Goal: Task Accomplishment & Management: Manage account settings

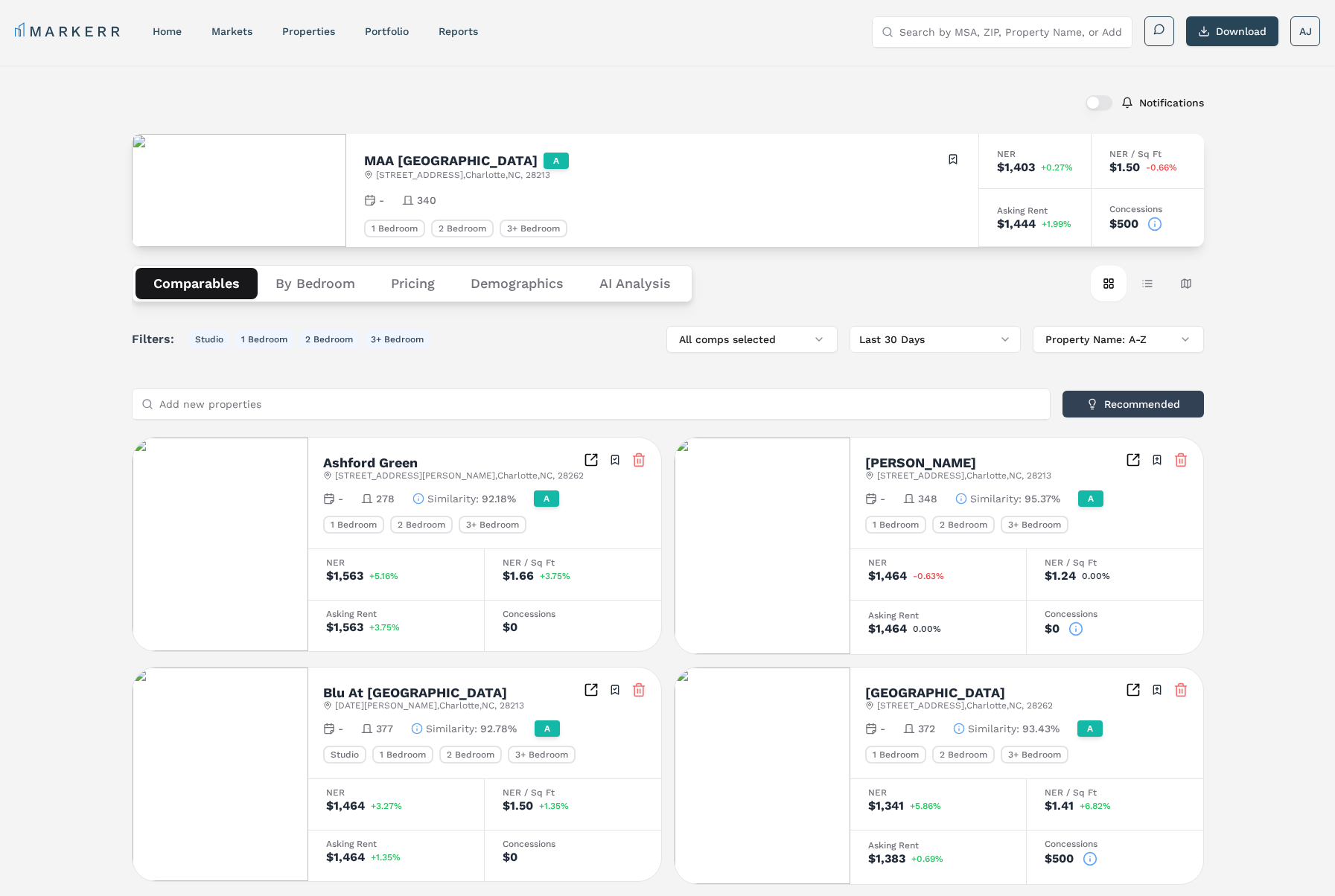
click at [1155, 227] on icon at bounding box center [1155, 225] width 0 height 2
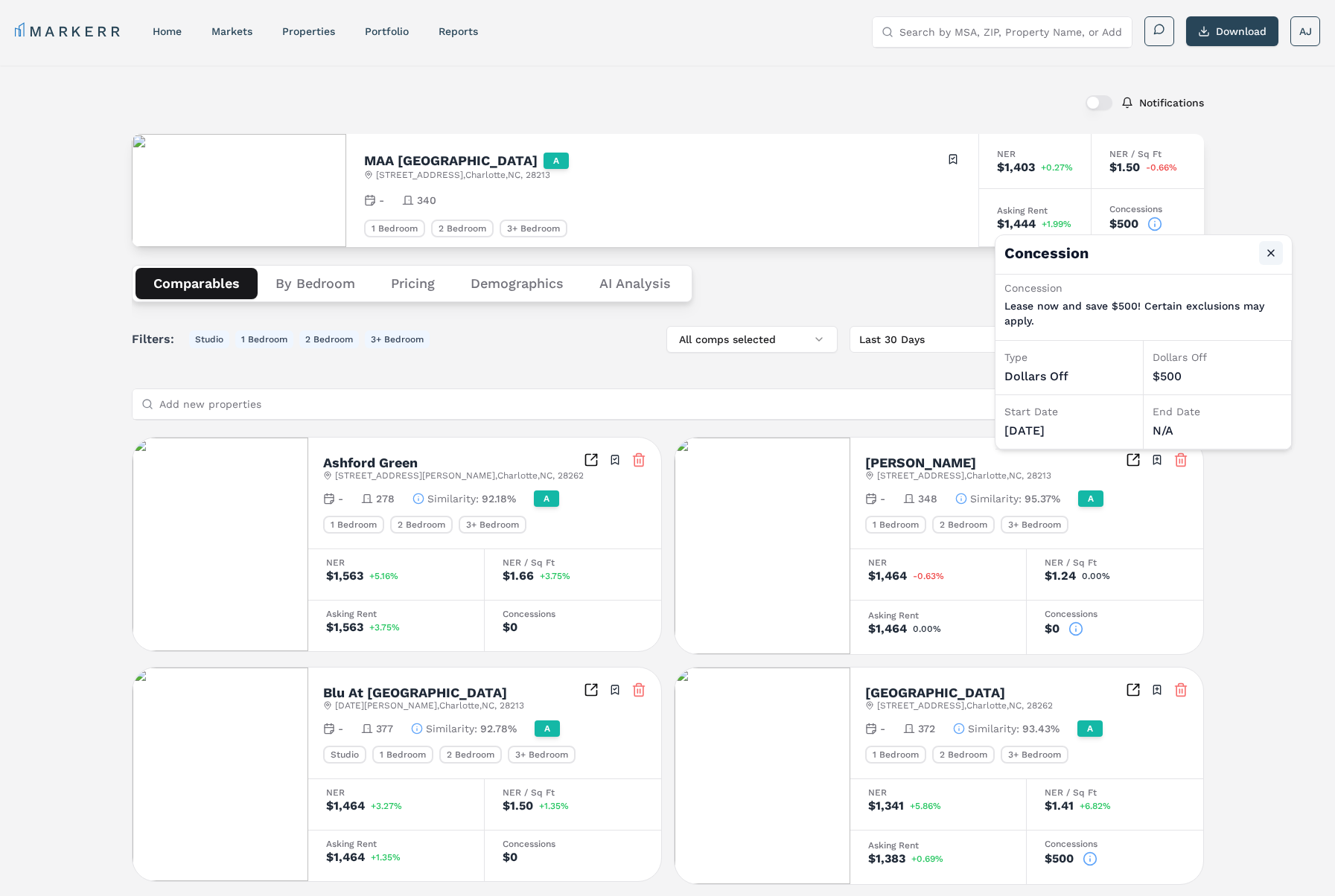
click at [1270, 249] on button "Close" at bounding box center [1270, 253] width 24 height 24
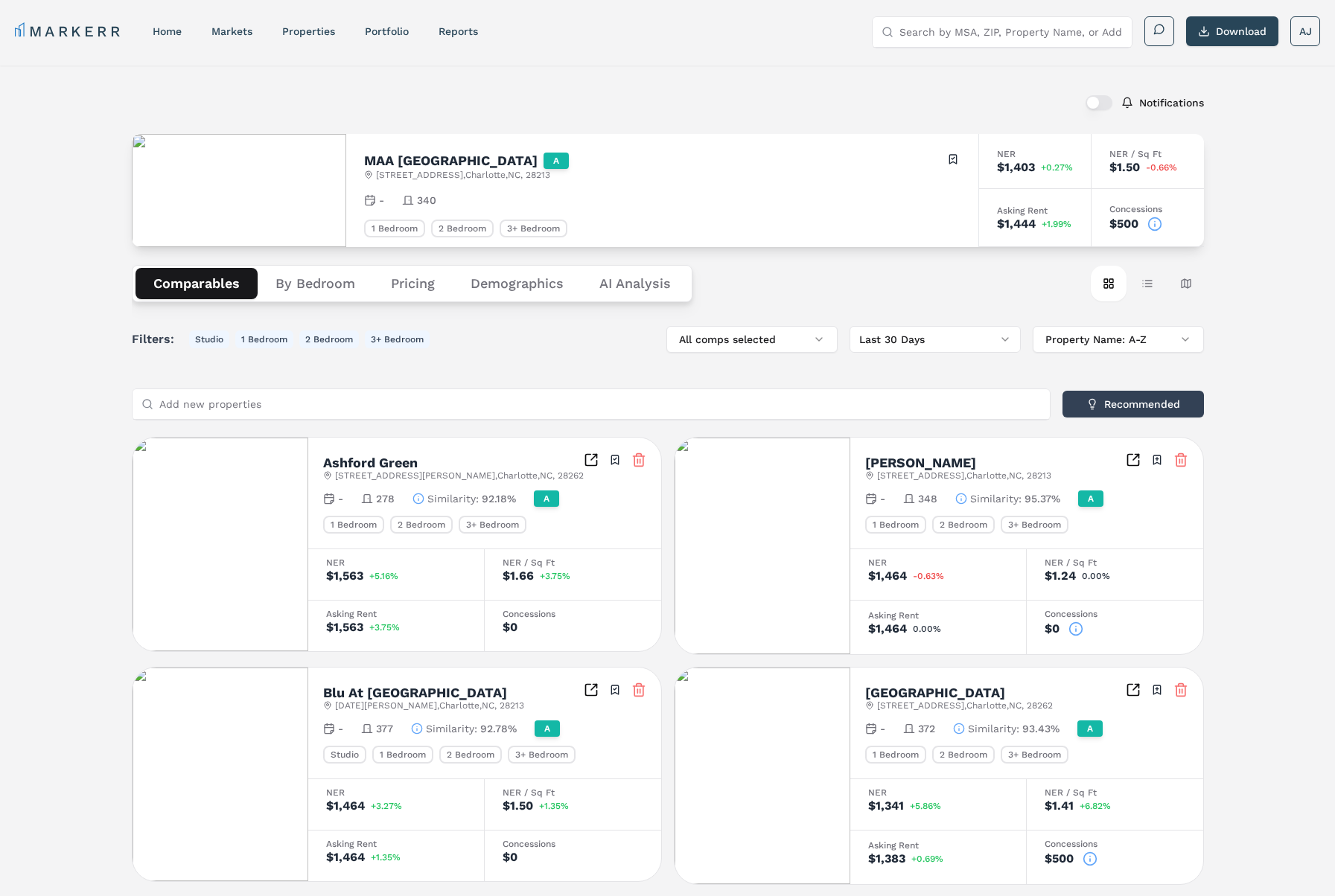
click at [324, 286] on button "By Bedroom" at bounding box center [315, 284] width 115 height 31
click at [205, 274] on button "Comparables" at bounding box center [197, 284] width 122 height 31
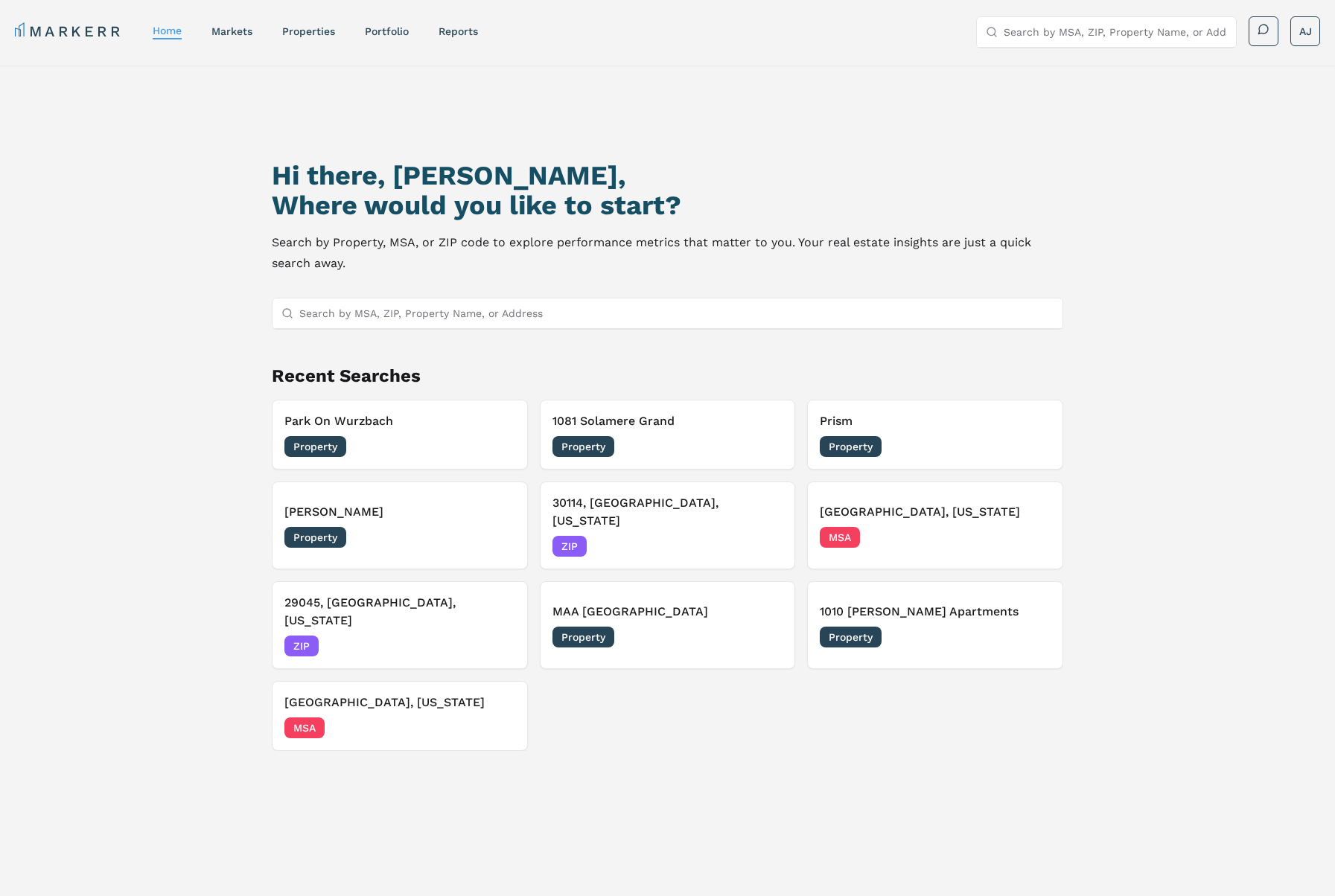
click at [647, 641] on div "Park On [GEOGRAPHIC_DATA] Property [DATE] 1081 [GEOGRAPHIC_DATA] Grand Property…" at bounding box center [667, 575] width 792 height 352
click at [670, 627] on div "Property 08/04/2025" at bounding box center [668, 637] width 231 height 21
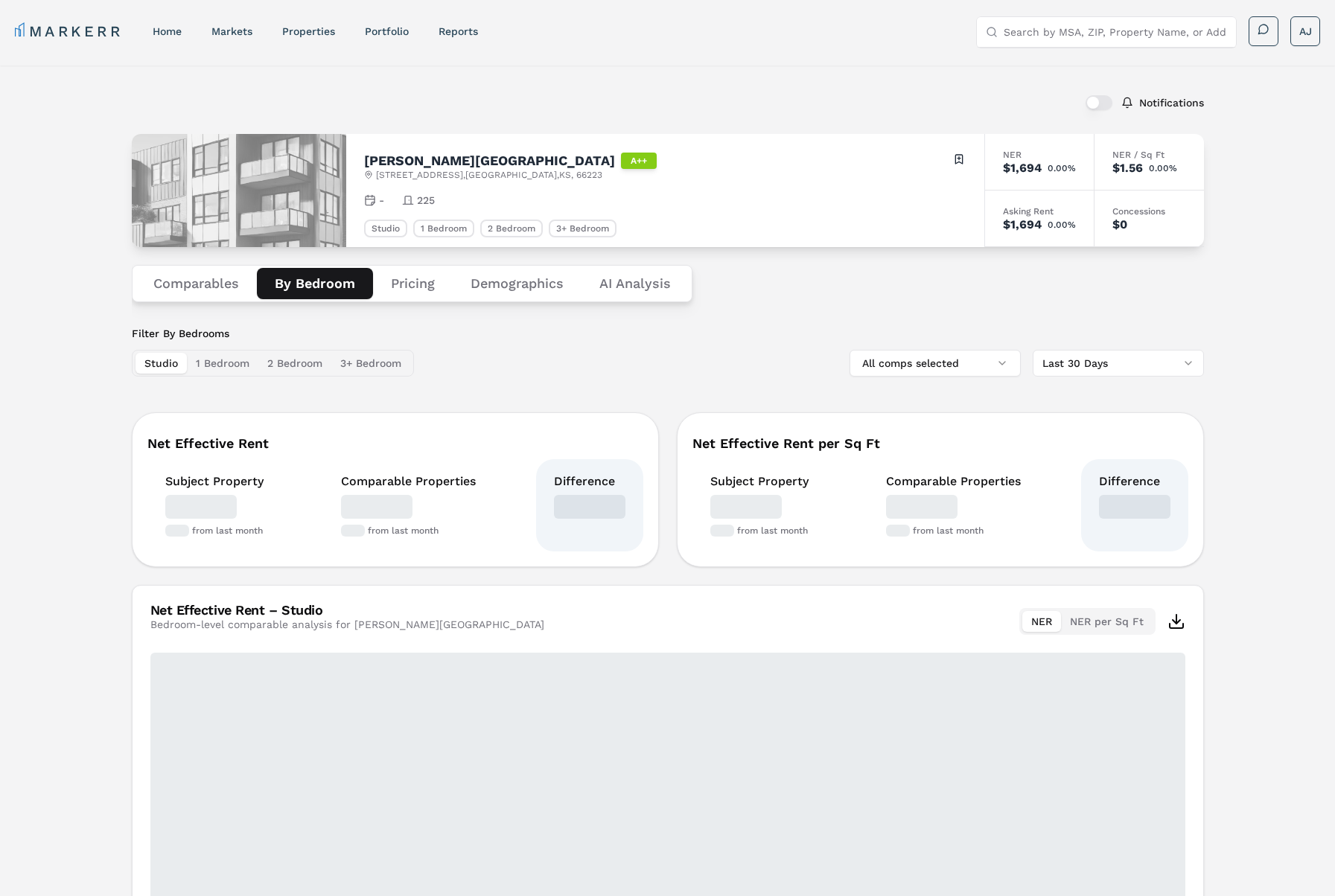
click at [326, 284] on button "By Bedroom" at bounding box center [315, 284] width 116 height 31
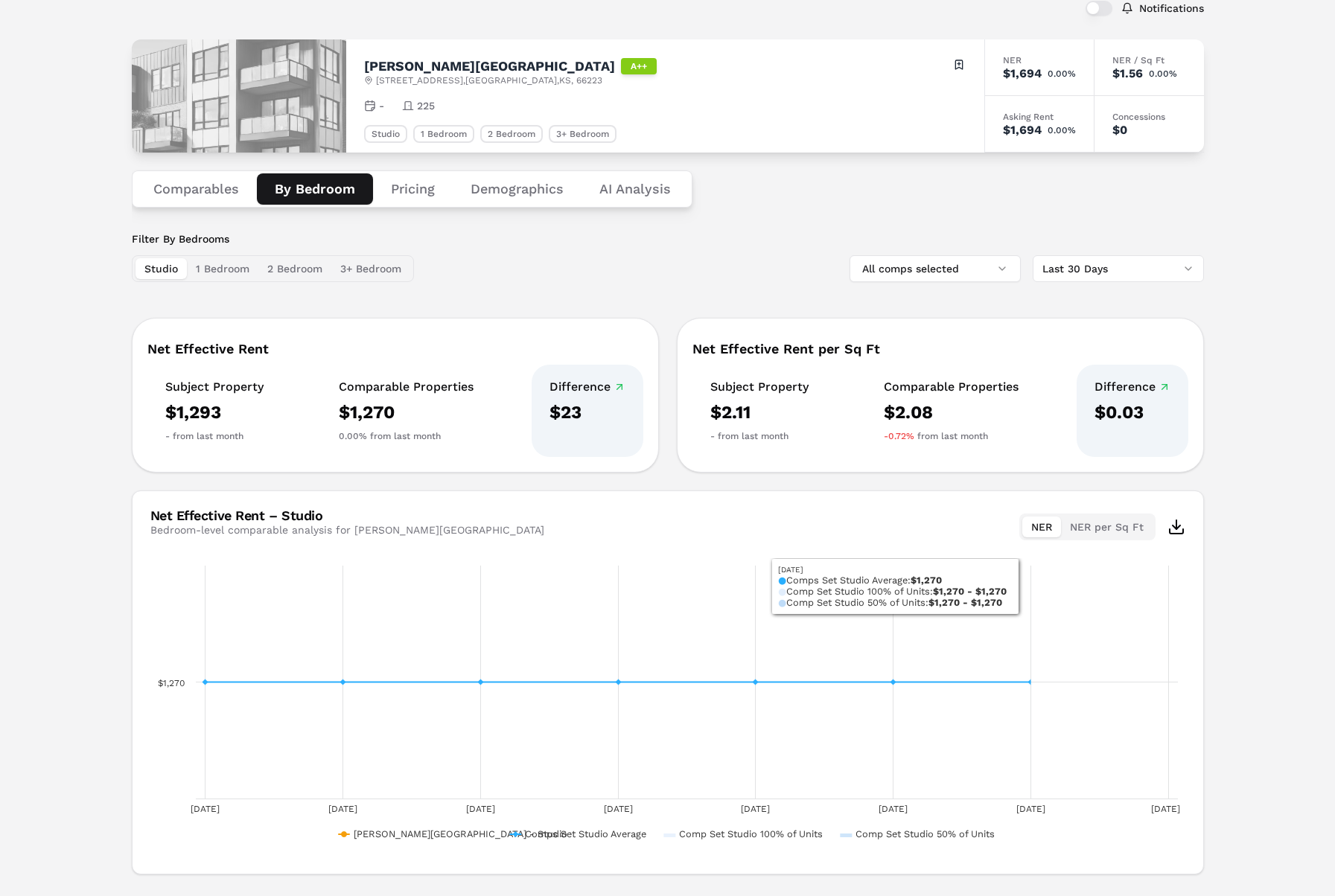
scroll to position [130, 0]
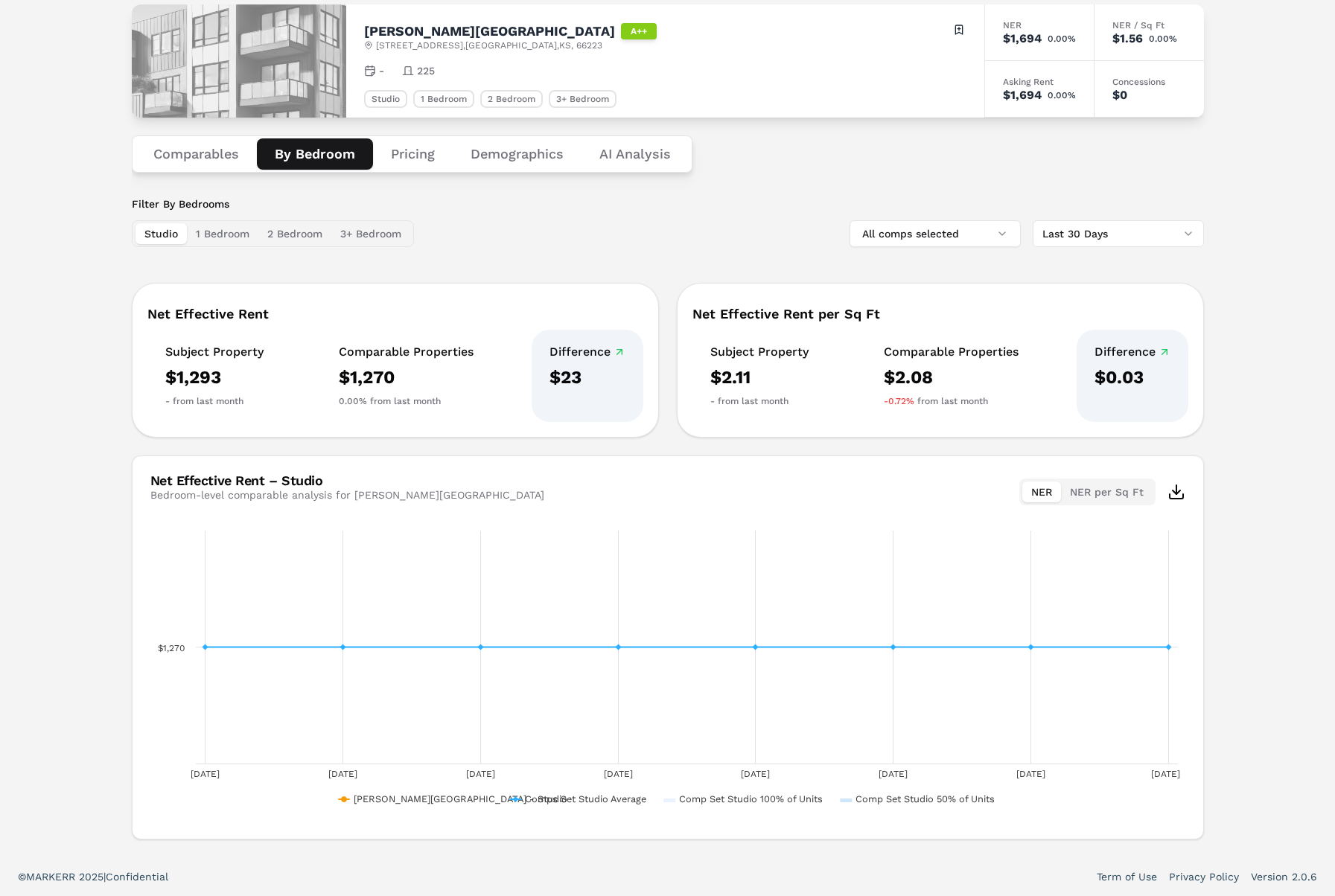
drag, startPoint x: 211, startPoint y: 229, endPoint x: 220, endPoint y: 227, distance: 9.2
click at [214, 228] on button "1 Bedroom" at bounding box center [223, 234] width 72 height 21
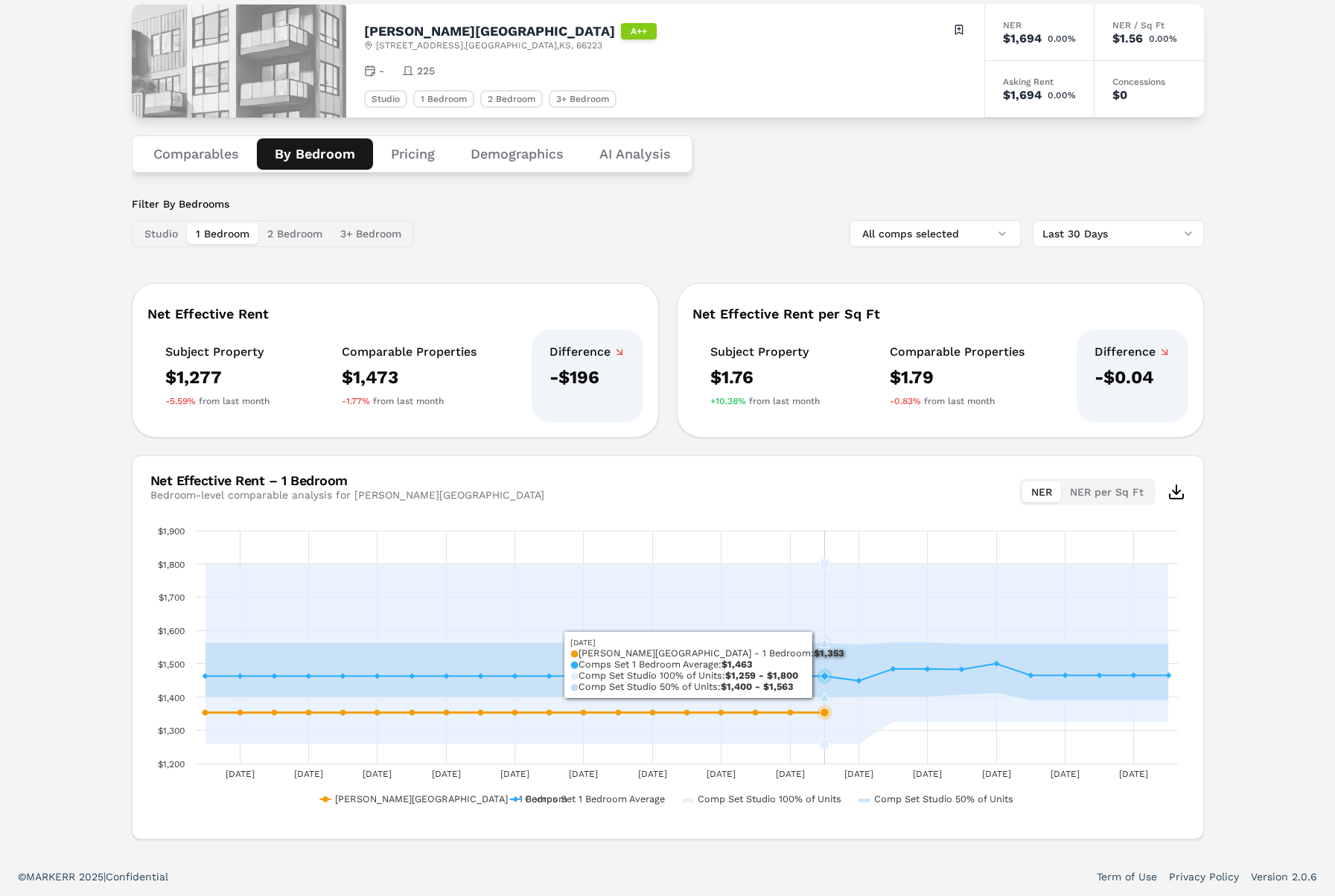
scroll to position [0, 0]
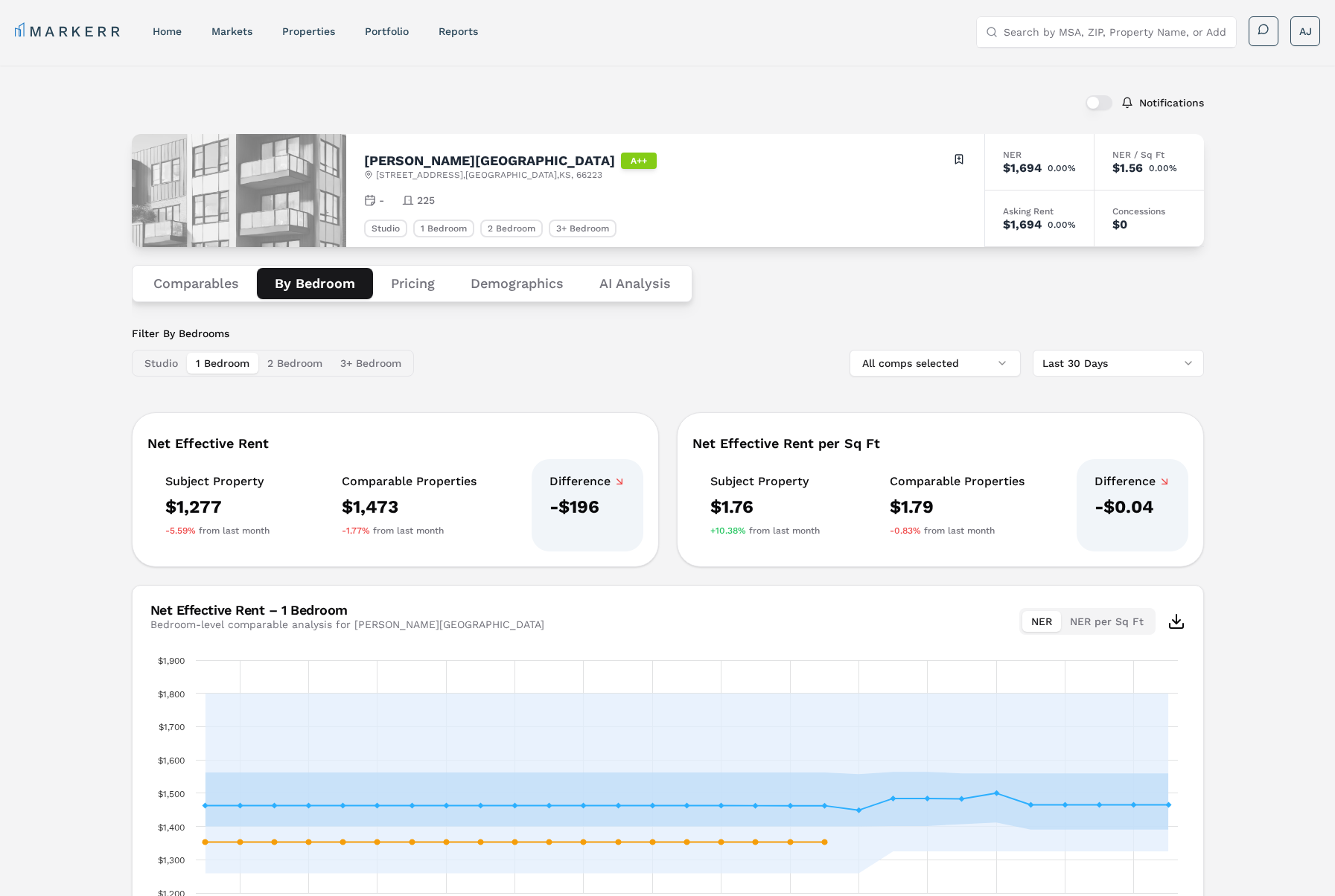
click at [419, 159] on h2 "Carson Street Towers" at bounding box center [489, 161] width 251 height 14
copy h2 "Carson Street Towers"
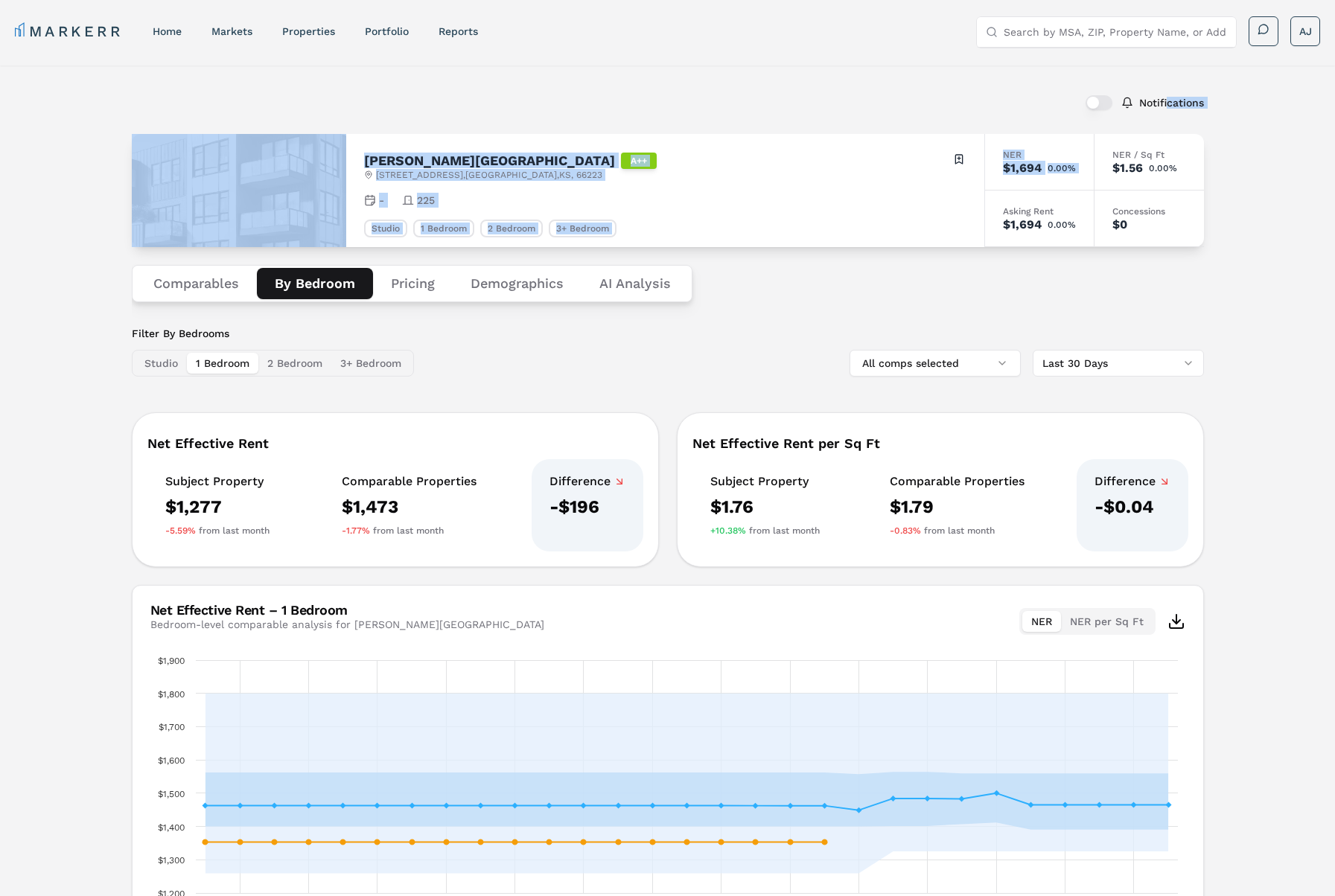
drag, startPoint x: 1168, startPoint y: 104, endPoint x: 1161, endPoint y: 135, distance: 31.8
click at [1161, 135] on div "Notifications Carson Street Towers A++ 6741 W 135th St , Overland Park , KS , 6…" at bounding box center [668, 526] width 1072 height 885
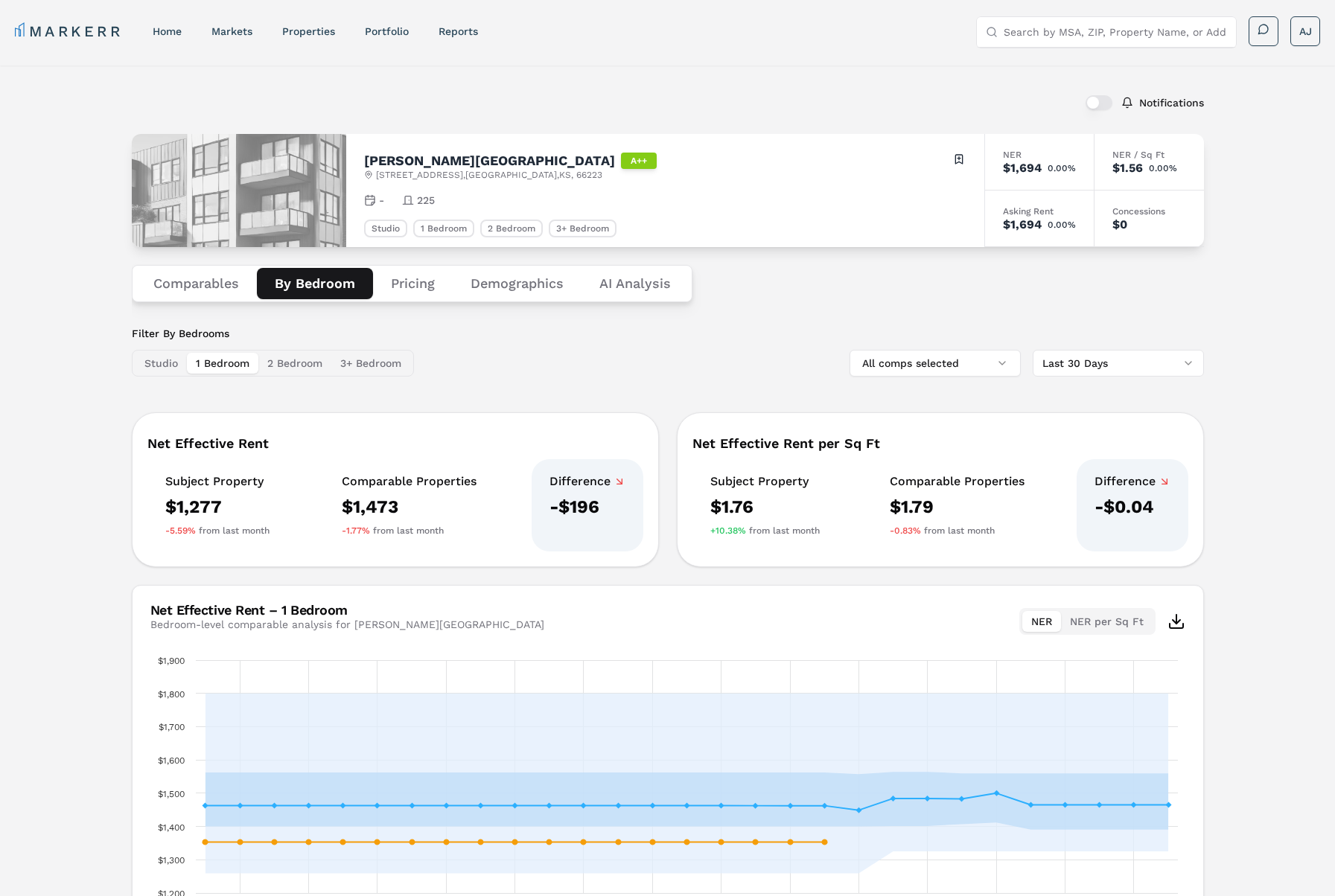
click at [1151, 105] on label "Notifications" at bounding box center [1171, 103] width 65 height 11
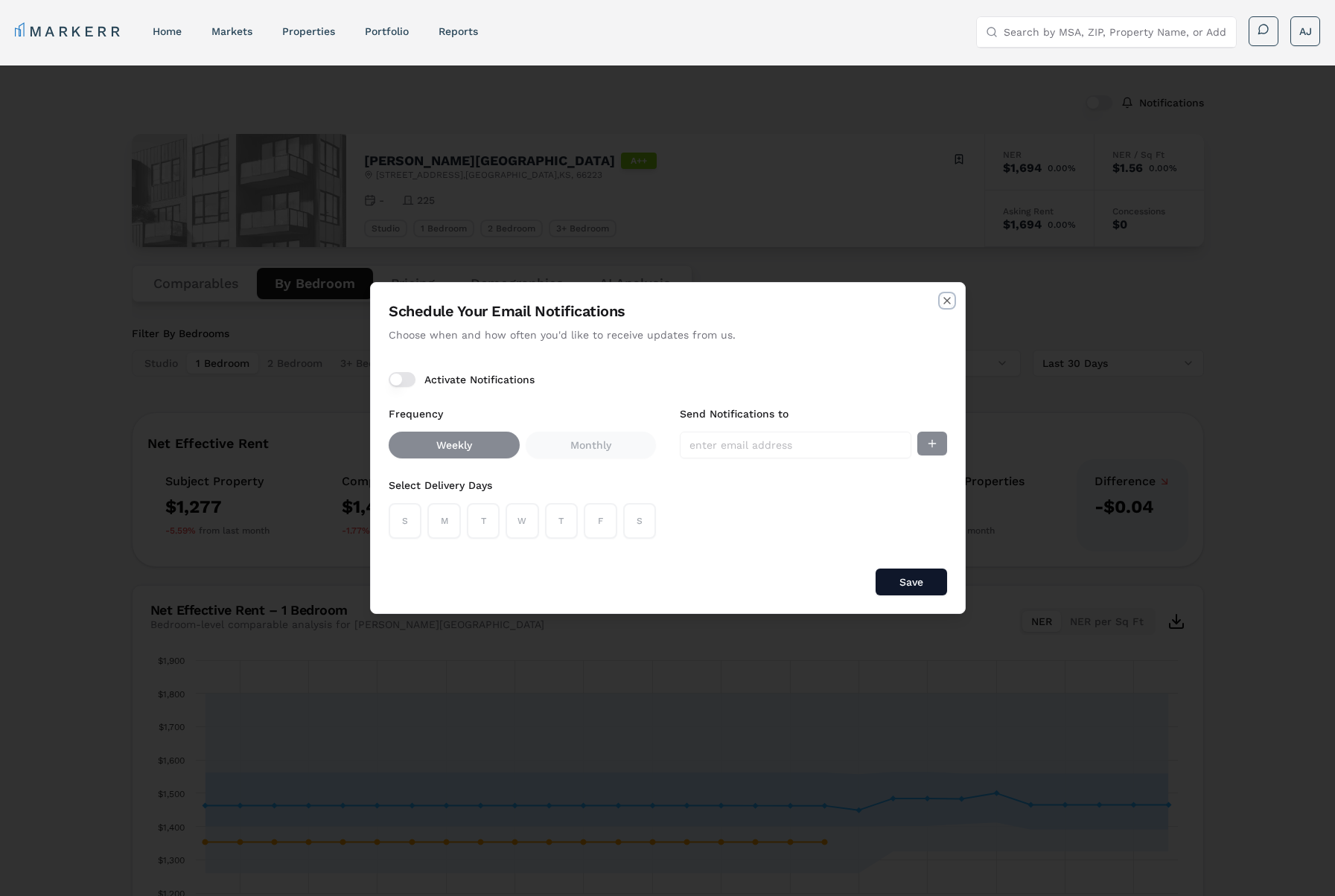
drag, startPoint x: 950, startPoint y: 301, endPoint x: 947, endPoint y: 289, distance: 12.4
click at [951, 301] on icon "button" at bounding box center [947, 300] width 12 height 12
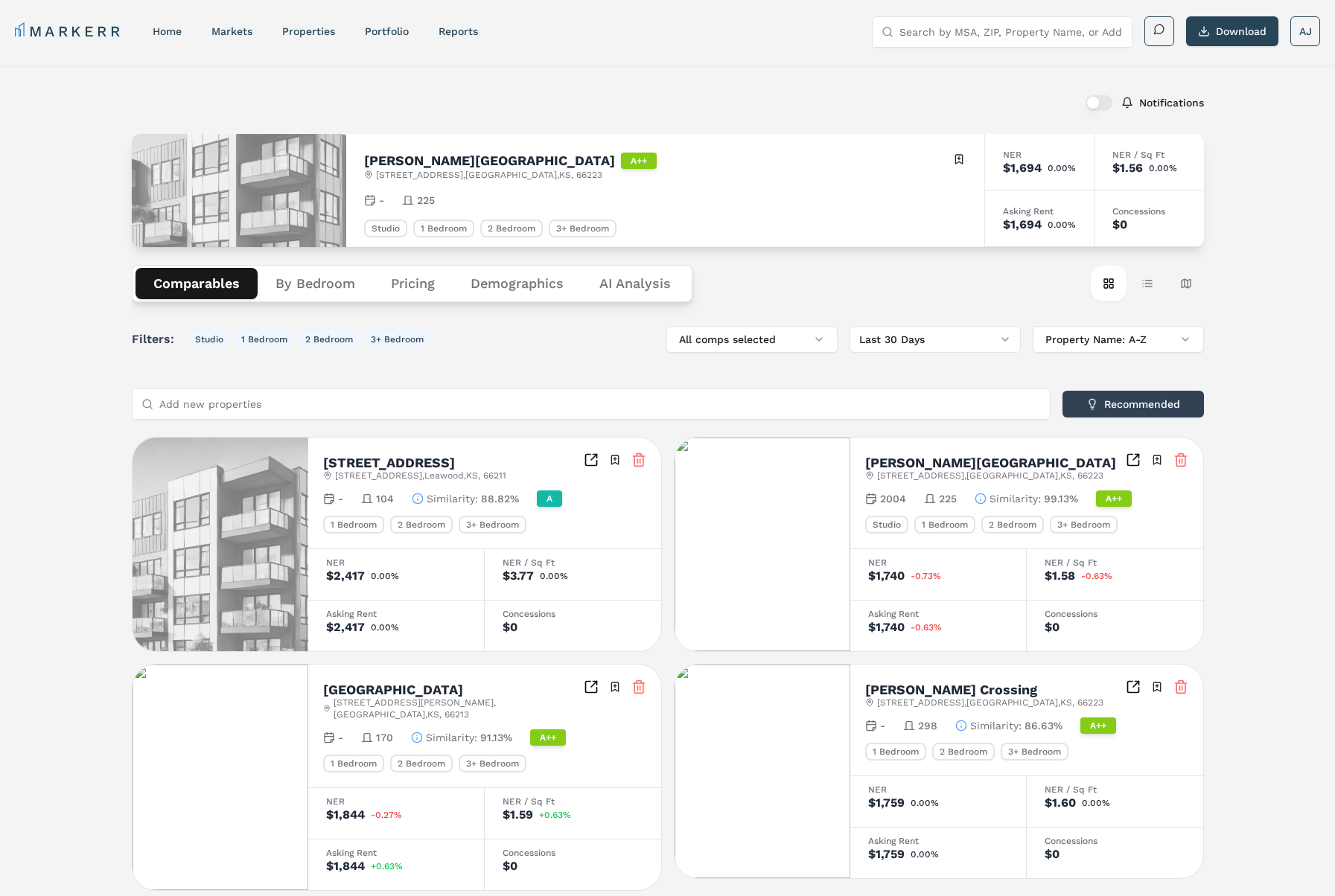
click at [1106, 102] on button "button" at bounding box center [1099, 102] width 27 height 15
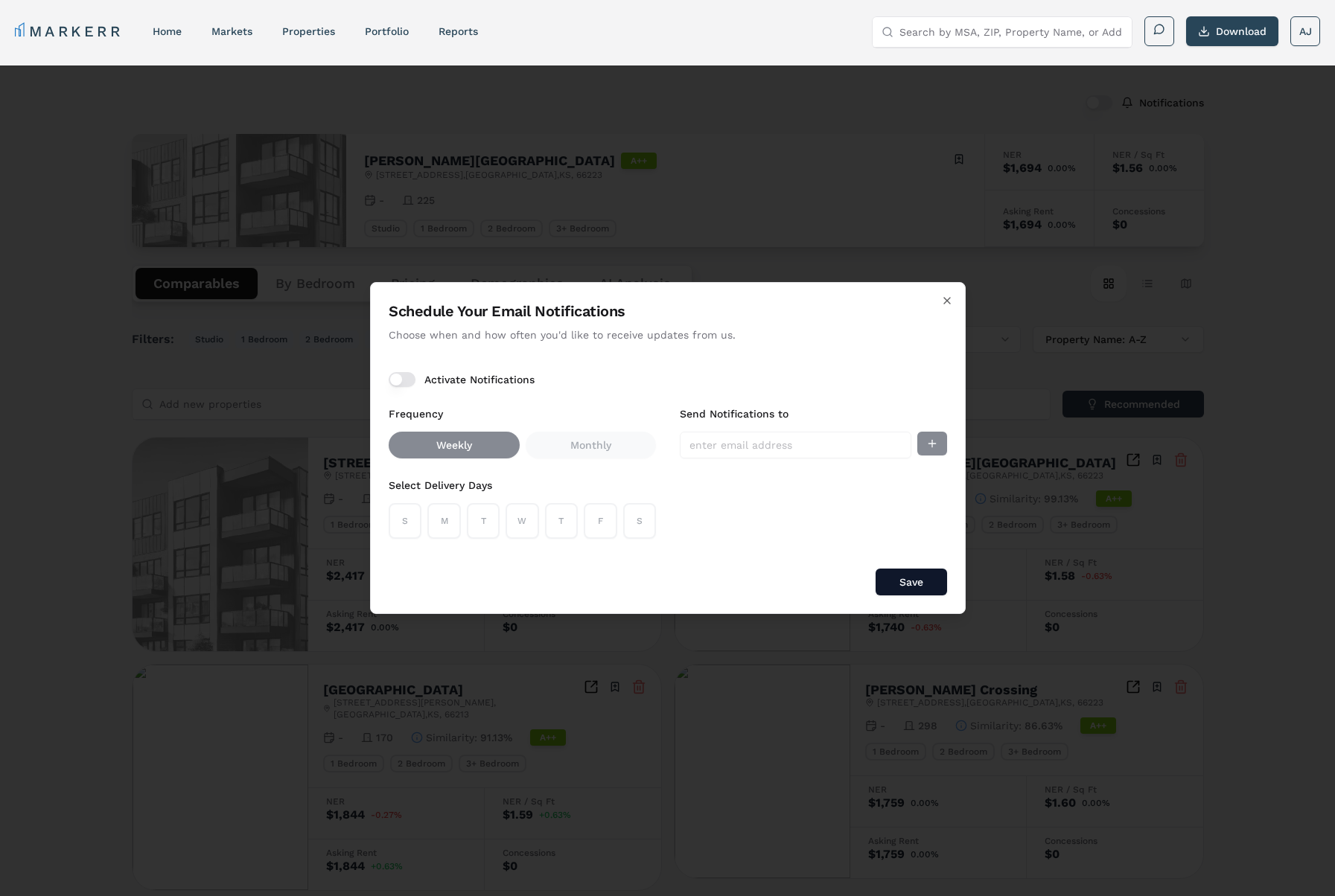
drag, startPoint x: 444, startPoint y: 381, endPoint x: 448, endPoint y: 391, distance: 10.8
click at [444, 381] on label "Activate Notifications" at bounding box center [480, 380] width 110 height 11
click at [416, 381] on button "Activate Notifications" at bounding box center [402, 379] width 27 height 15
click at [602, 527] on button "F" at bounding box center [600, 520] width 33 height 36
click at [569, 528] on button "T" at bounding box center [561, 520] width 33 height 36
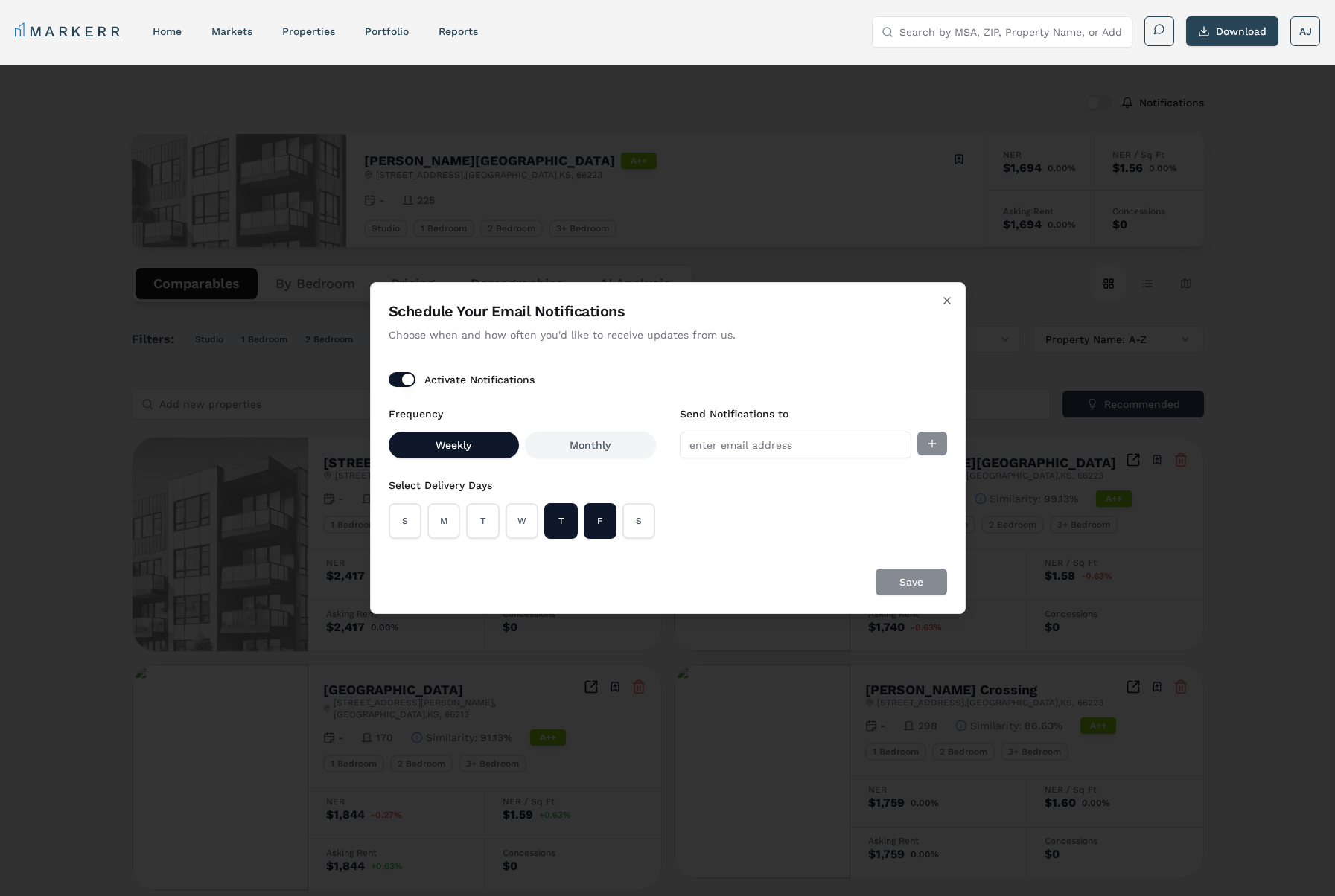
click at [740, 447] on input "Send Notifications to" at bounding box center [795, 446] width 232 height 27
type input "ajenkins@markerr.com"
click at [929, 446] on button "Add email" at bounding box center [932, 444] width 30 height 24
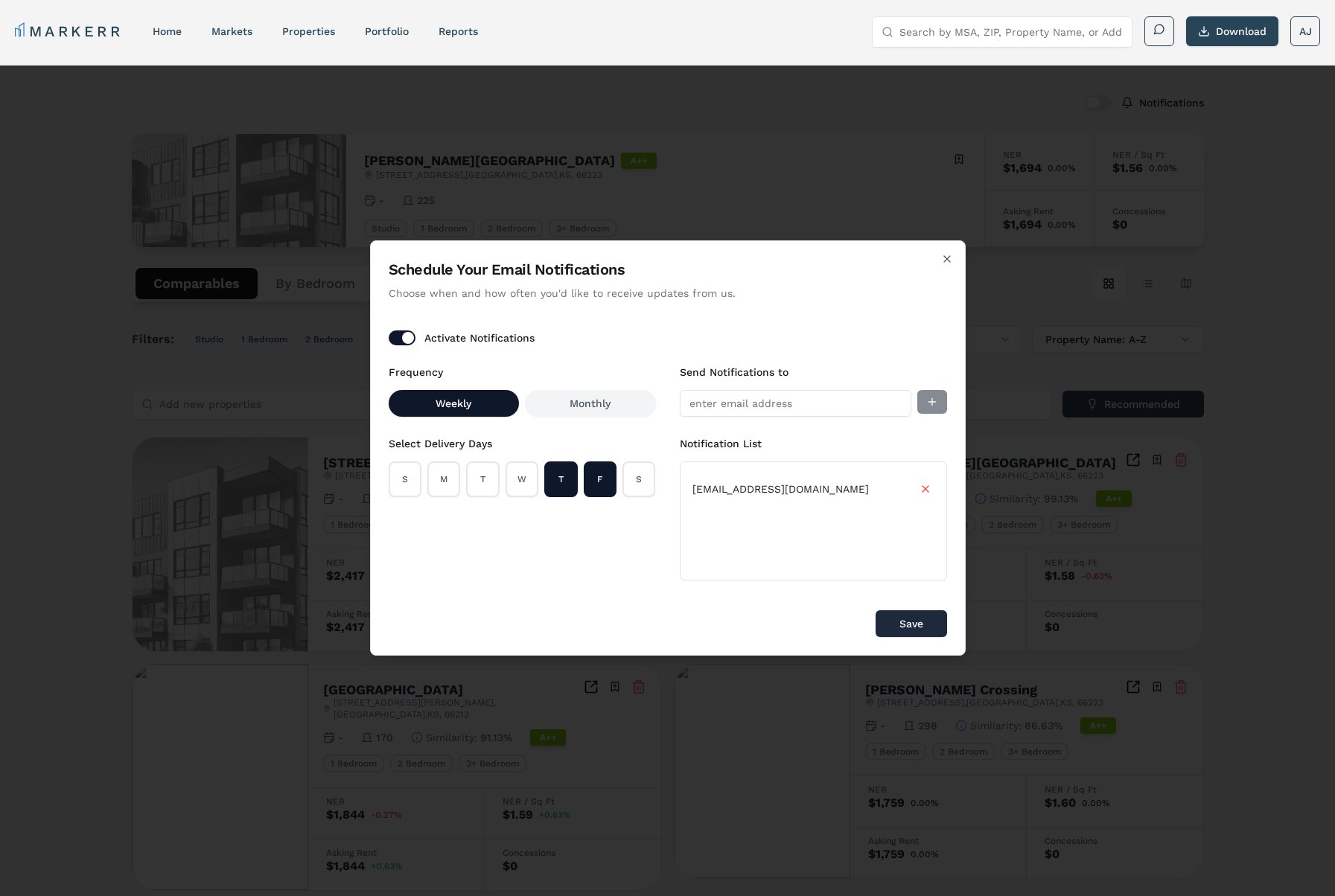
click at [908, 621] on button "Save" at bounding box center [912, 624] width 72 height 27
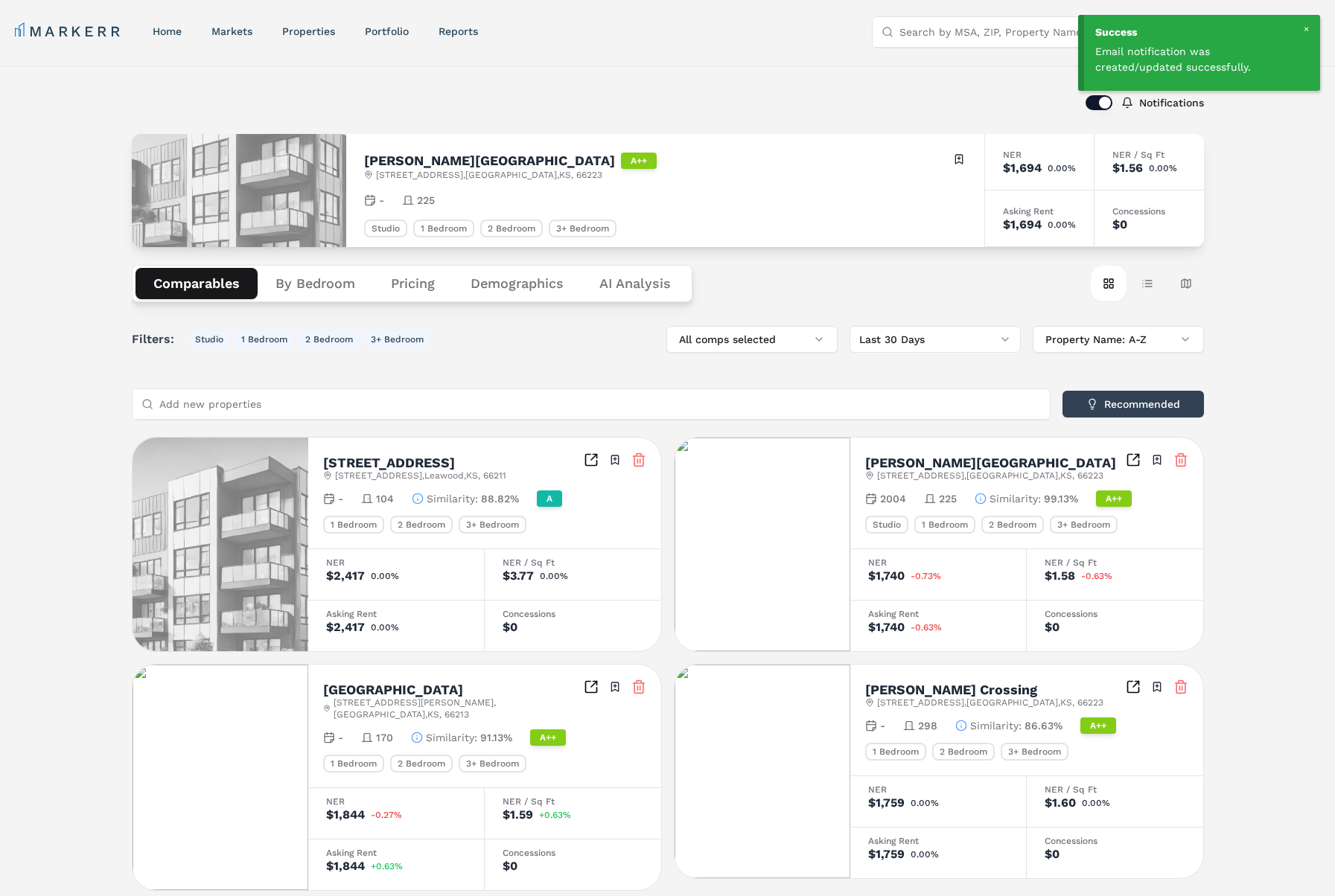
click at [1259, 249] on div "Notifications Carson Street Towers A++ 6741 W 135th St , Overland Park , KS , 6…" at bounding box center [668, 859] width 1335 height 1587
click at [1310, 27] on div at bounding box center [1306, 29] width 14 height 14
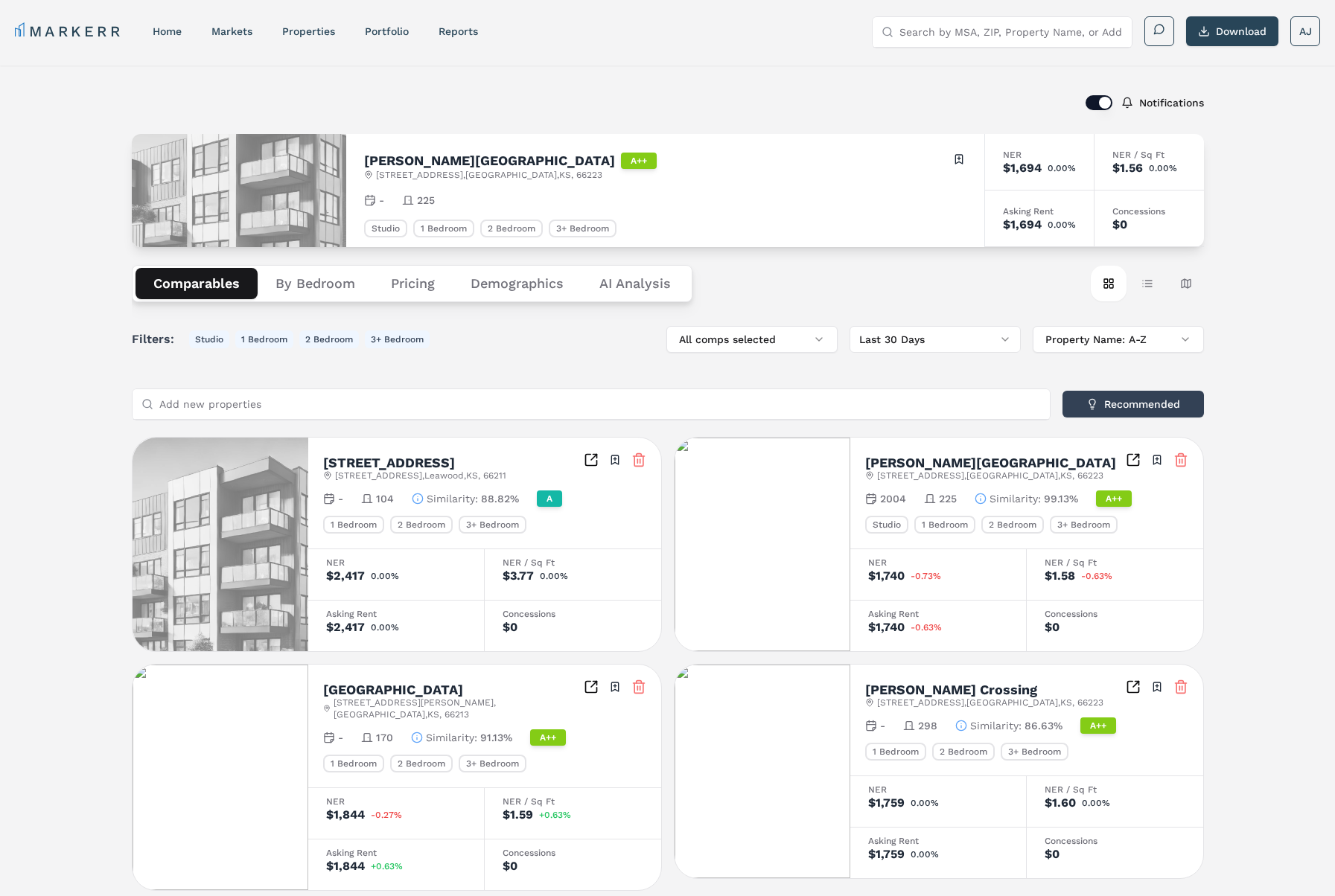
click at [1003, 37] on input "Search by MSA, ZIP, Property Name, or Address" at bounding box center [1010, 32] width 224 height 30
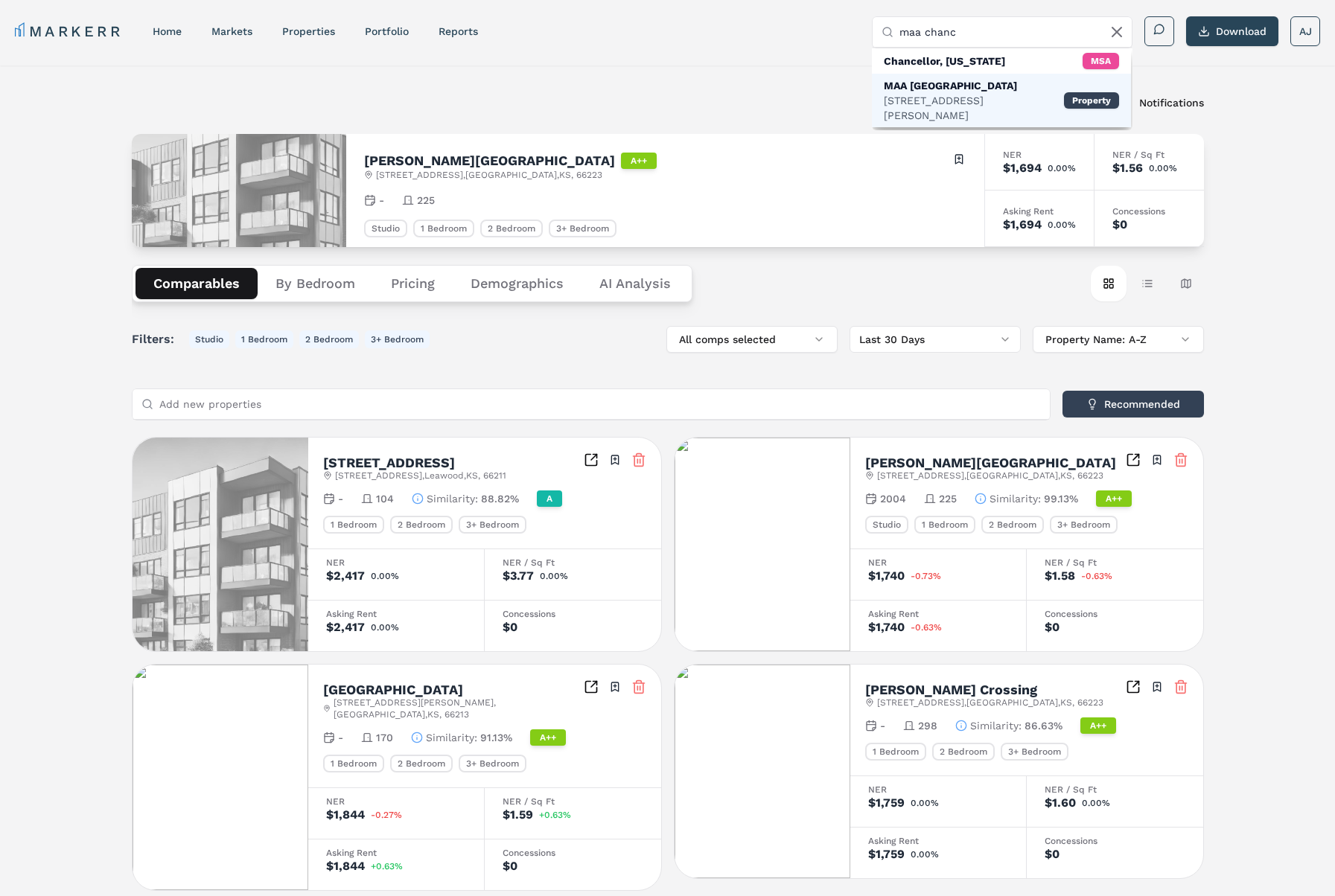
type input "maa chanc"
click at [946, 98] on div "8215 University Ridge Dr, Charlotte" at bounding box center [974, 108] width 180 height 30
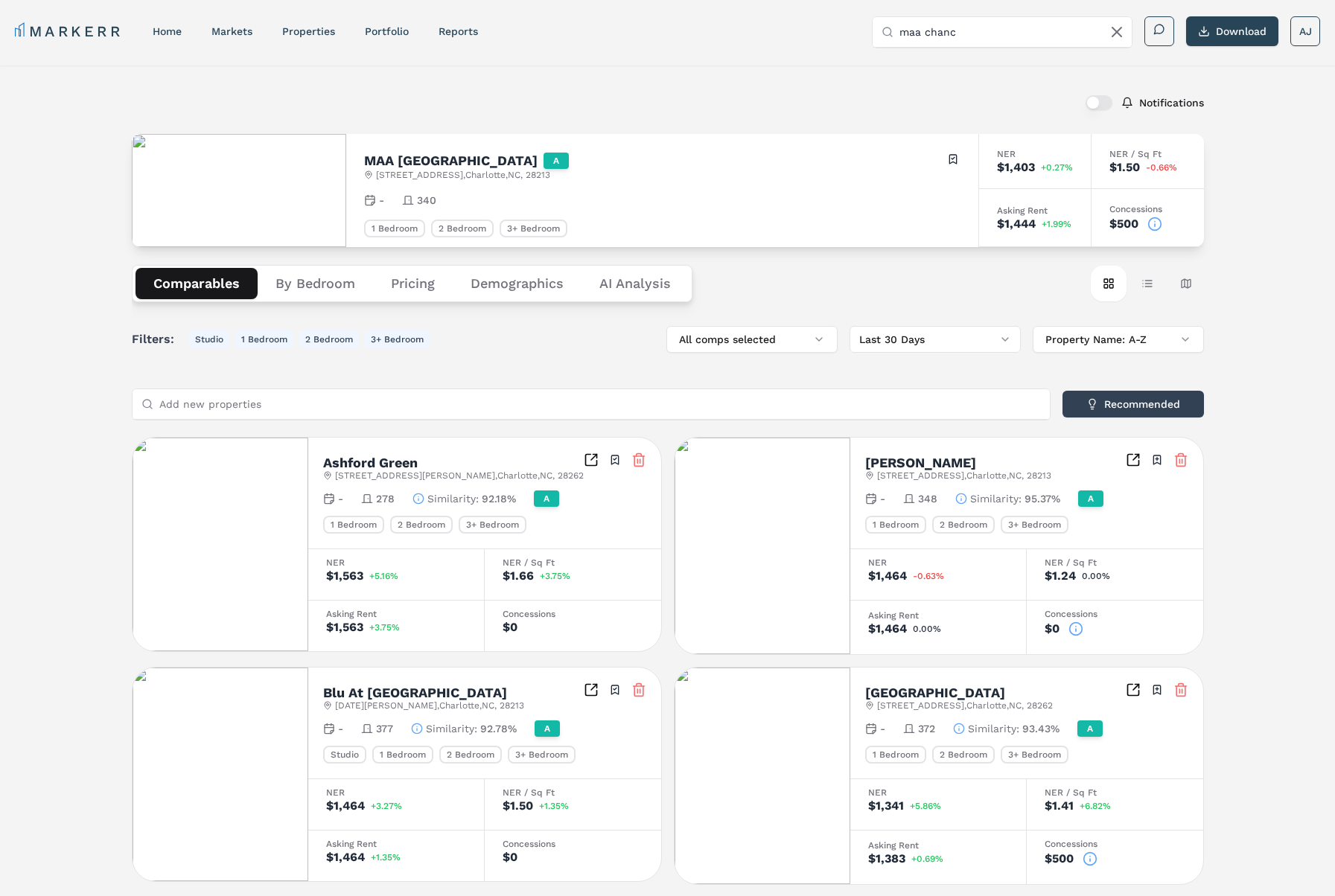
click at [1102, 101] on button "button" at bounding box center [1099, 102] width 27 height 15
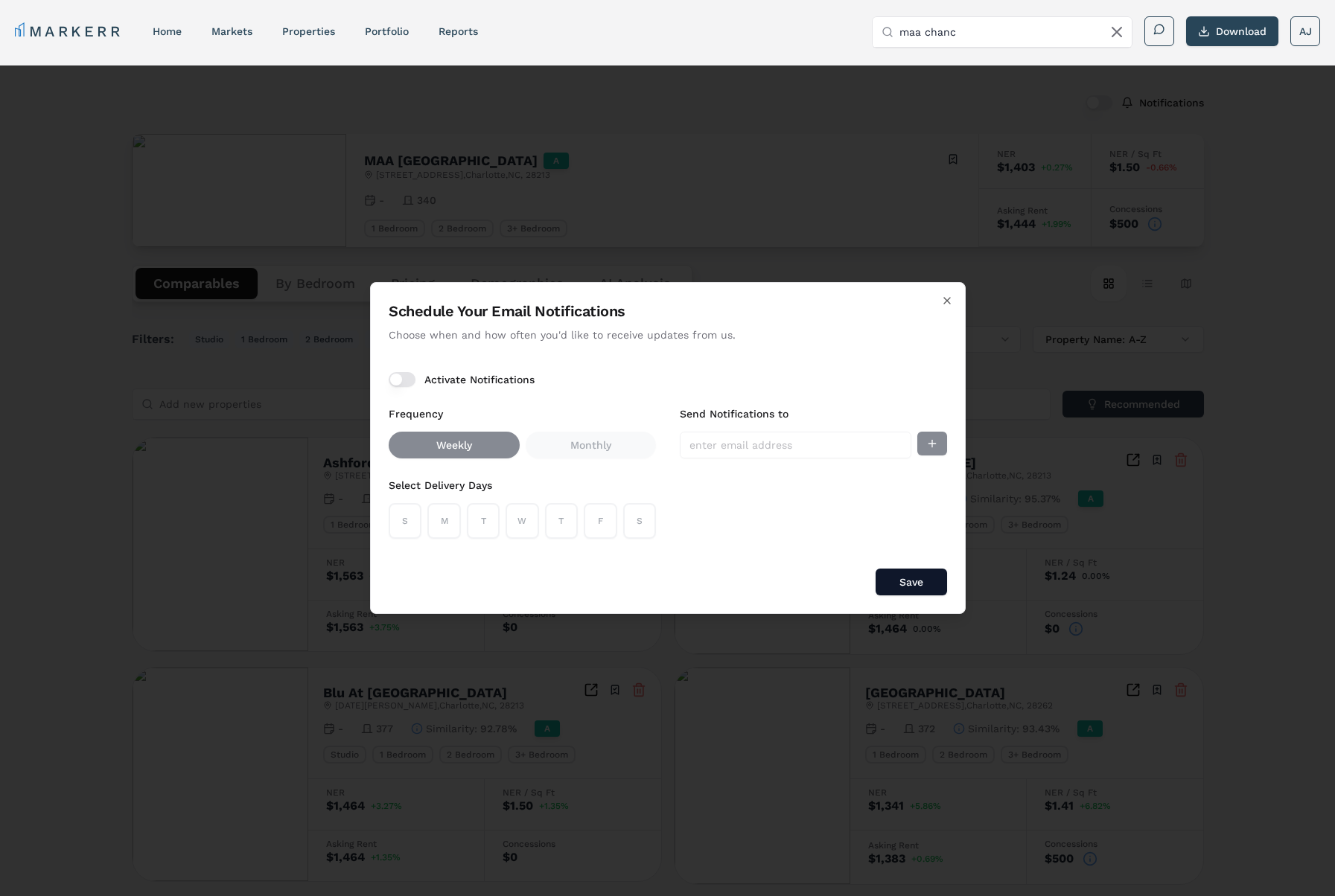
drag, startPoint x: 498, startPoint y: 375, endPoint x: 544, endPoint y: 422, distance: 65.8
click at [498, 375] on label "Activate Notifications" at bounding box center [480, 380] width 110 height 11
click at [416, 375] on button "Activate Notifications" at bounding box center [402, 379] width 27 height 15
drag, startPoint x: 605, startPoint y: 529, endPoint x: 592, endPoint y: 526, distance: 13.3
click at [601, 528] on button "F" at bounding box center [600, 520] width 33 height 36
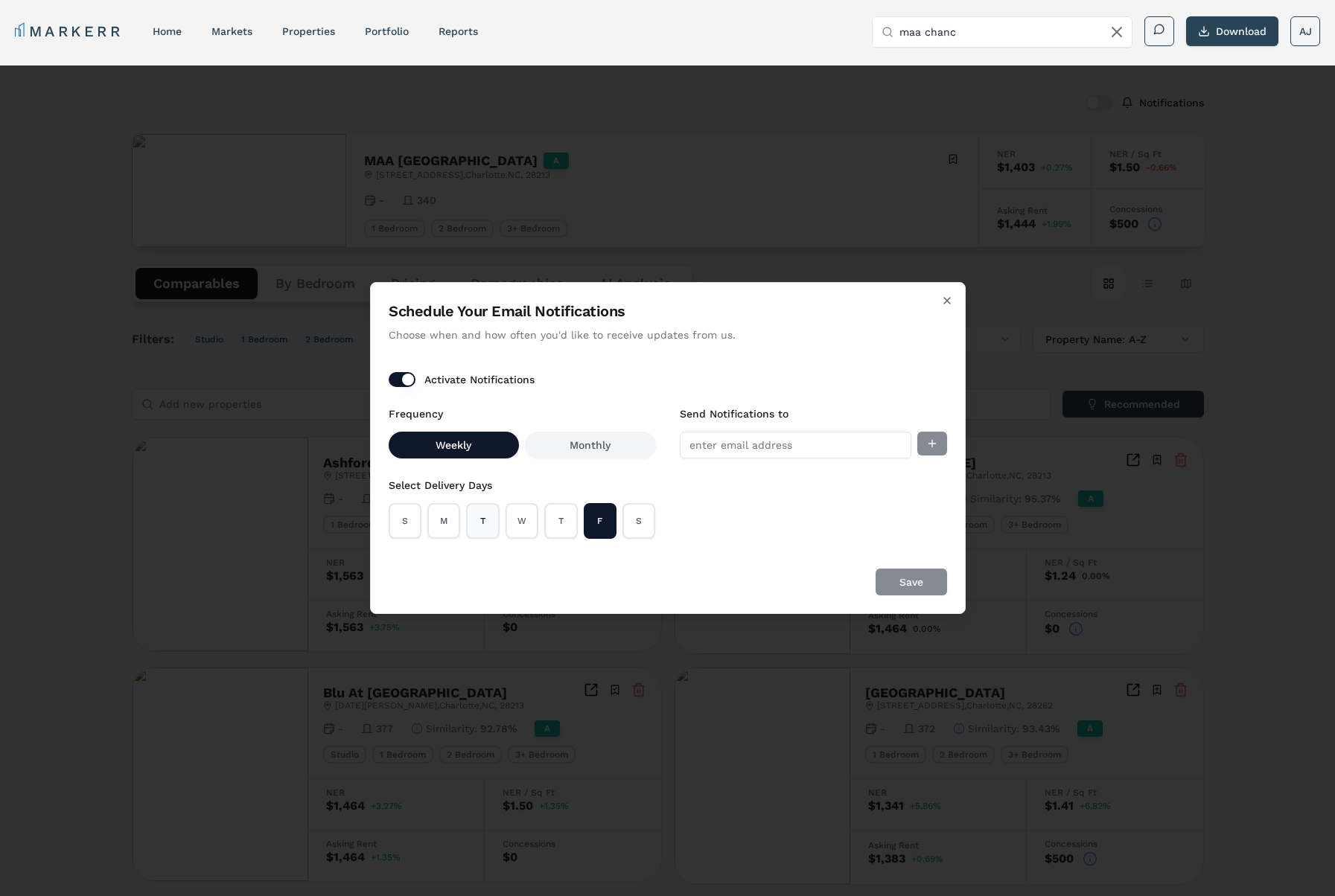
drag, startPoint x: 635, startPoint y: 526, endPoint x: 476, endPoint y: 520, distance: 159.1
click at [629, 525] on button "S" at bounding box center [638, 520] width 33 height 36
drag, startPoint x: 428, startPoint y: 518, endPoint x: 436, endPoint y: 520, distance: 8.2
click at [428, 519] on button "M" at bounding box center [444, 520] width 33 height 36
drag, startPoint x: 409, startPoint y: 520, endPoint x: 471, endPoint y: 510, distance: 62.8
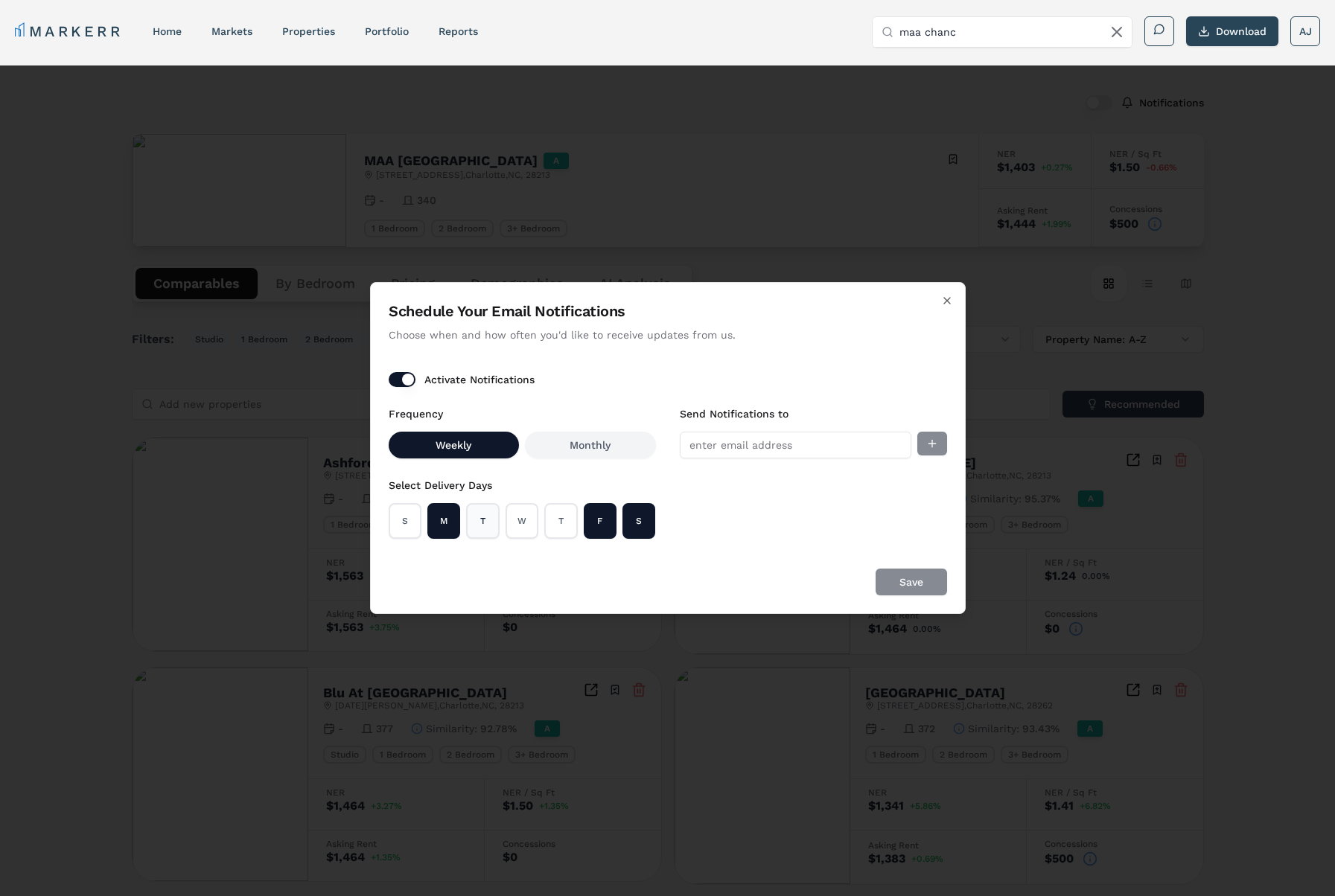
click at [410, 520] on button "S" at bounding box center [405, 520] width 33 height 36
drag, startPoint x: 481, startPoint y: 519, endPoint x: 517, endPoint y: 520, distance: 36.0
click at [485, 519] on button "T" at bounding box center [482, 520] width 33 height 36
drag, startPoint x: 521, startPoint y: 520, endPoint x: 534, endPoint y: 522, distance: 13.2
click at [526, 521] on button "W" at bounding box center [522, 520] width 33 height 36
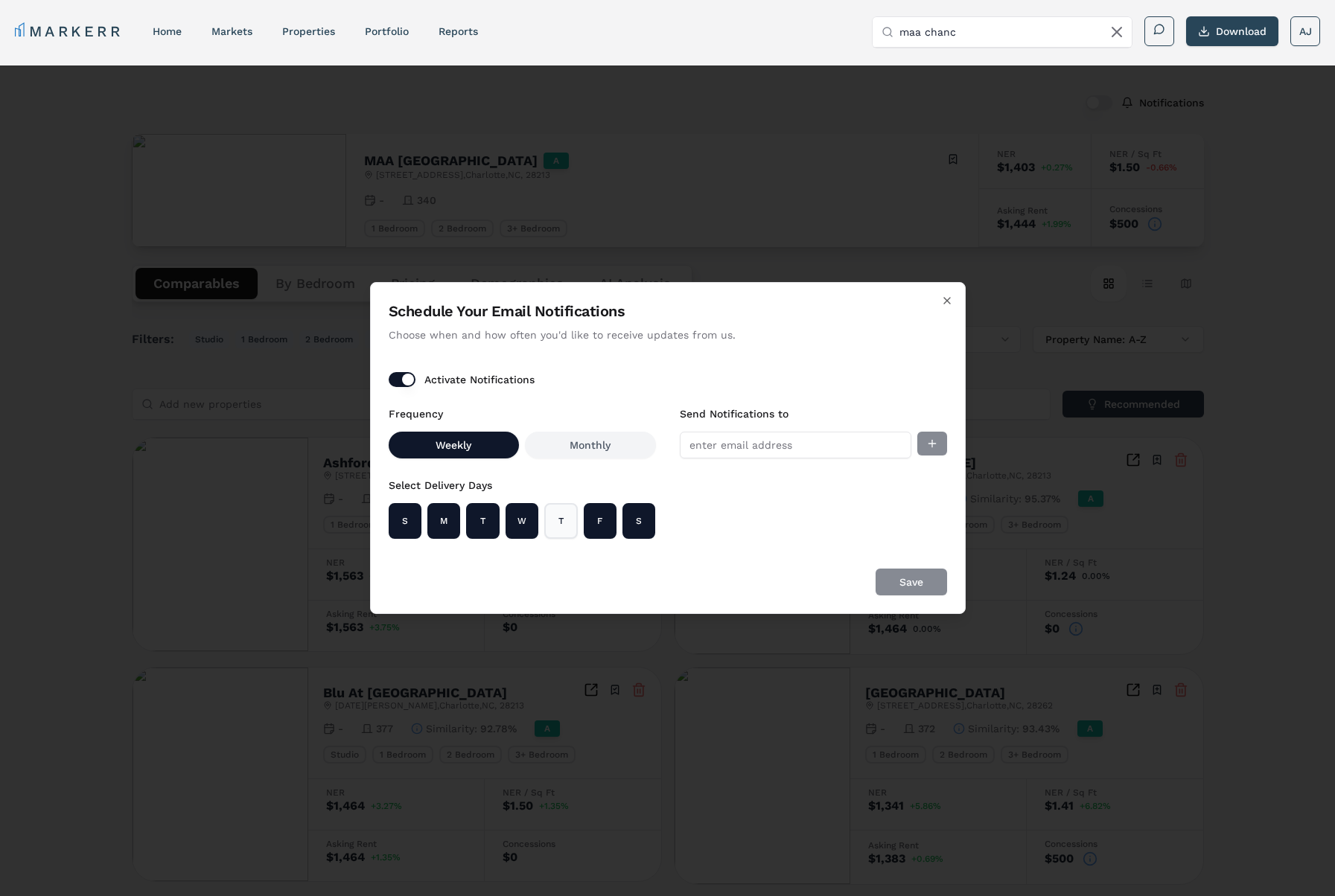
click at [558, 523] on button "T" at bounding box center [561, 520] width 33 height 36
click at [872, 447] on input "Send Notifications to" at bounding box center [795, 446] width 232 height 27
type input "ajenkins@markerr.com"
click at [948, 446] on div "Schedule Your Email Notifications Choose when and how often you'd like to recei…" at bounding box center [668, 448] width 596 height 332
click at [935, 448] on button "Add email" at bounding box center [932, 444] width 30 height 24
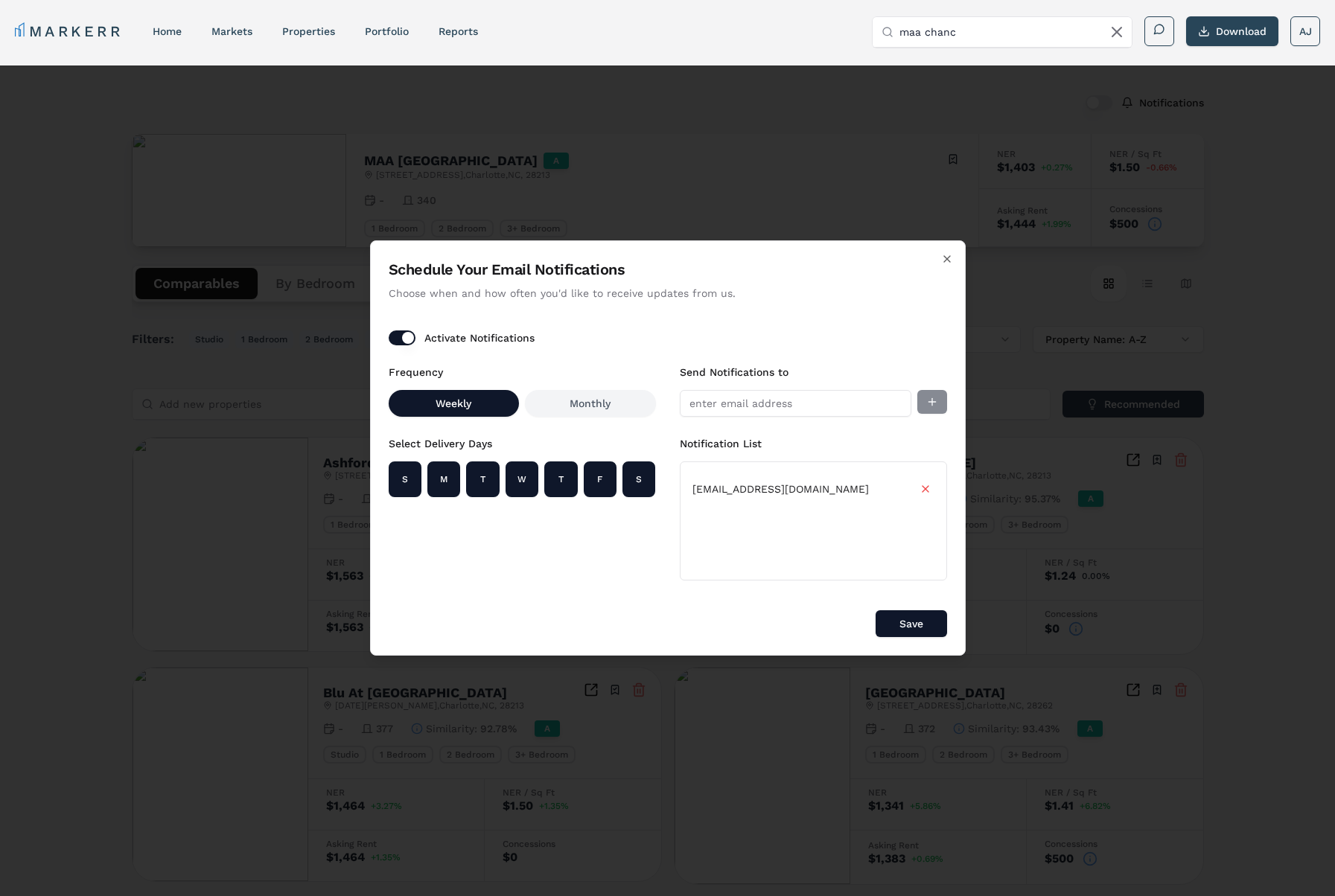
click at [906, 618] on button "Save" at bounding box center [912, 624] width 72 height 27
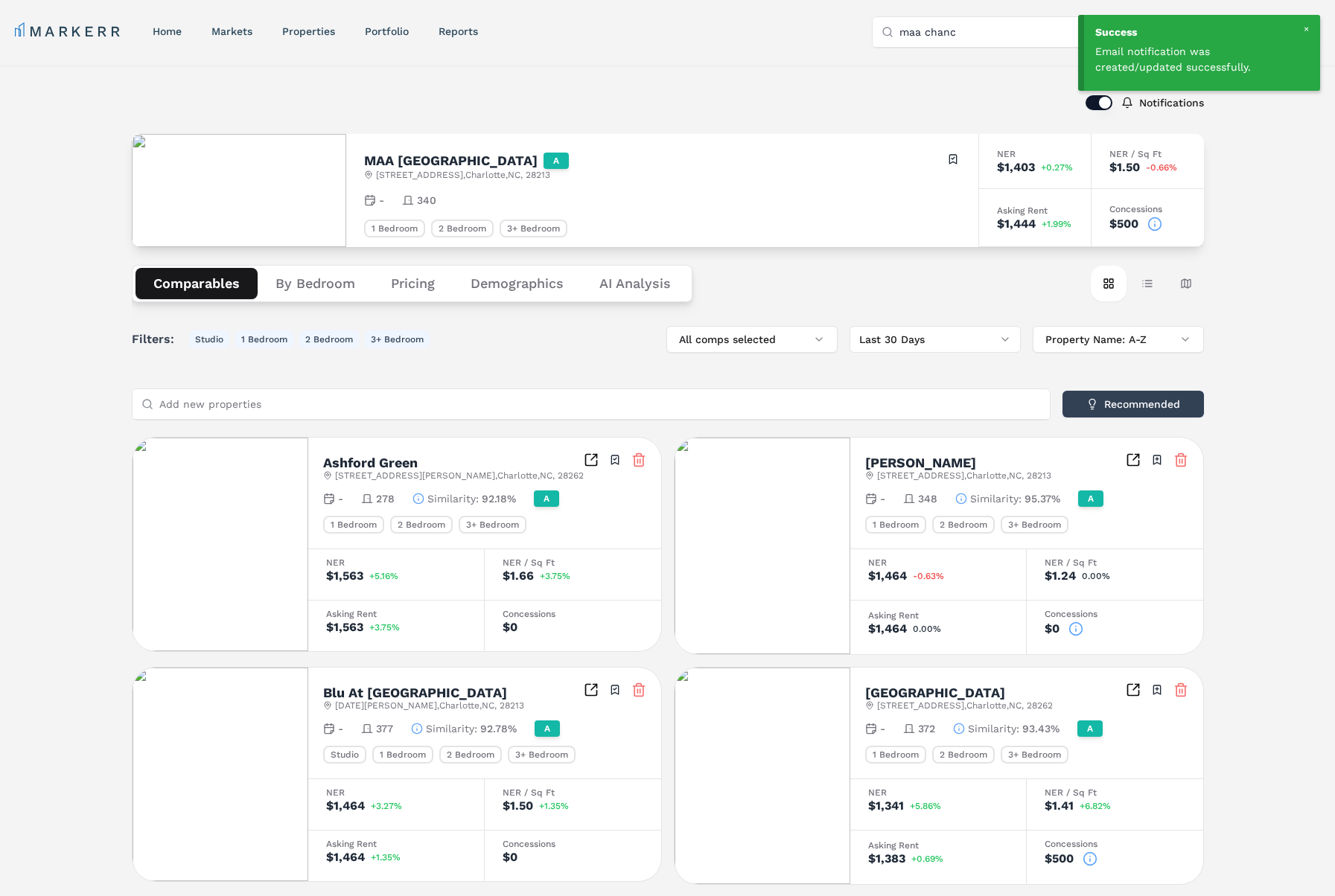
click at [1216, 396] on div "Notifications MAA Chancellor Park A 8215 University Ridge Dr , Charlotte , NC ,…" at bounding box center [668, 835] width 1335 height 1538
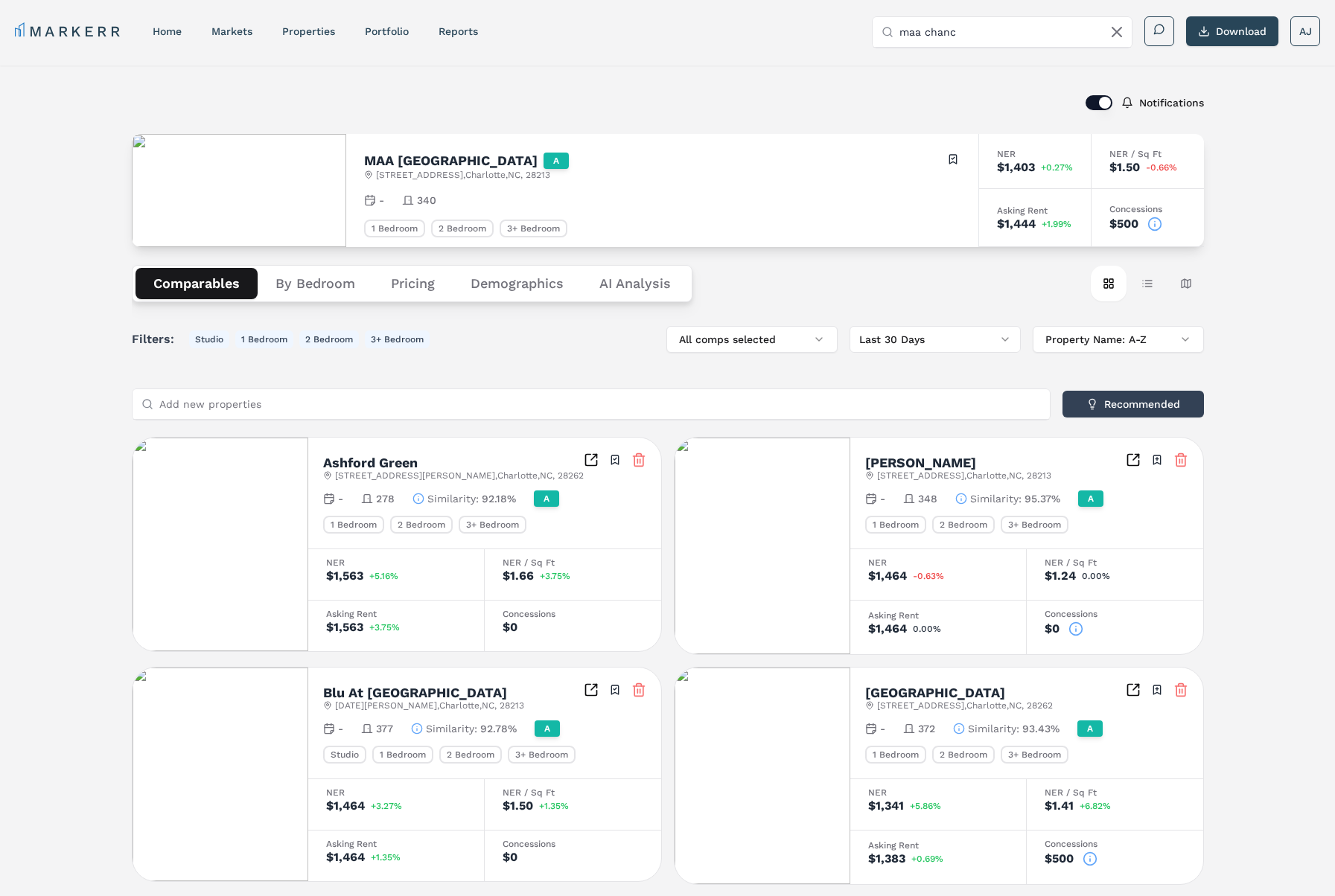
click at [321, 276] on button "By Bedroom" at bounding box center [315, 284] width 115 height 31
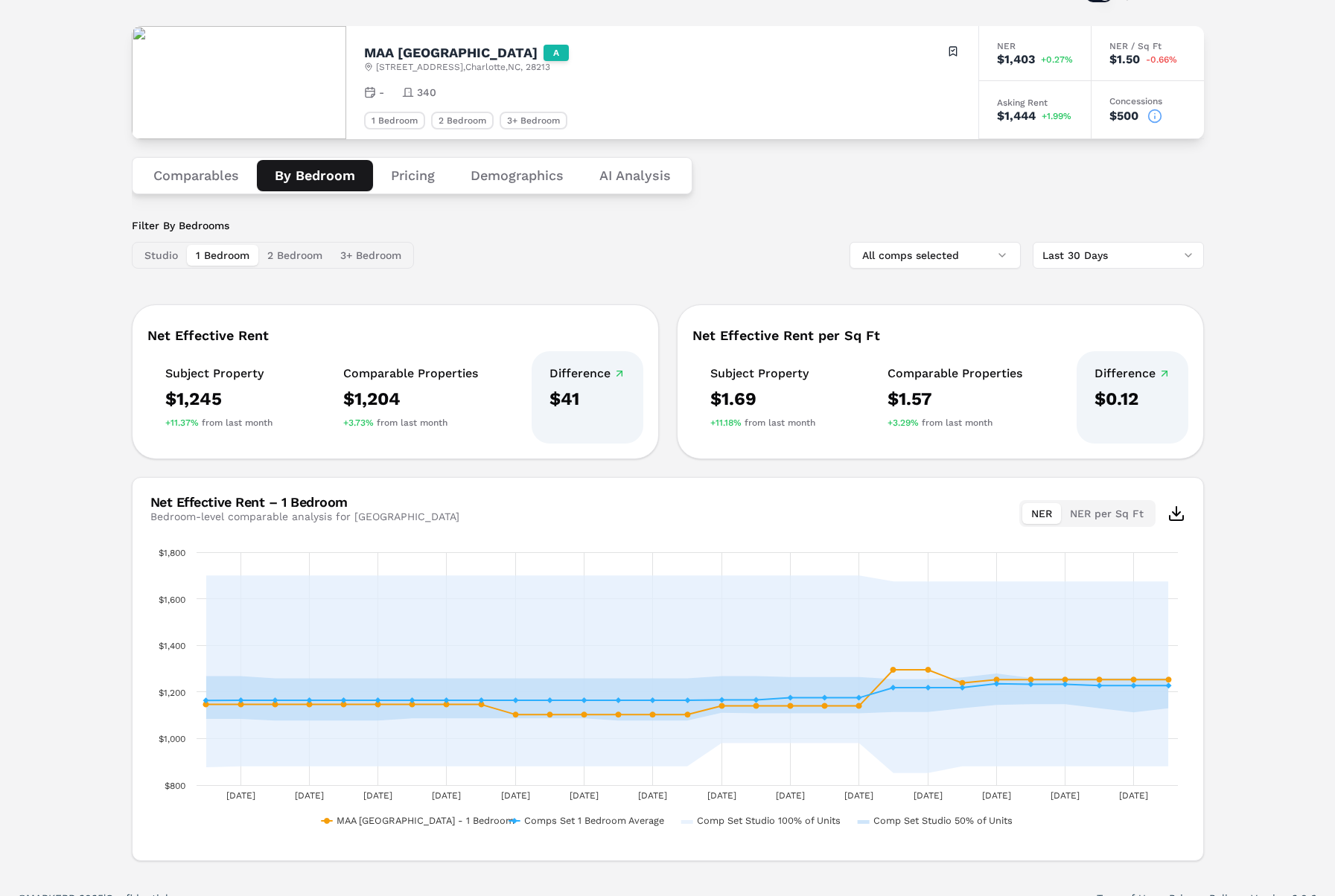
scroll to position [130, 0]
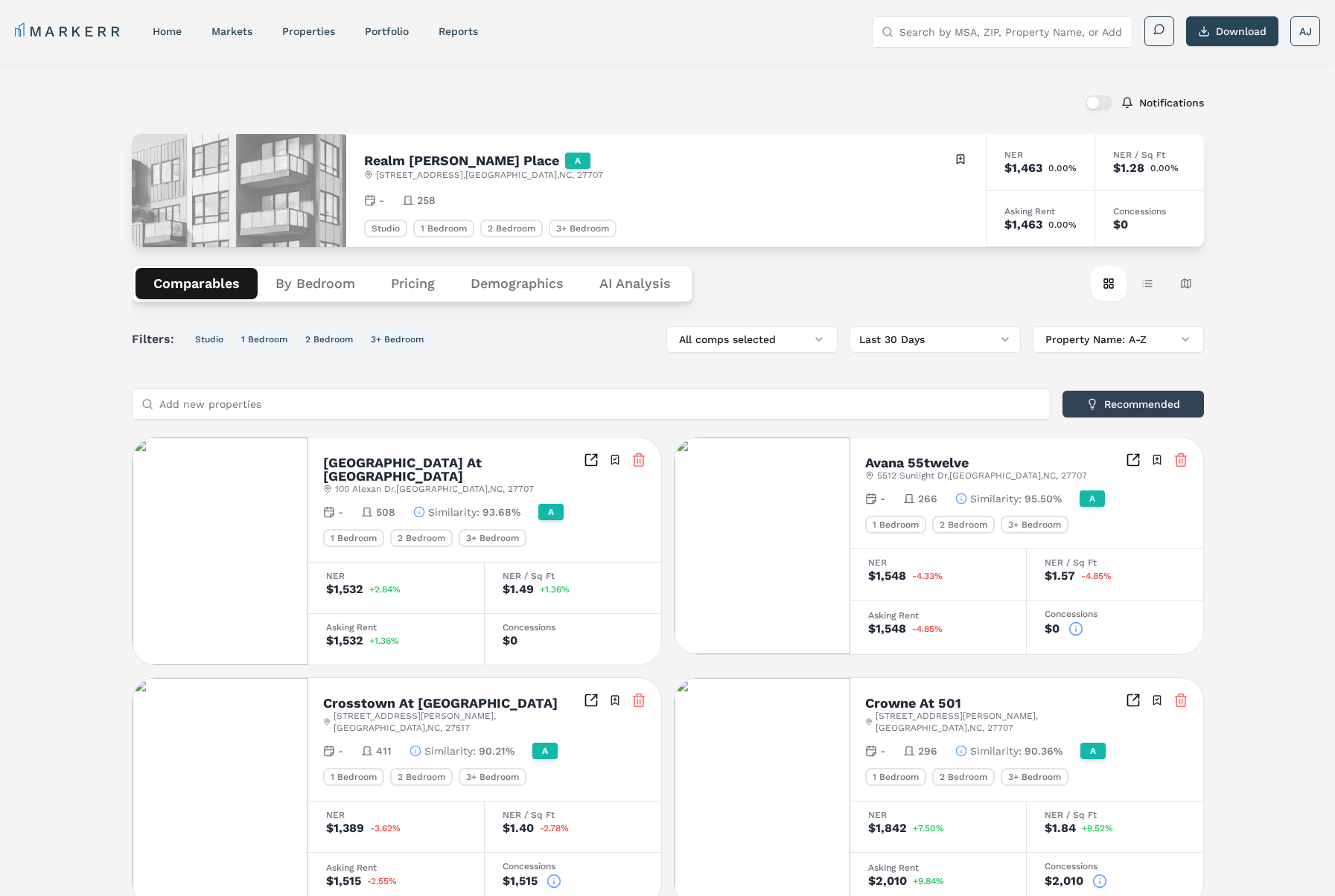
drag, startPoint x: 1224, startPoint y: 37, endPoint x: 1228, endPoint y: 71, distance: 34.2
click at [1224, 37] on button "Download" at bounding box center [1231, 31] width 92 height 30
click at [324, 282] on button "By Bedroom" at bounding box center [315, 284] width 115 height 31
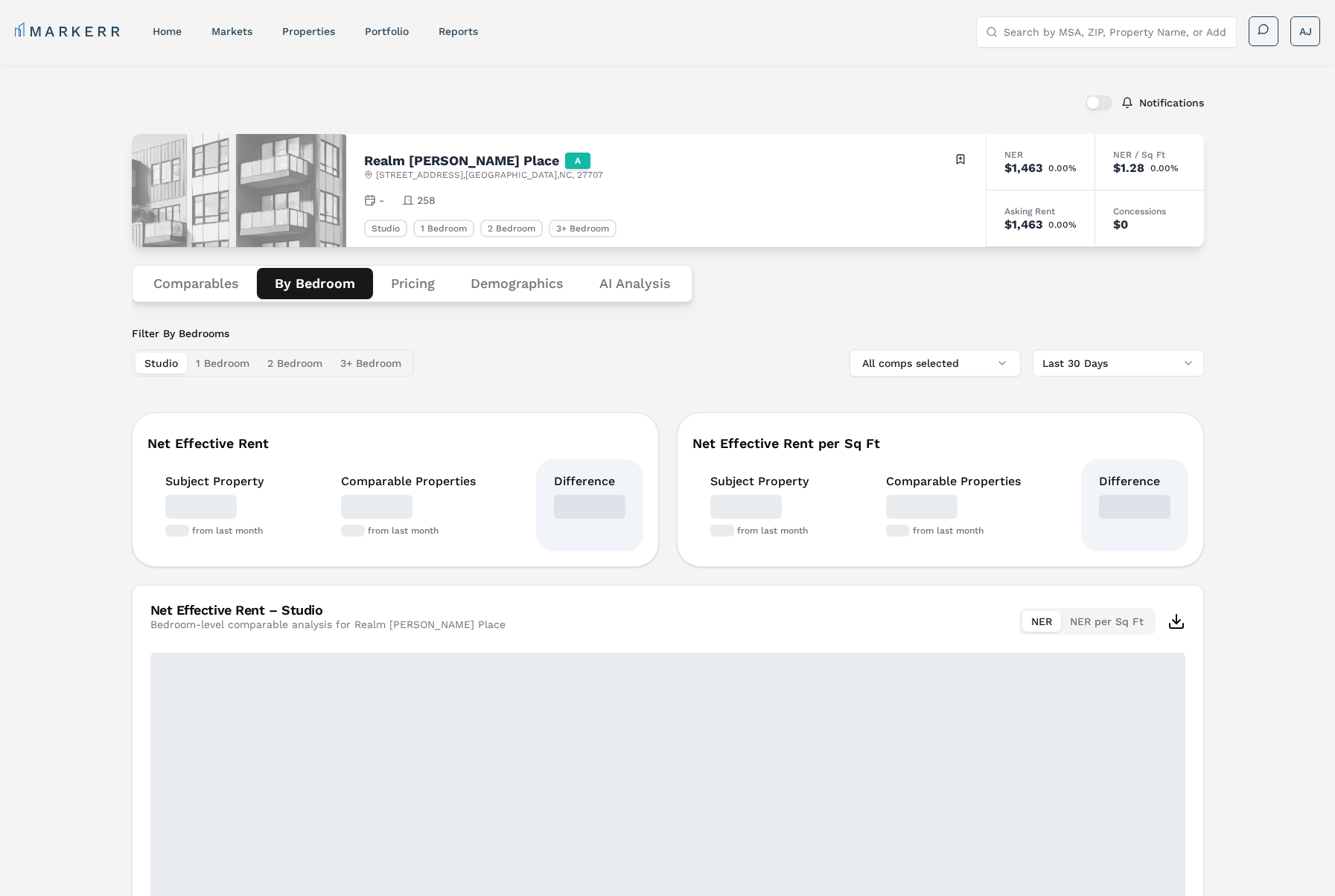
scroll to position [2, 0]
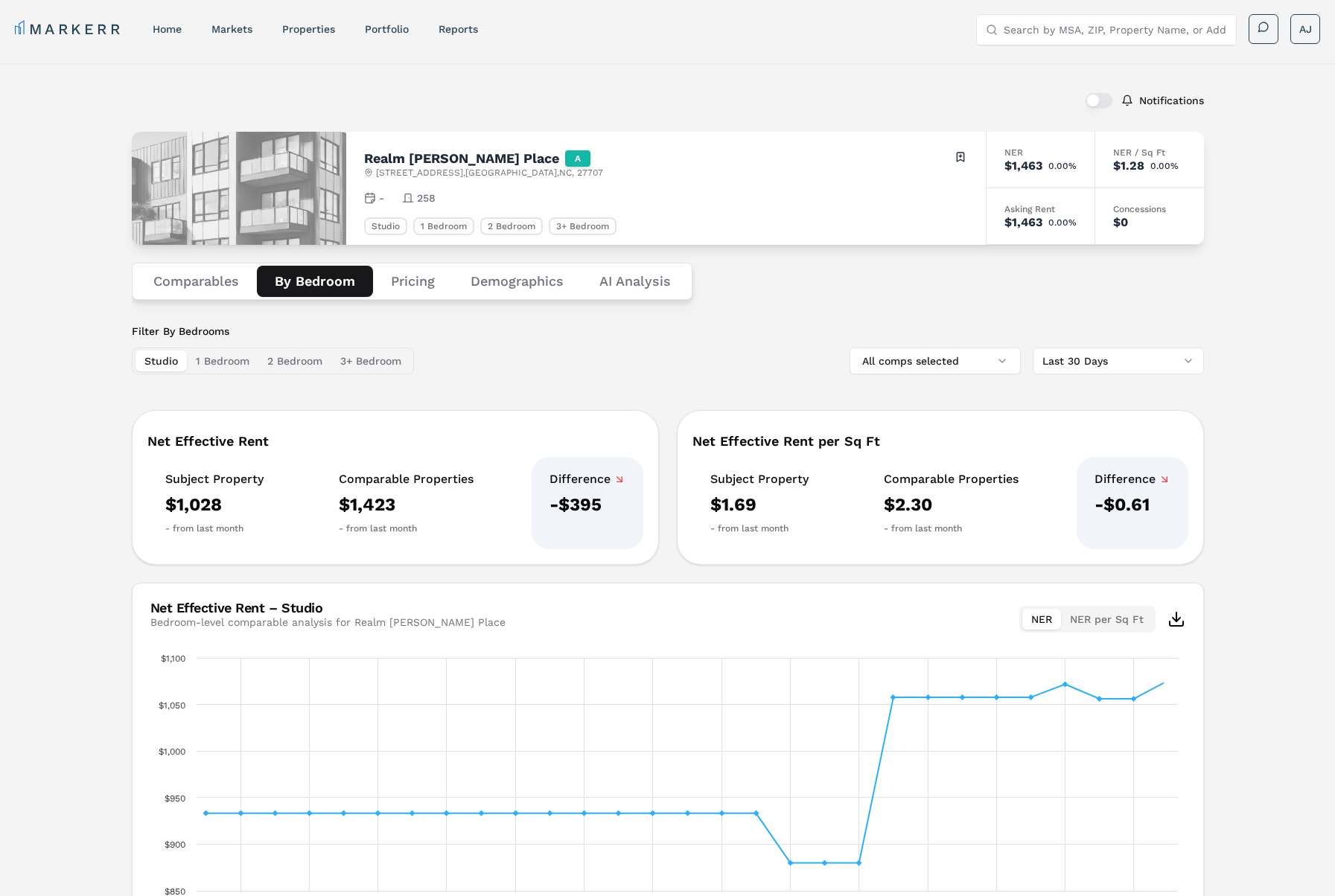
click at [243, 363] on button "1 Bedroom" at bounding box center [223, 361] width 72 height 21
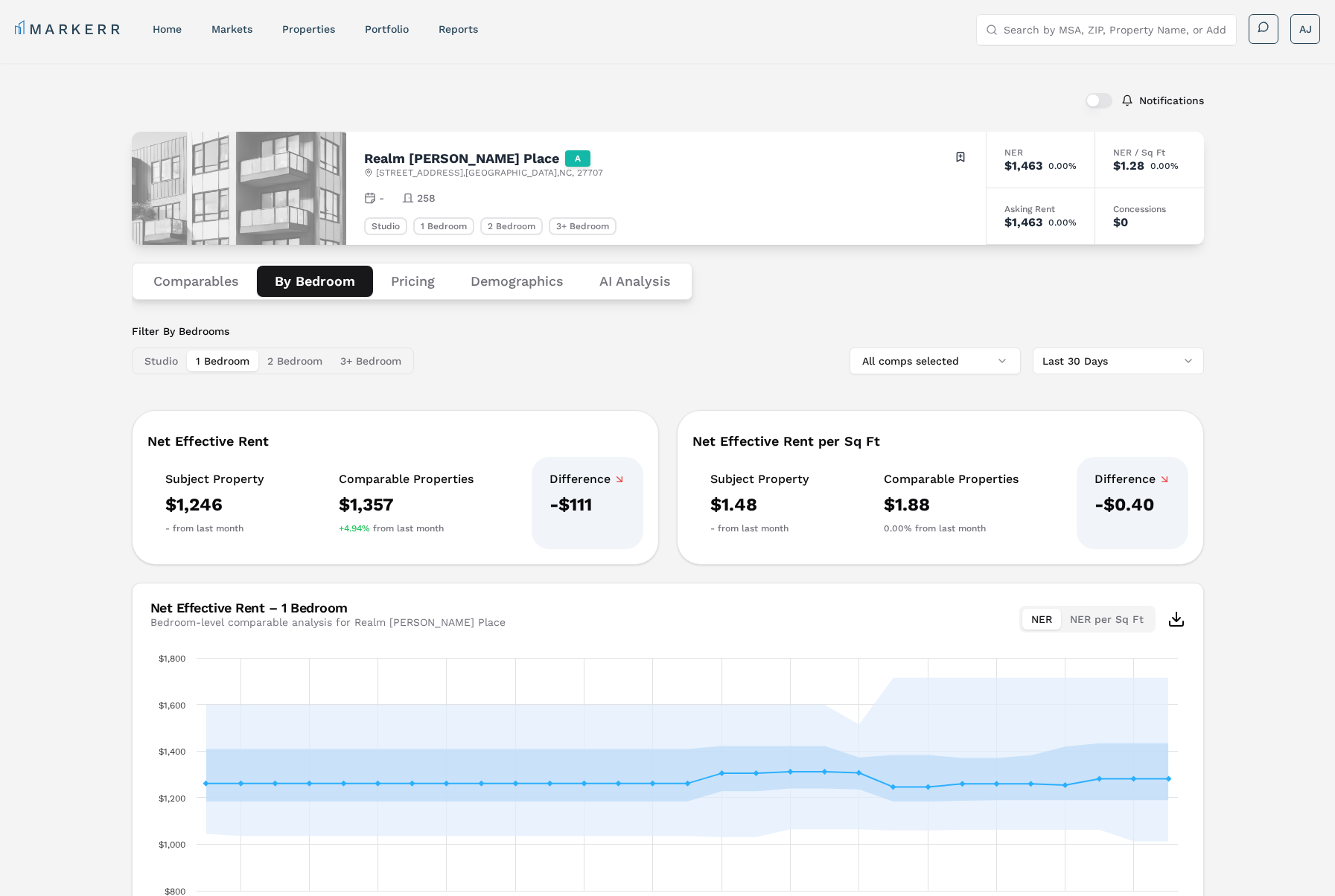
click at [317, 357] on button "2 Bedroom" at bounding box center [295, 361] width 73 height 21
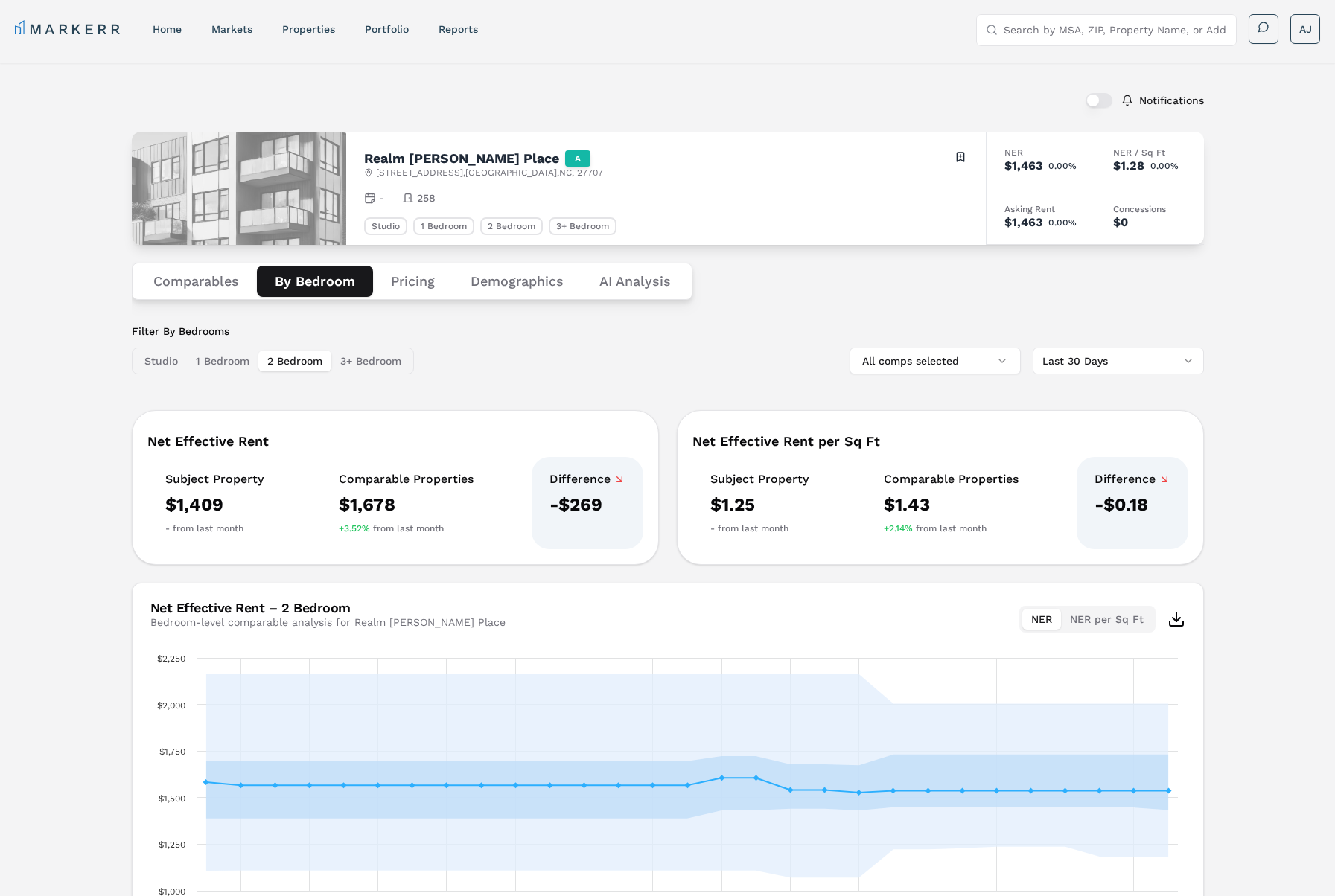
click at [368, 360] on button "3+ Bedroom" at bounding box center [370, 361] width 78 height 21
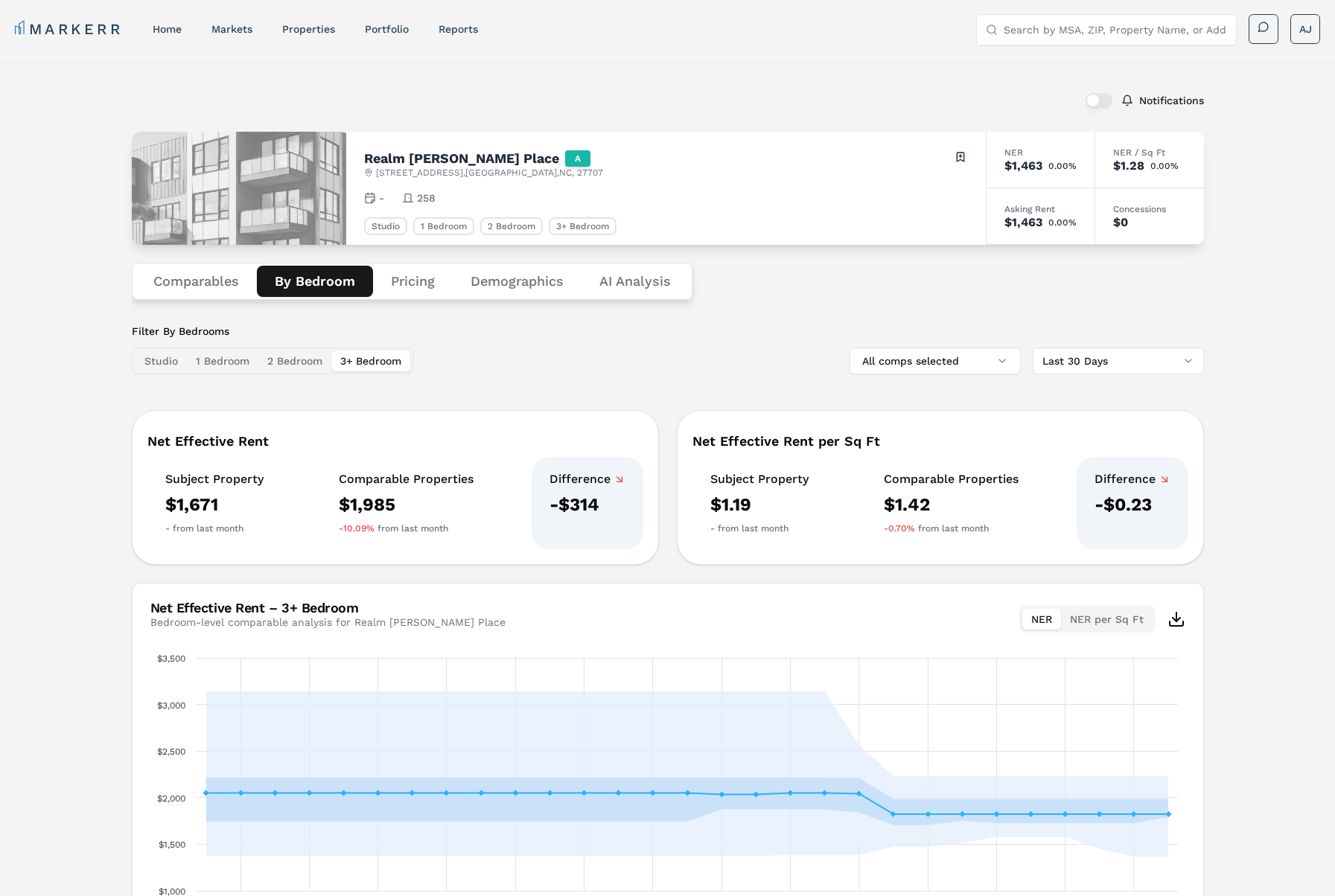
click at [217, 361] on button "1 Bedroom" at bounding box center [223, 361] width 72 height 21
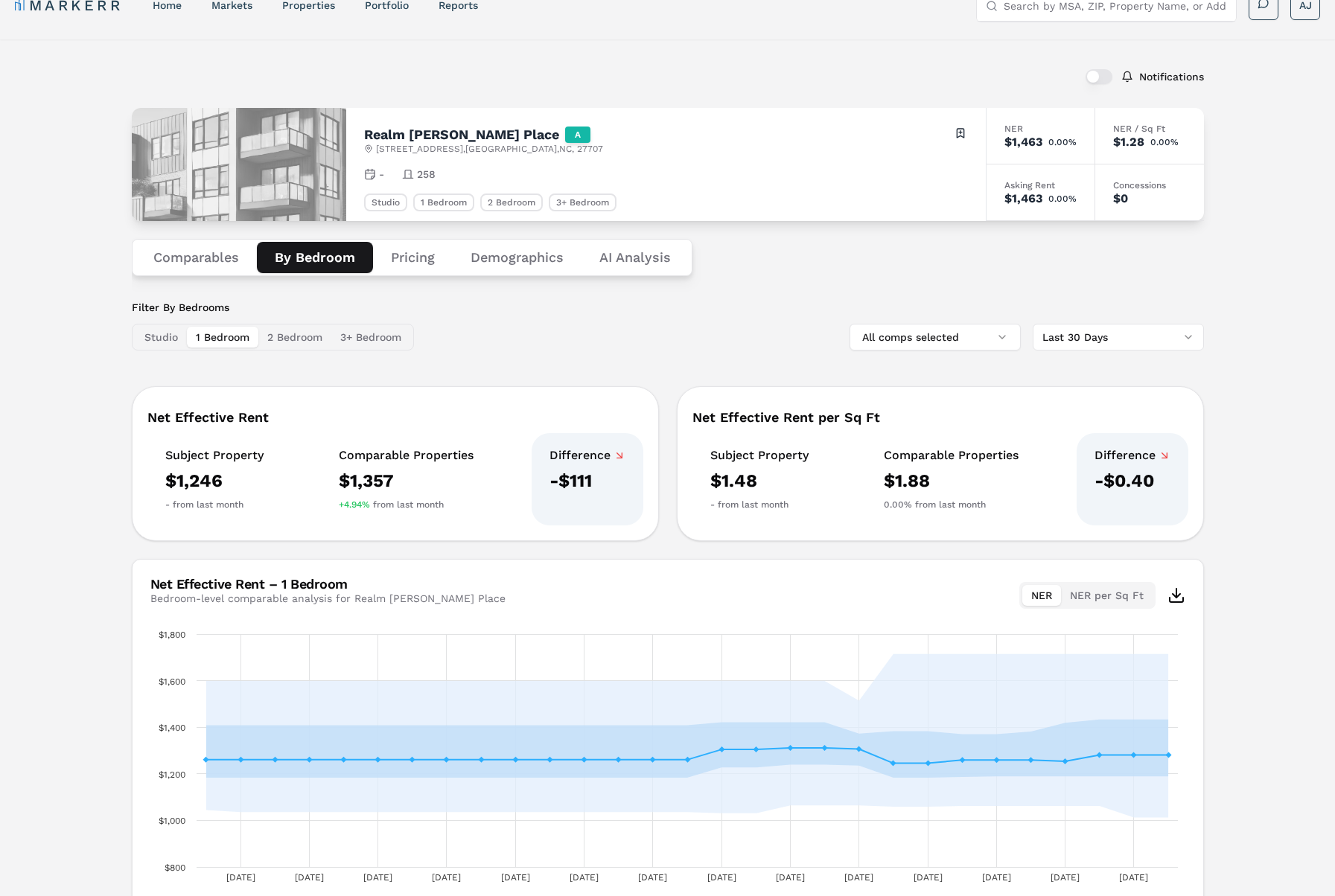
scroll to position [33, 0]
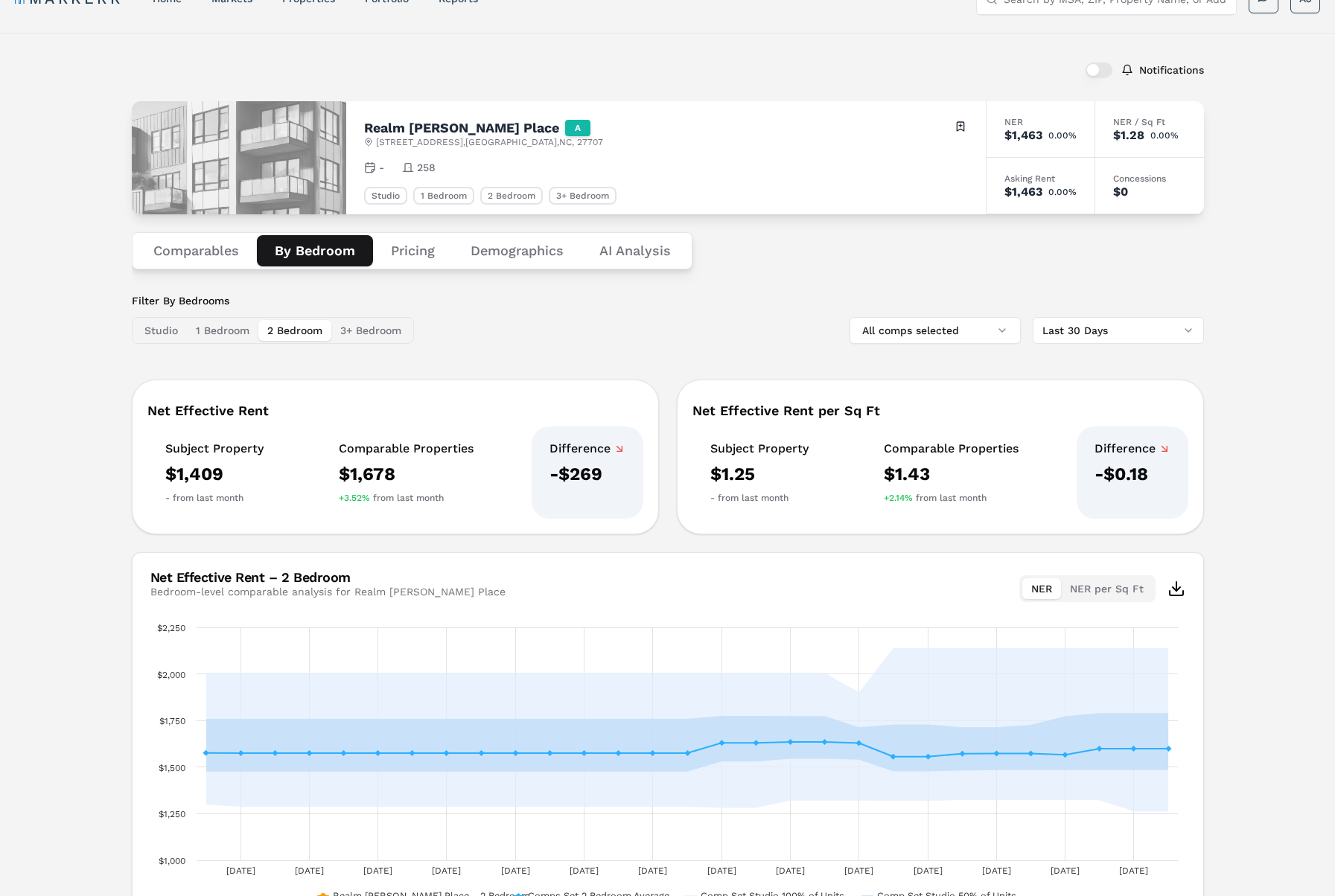
drag, startPoint x: 297, startPoint y: 332, endPoint x: 370, endPoint y: 330, distance: 73.0
click at [301, 331] on button "2 Bedroom" at bounding box center [295, 330] width 73 height 21
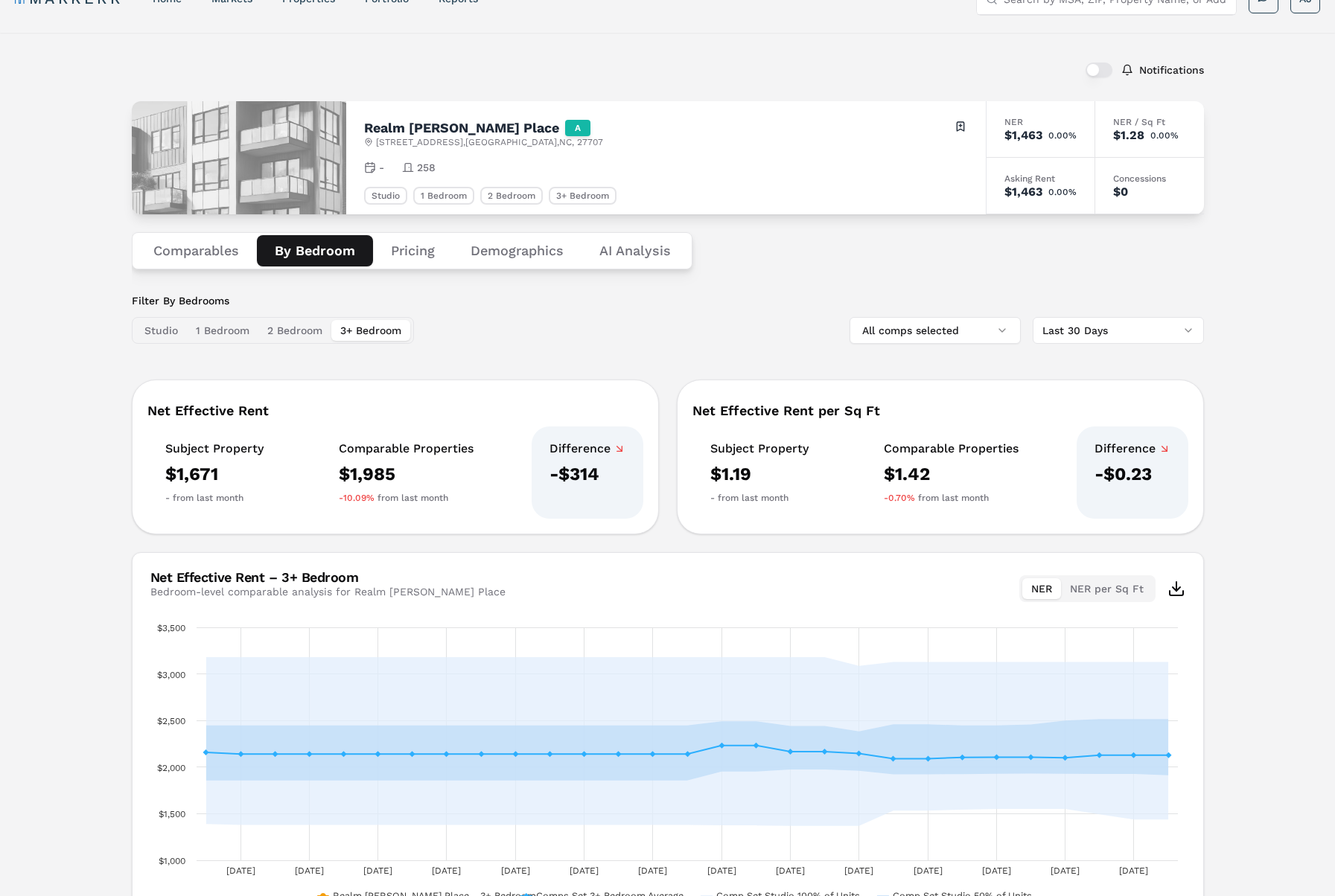
click at [370, 330] on button "3+ Bedroom" at bounding box center [370, 330] width 78 height 21
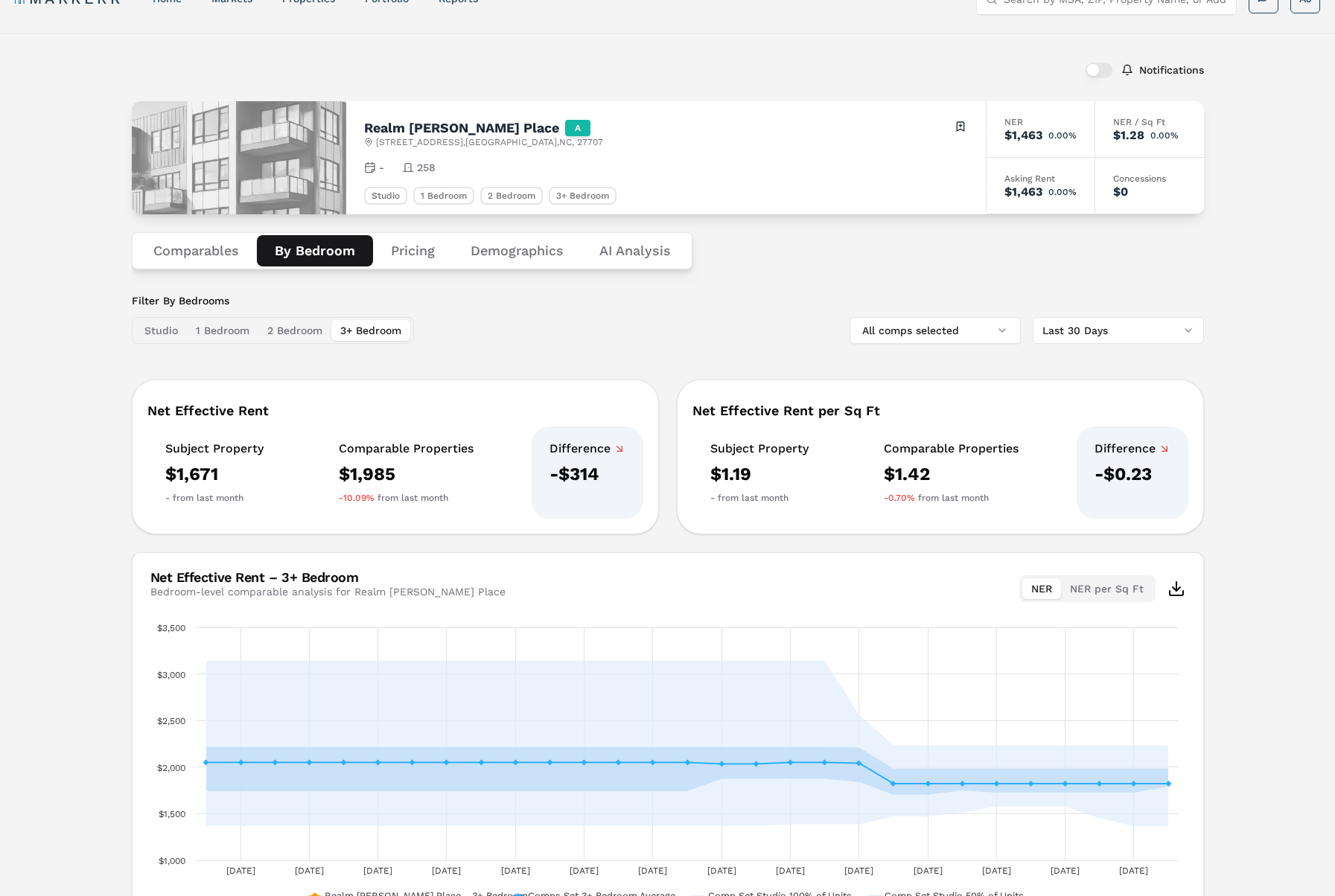
drag, startPoint x: 147, startPoint y: 336, endPoint x: 160, endPoint y: 335, distance: 13.0
click at [148, 336] on button "Studio" at bounding box center [161, 330] width 51 height 21
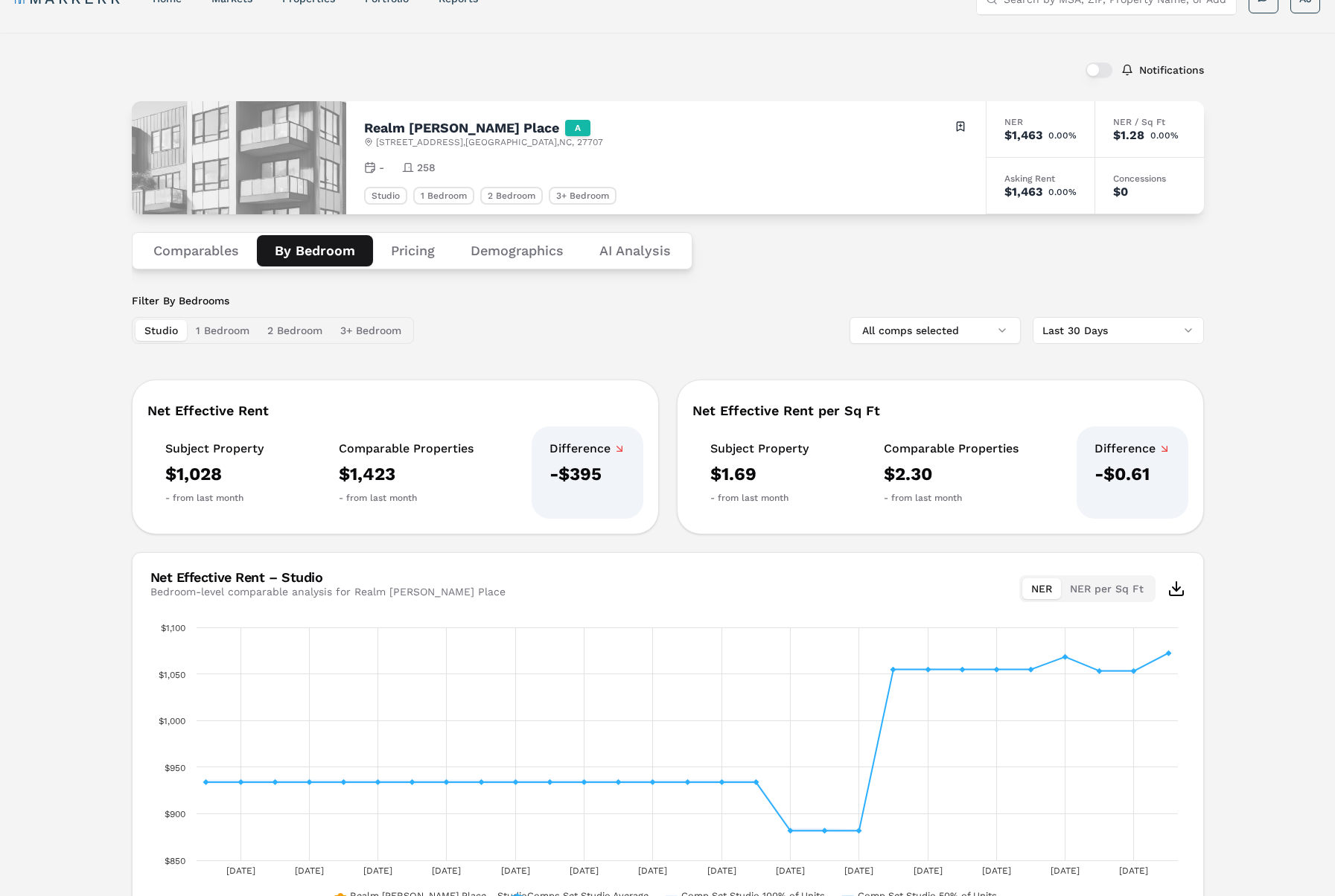
drag, startPoint x: 236, startPoint y: 332, endPoint x: 275, endPoint y: 332, distance: 39.0
click at [239, 332] on button "1 Bedroom" at bounding box center [223, 330] width 72 height 21
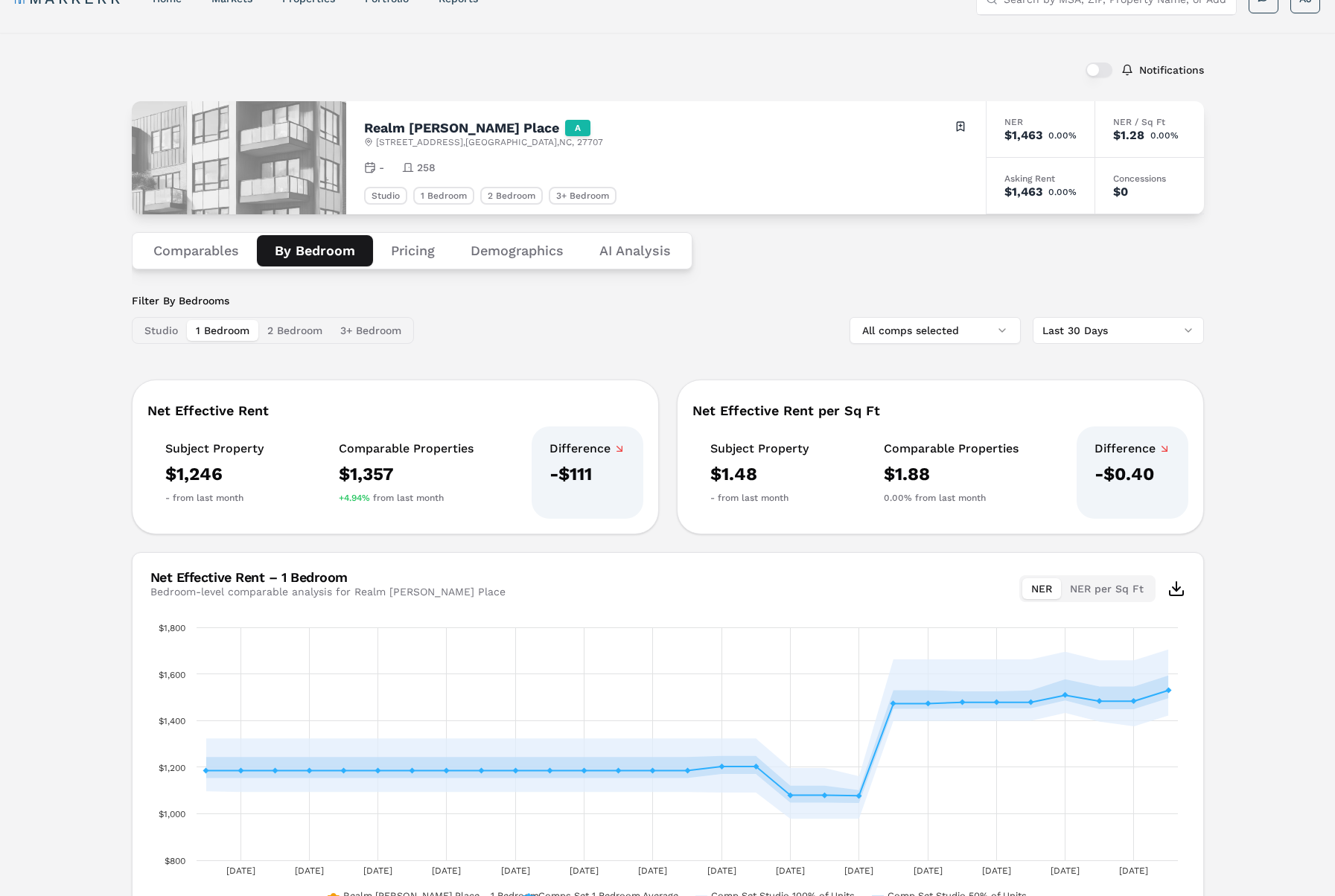
drag, startPoint x: 286, startPoint y: 332, endPoint x: 297, endPoint y: 331, distance: 11.0
click at [286, 331] on button "2 Bedroom" at bounding box center [295, 330] width 73 height 21
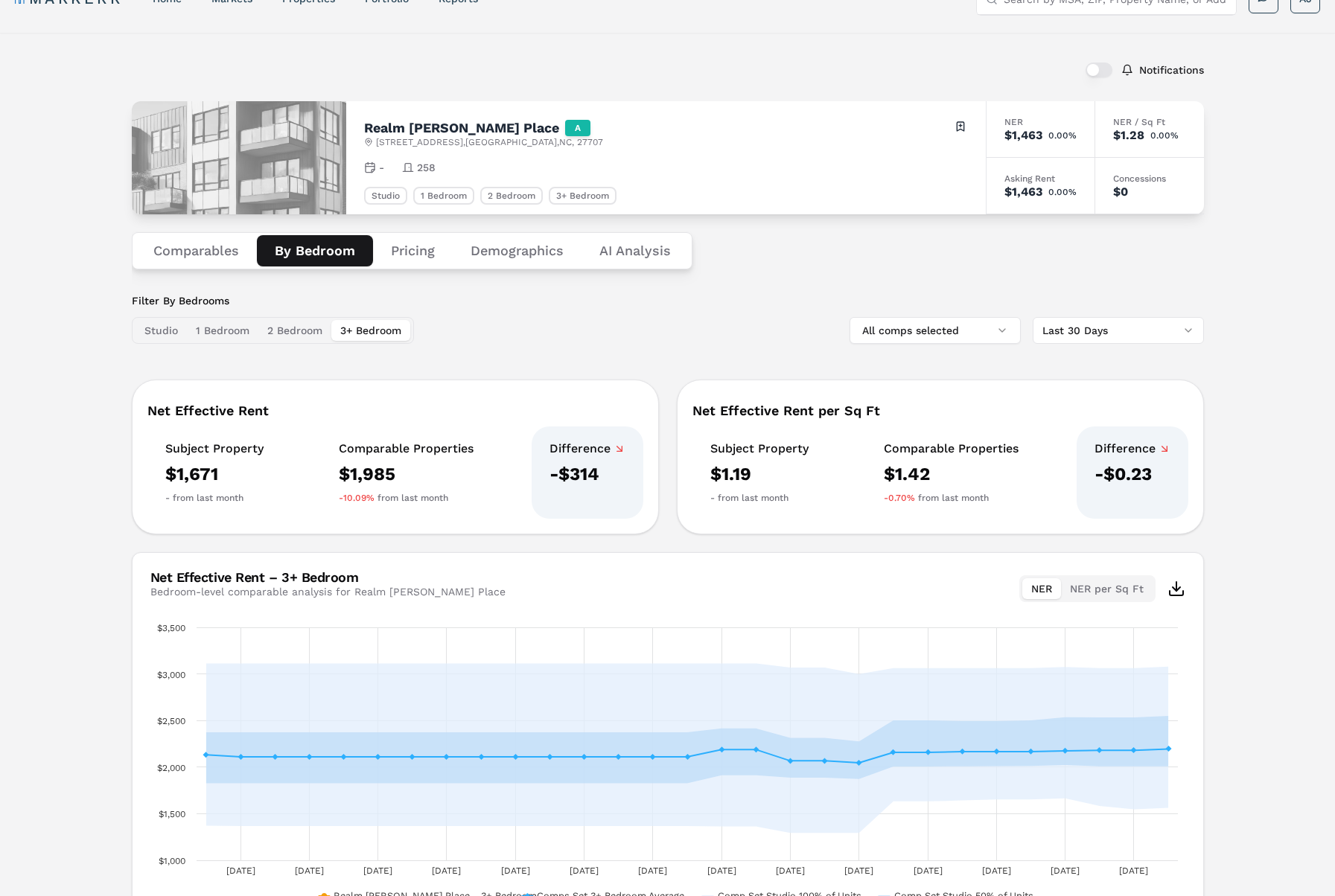
click at [366, 331] on button "3+ Bedroom" at bounding box center [370, 330] width 78 height 21
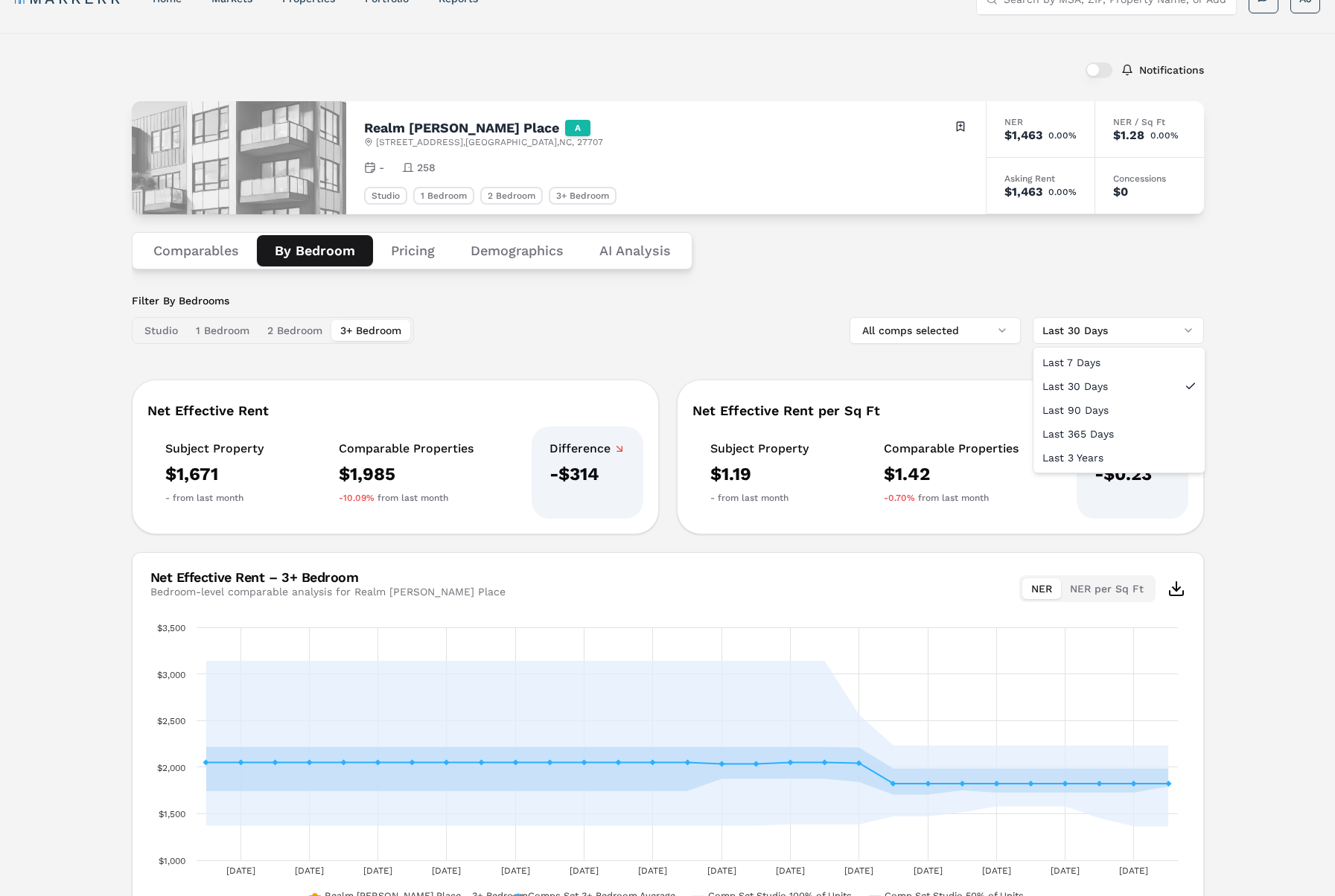
click at [1108, 340] on html "MARKERR home markets properties Portfolio reports Search by MSA, ZIP, Property …" at bounding box center [668, 479] width 1335 height 1026
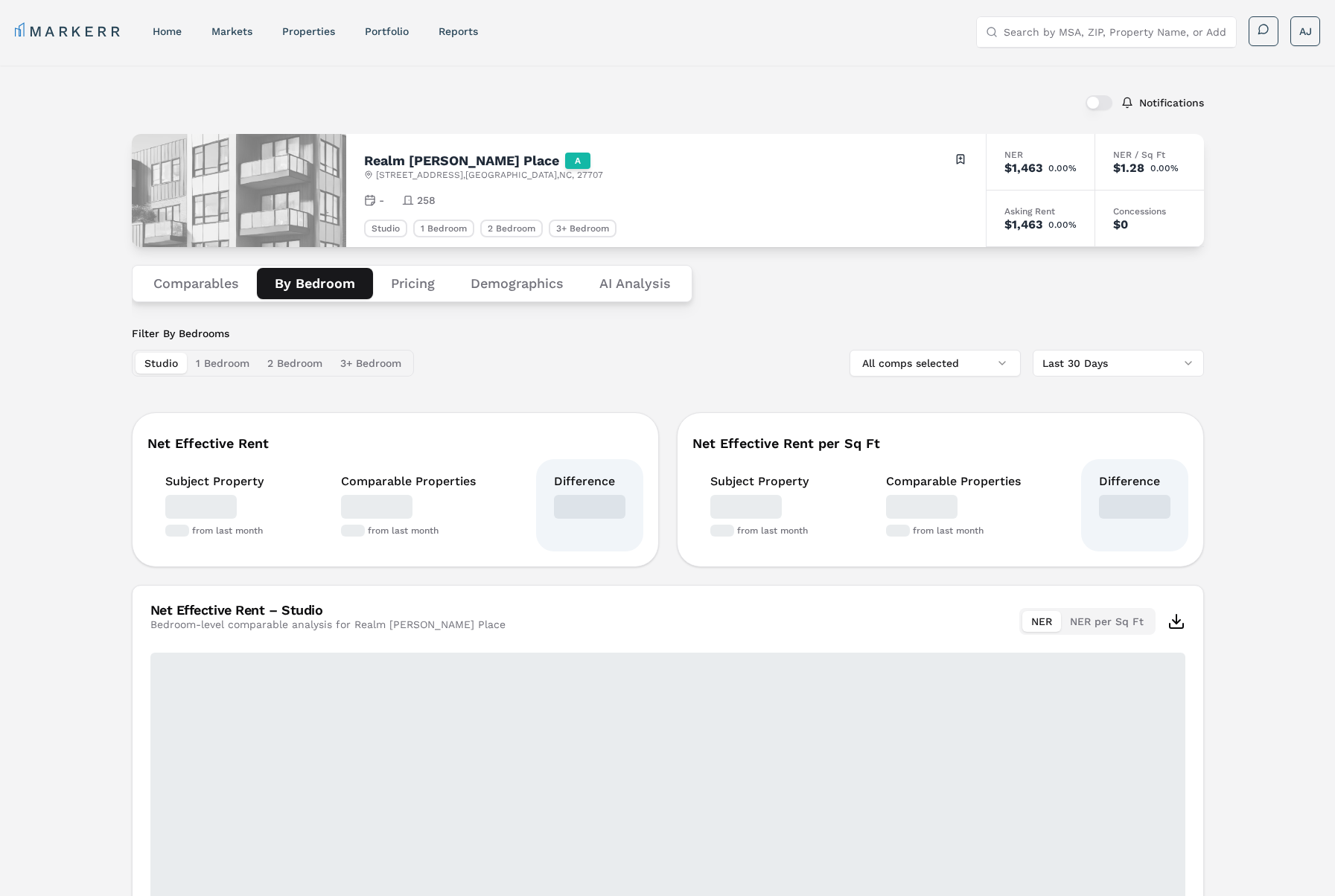
drag, startPoint x: 294, startPoint y: 291, endPoint x: 309, endPoint y: 288, distance: 15.3
click at [306, 289] on button "By Bedroom" at bounding box center [315, 284] width 116 height 31
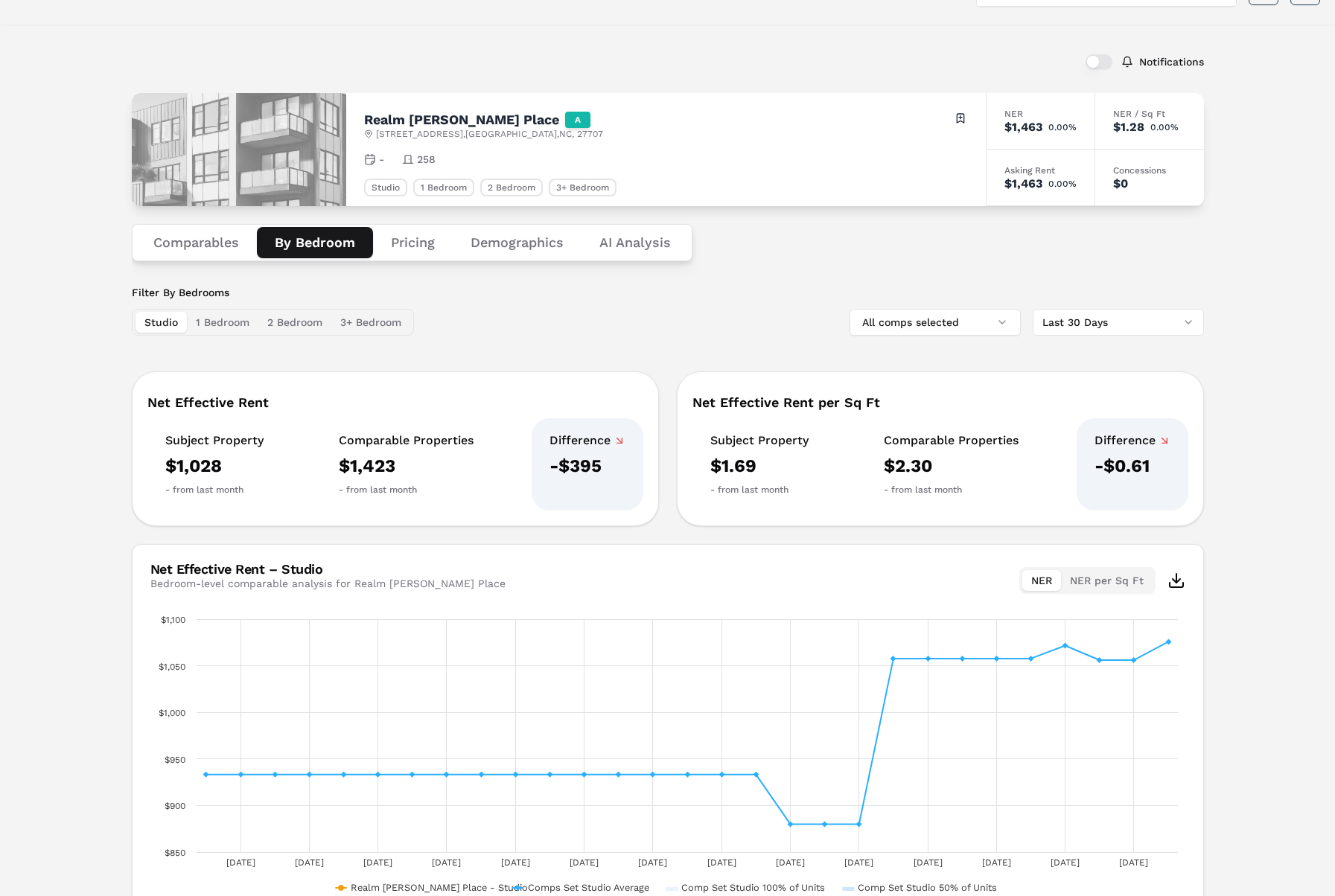
scroll to position [52, 0]
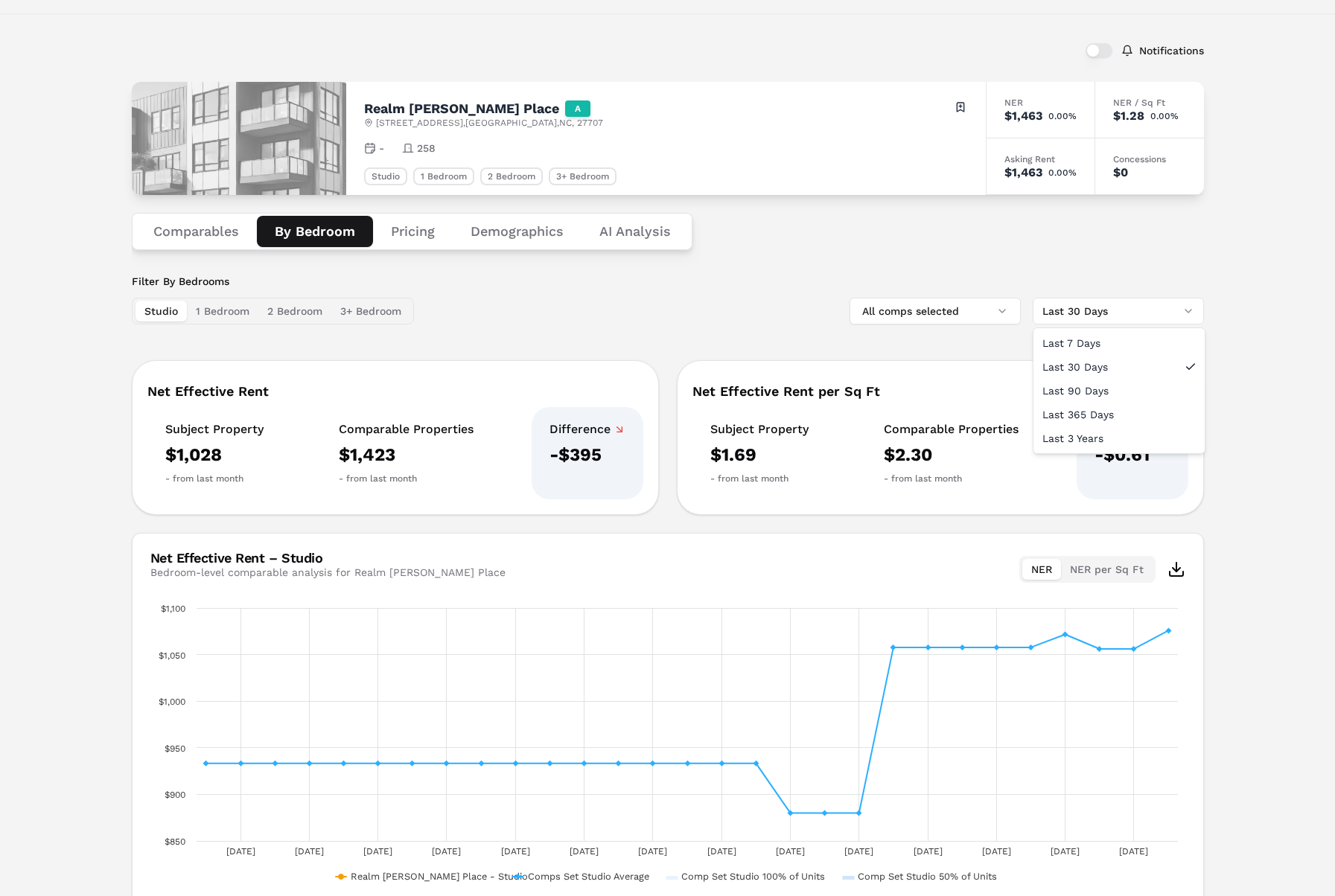
click at [1141, 300] on html "MARKERR home markets properties Portfolio reports Search by MSA, ZIP, Property …" at bounding box center [668, 460] width 1335 height 1026
drag, startPoint x: 1104, startPoint y: 412, endPoint x: 1095, endPoint y: 434, distance: 23.8
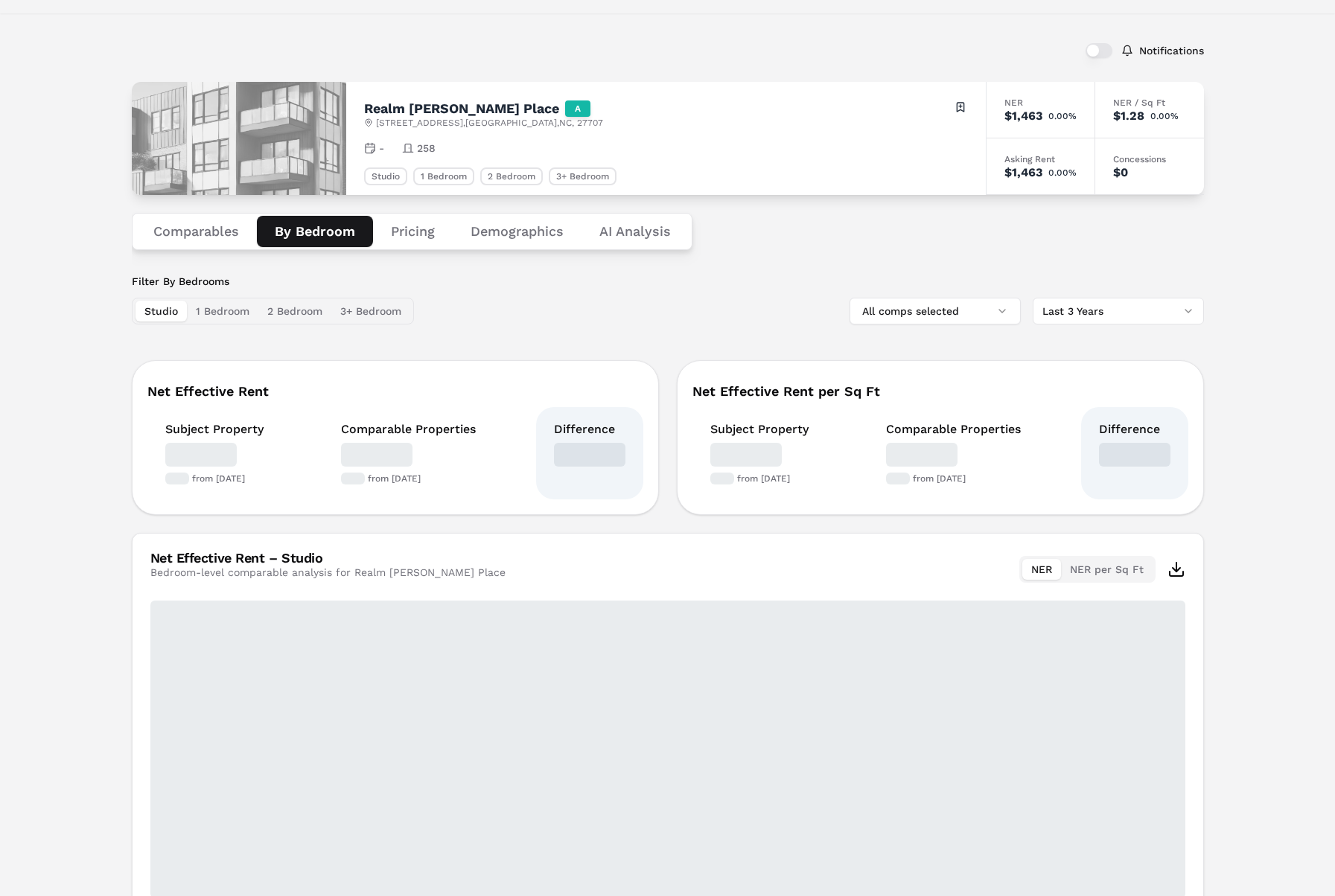
click at [1095, 434] on div "Difference" at bounding box center [1134, 452] width 108 height 92
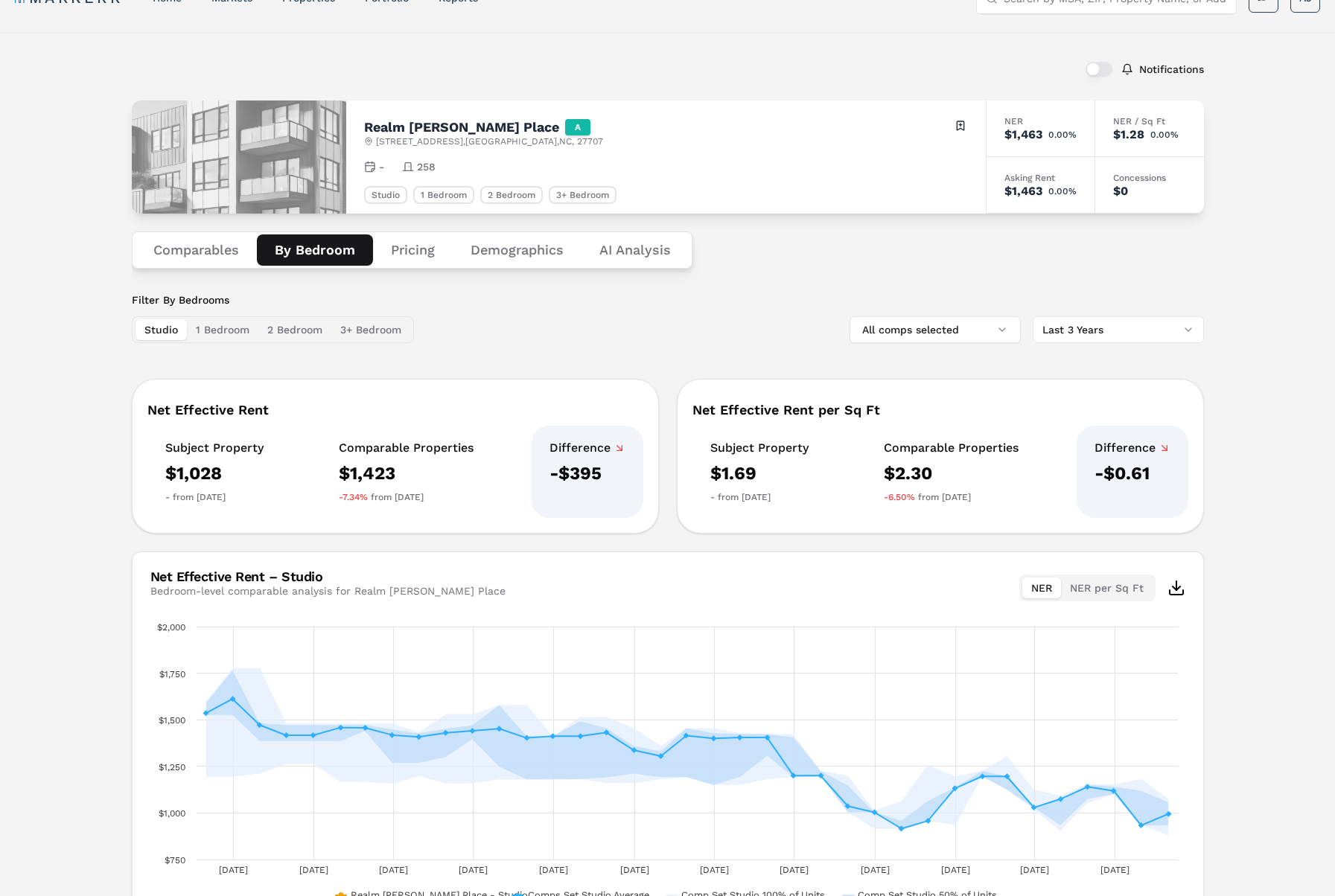
scroll to position [0, 0]
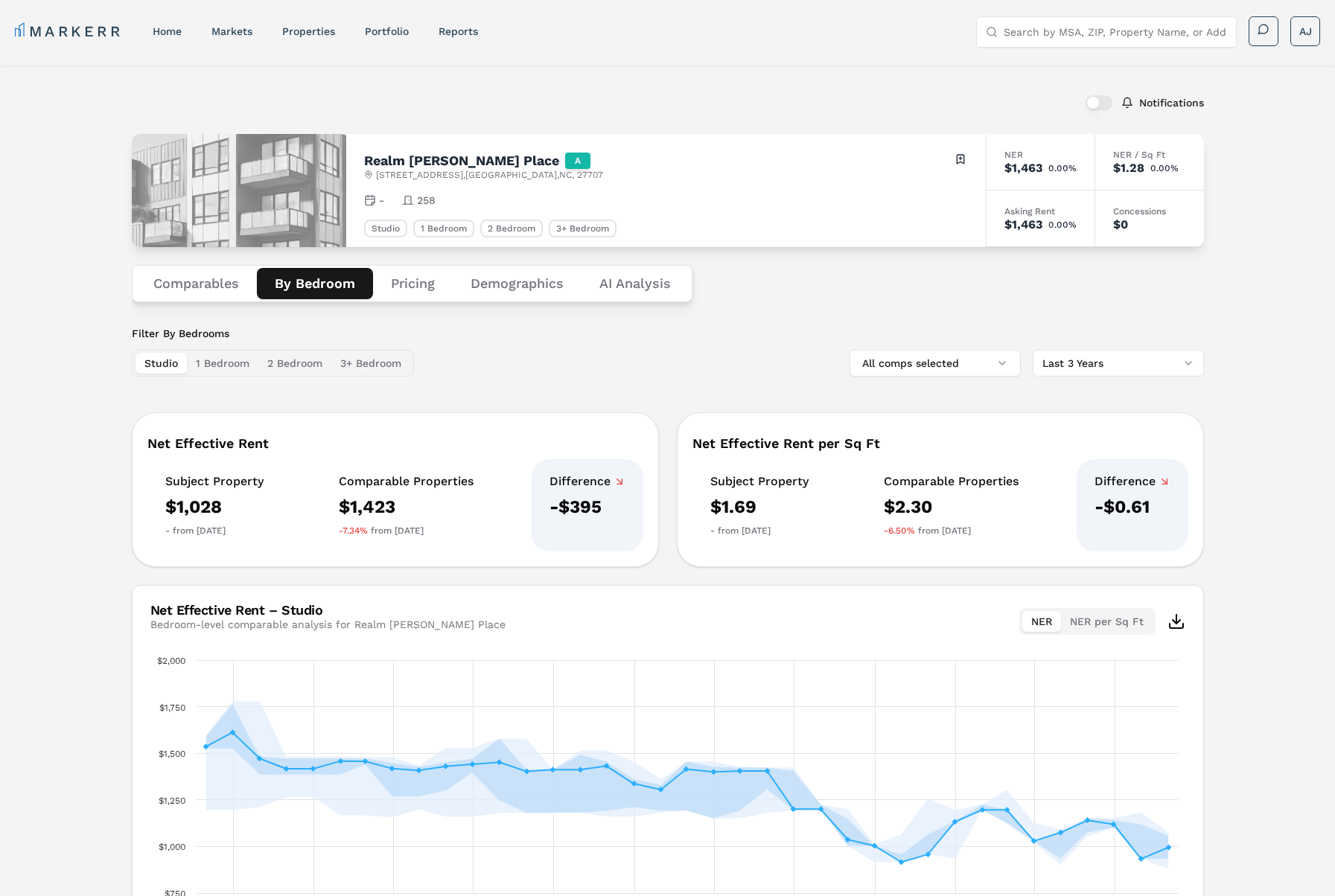
click at [390, 159] on h2 "Realm [PERSON_NAME] Place" at bounding box center [461, 161] width 195 height 14
drag, startPoint x: 390, startPoint y: 159, endPoint x: 439, endPoint y: 155, distance: 49.2
click at [397, 160] on h2 "Realm [PERSON_NAME] Place" at bounding box center [461, 161] width 195 height 14
click at [481, 154] on h2 "Realm [PERSON_NAME] Place" at bounding box center [461, 161] width 195 height 14
copy h2 "Realm [PERSON_NAME] Place"
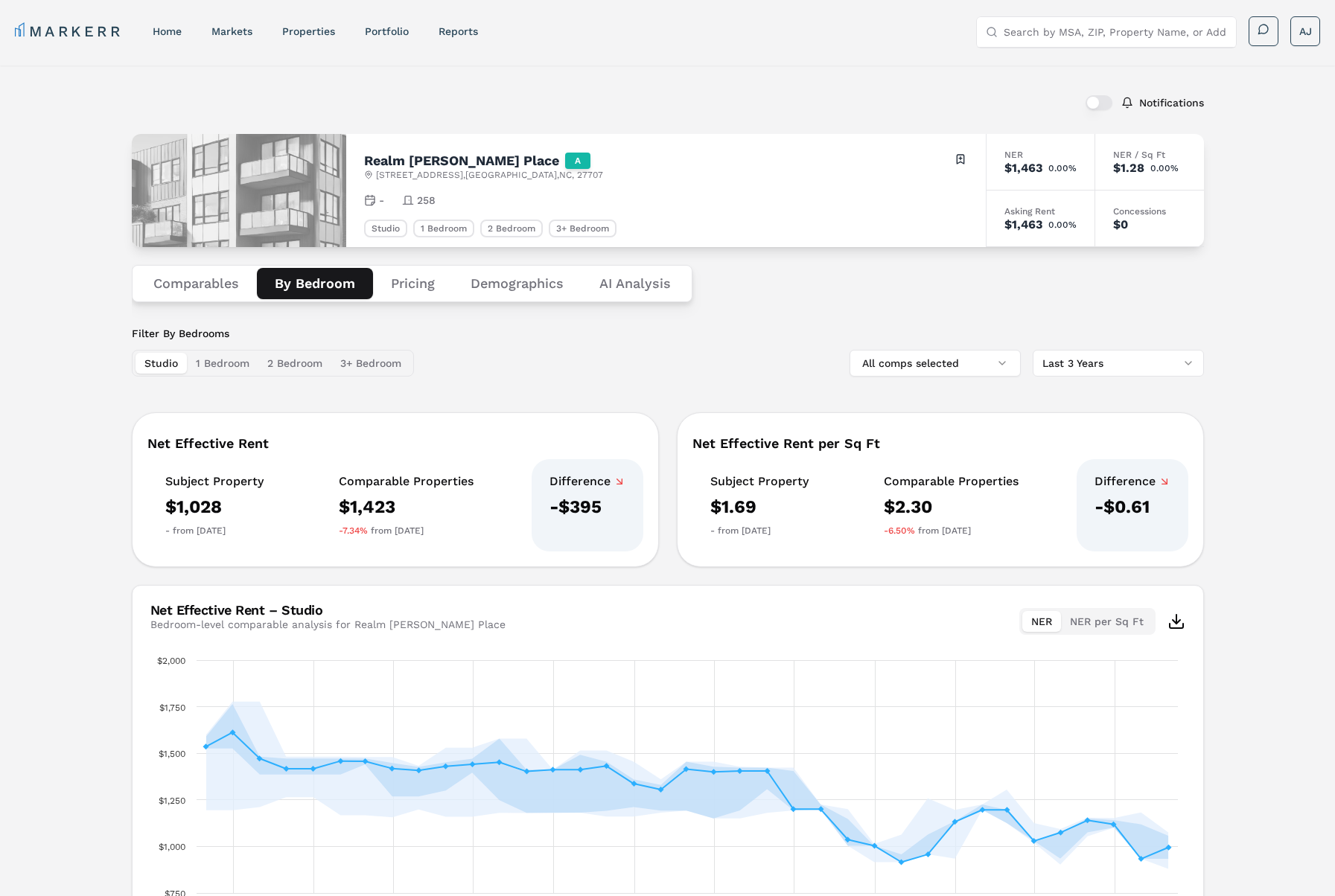
click at [1059, 24] on input "Search by MSA, ZIP, Property Name, or Address" at bounding box center [1115, 32] width 224 height 30
paste input "Realm [PERSON_NAME] Place"
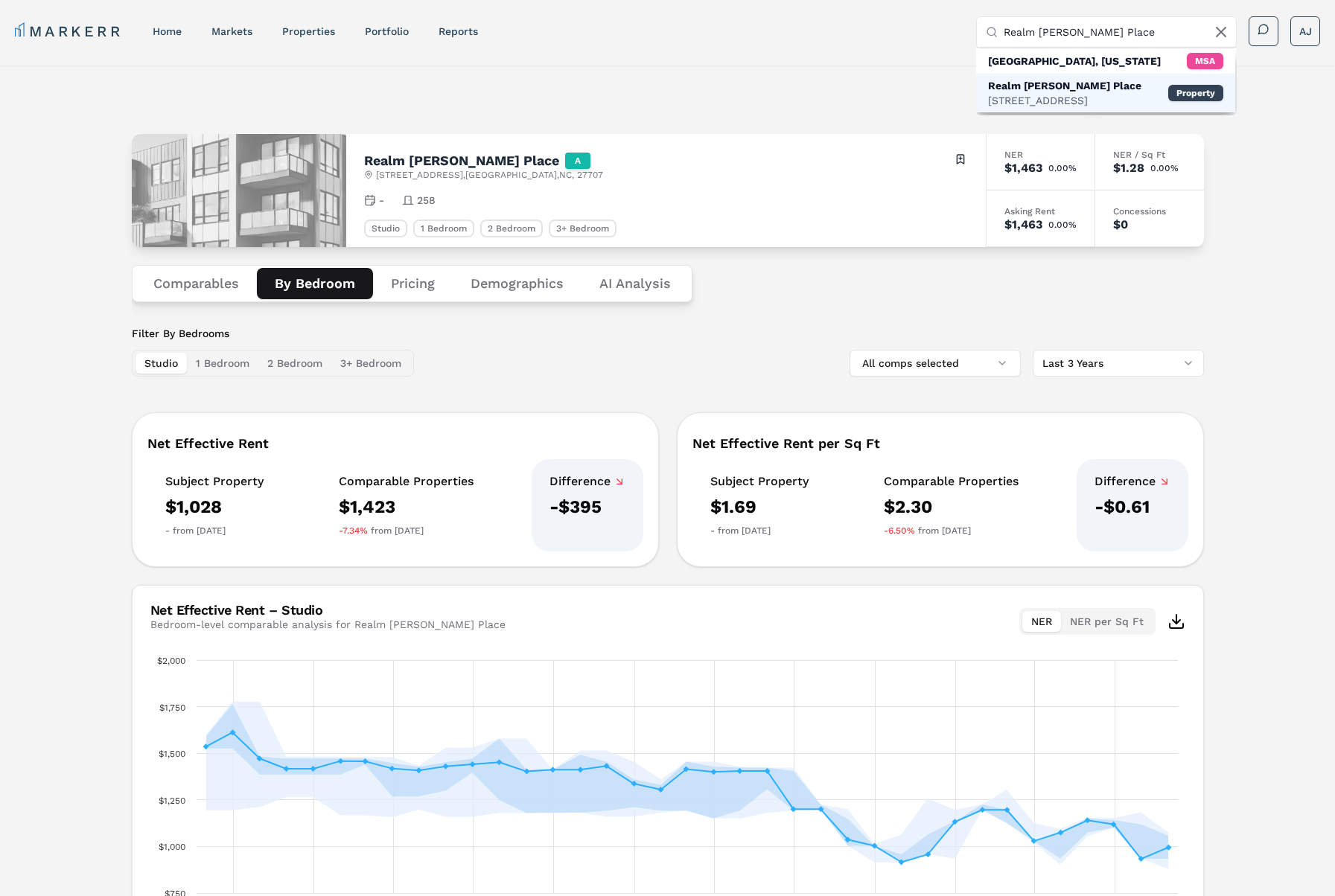
click at [1047, 98] on div "[STREET_ADDRESS]" at bounding box center [1065, 100] width 153 height 15
click at [1036, 35] on input "Realm [PERSON_NAME] Place" at bounding box center [1115, 32] width 224 height 30
click at [398, 137] on div "Realm [PERSON_NAME][GEOGRAPHIC_DATA] A [STREET_ADDRESS] Toggle portfolio menu -…" at bounding box center [666, 190] width 639 height 113
drag, startPoint x: 207, startPoint y: 283, endPoint x: 215, endPoint y: 284, distance: 8.1
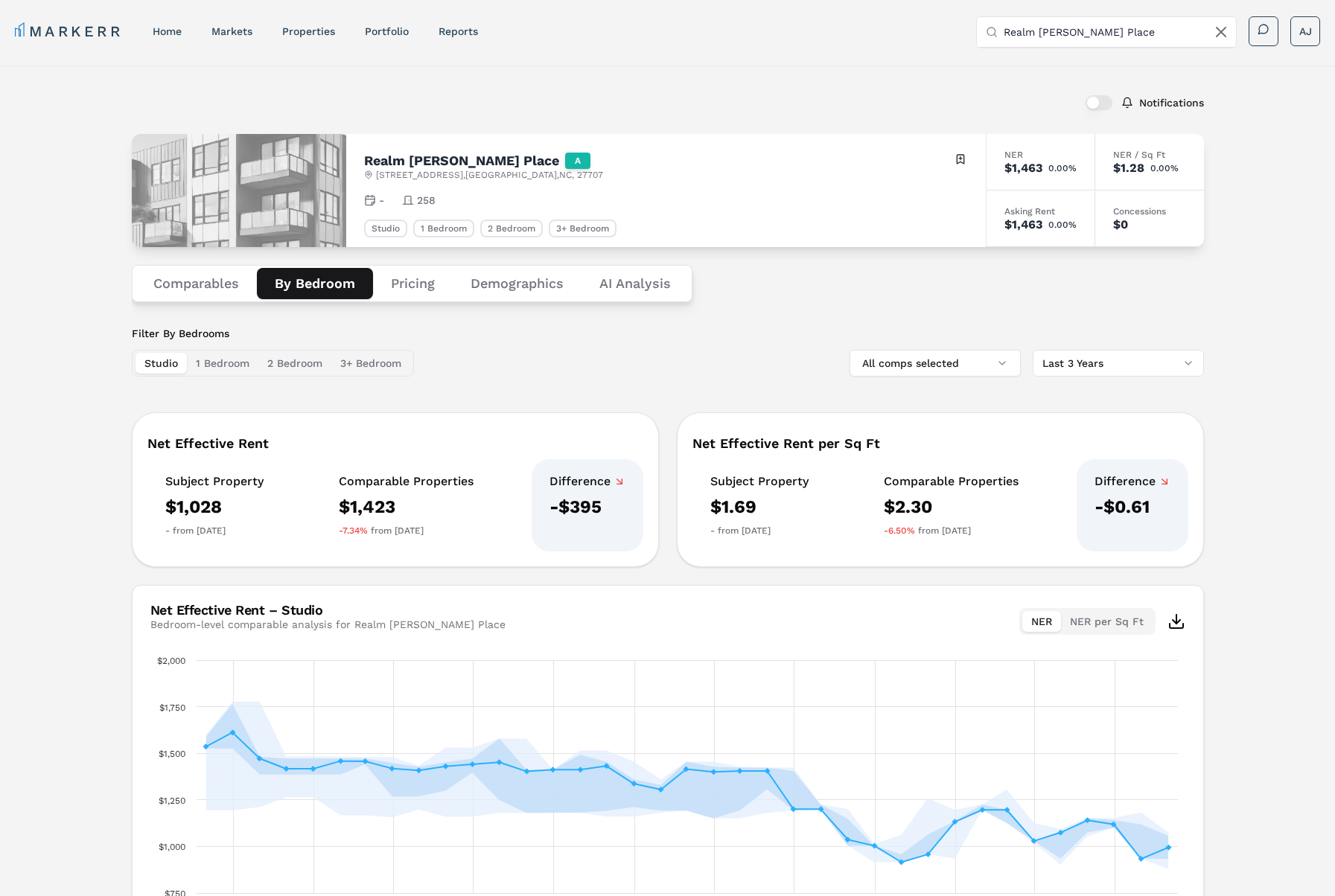
click at [207, 283] on button "Comparables" at bounding box center [196, 284] width 121 height 31
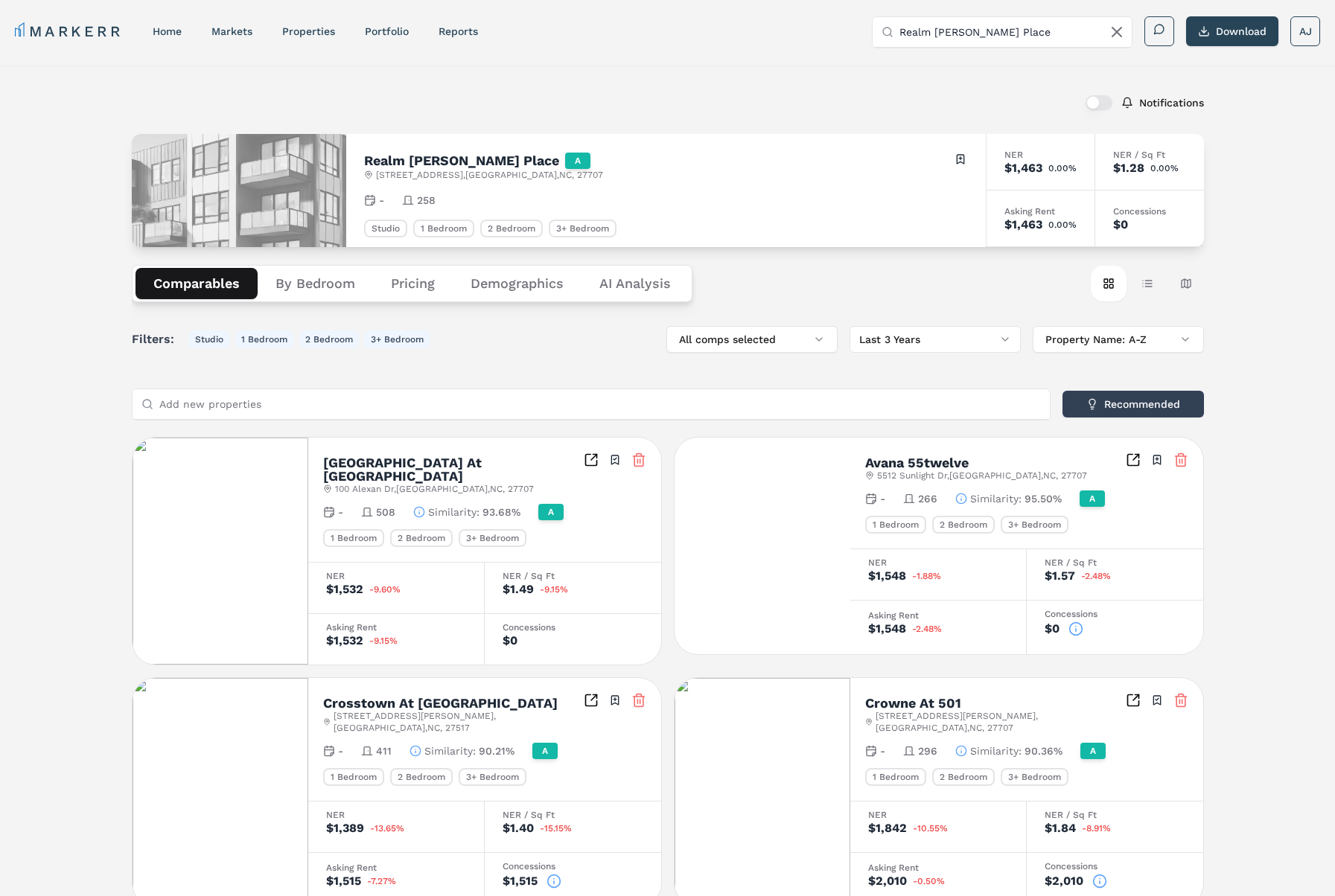
click at [323, 281] on button "By Bedroom" at bounding box center [315, 284] width 115 height 31
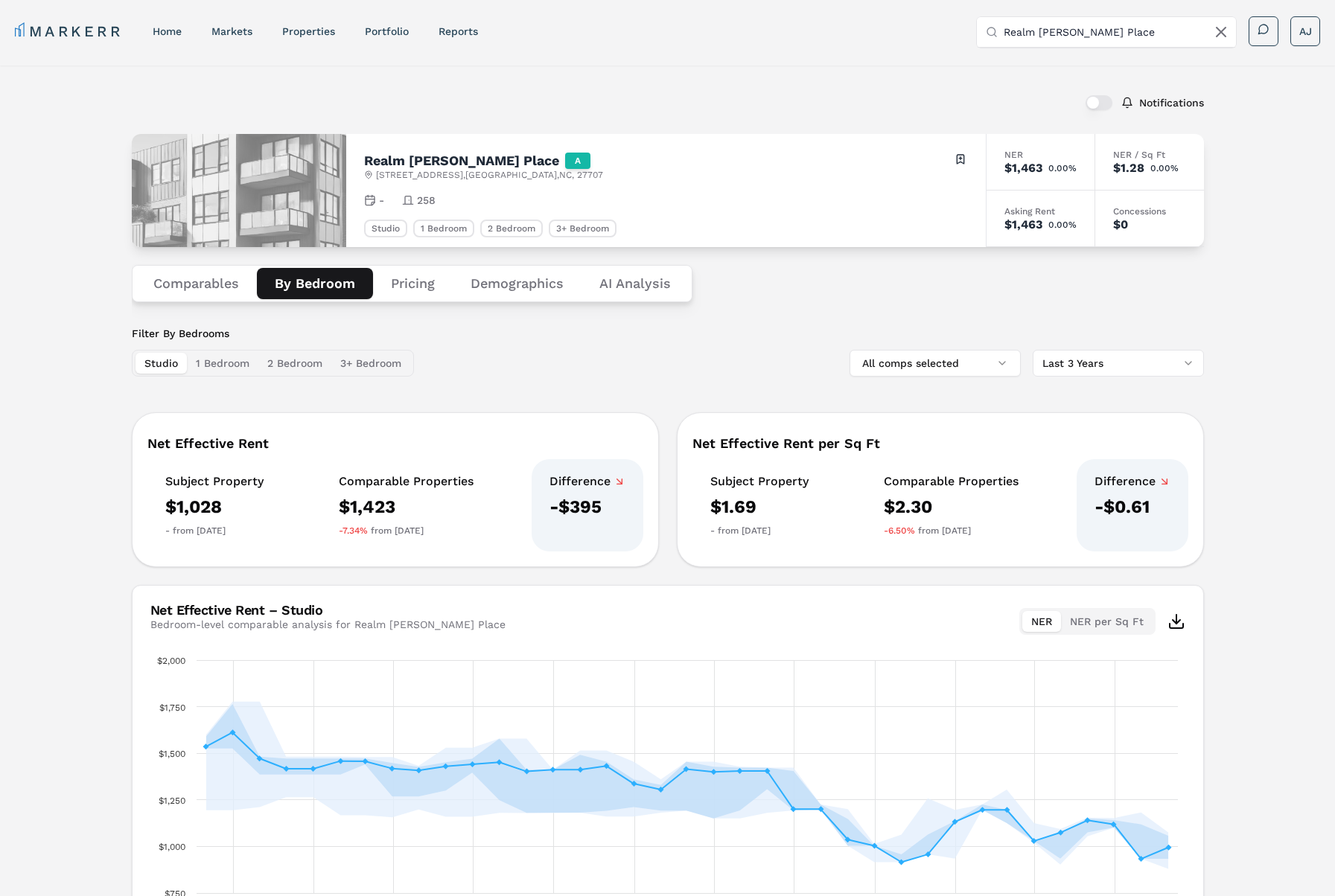
click at [405, 165] on h2 "Realm [PERSON_NAME] Place" at bounding box center [461, 161] width 195 height 14
click at [388, 163] on h2 "Realm [PERSON_NAME] Place" at bounding box center [461, 161] width 195 height 14
click at [456, 154] on h2 "Realm [PERSON_NAME] Place" at bounding box center [461, 161] width 195 height 14
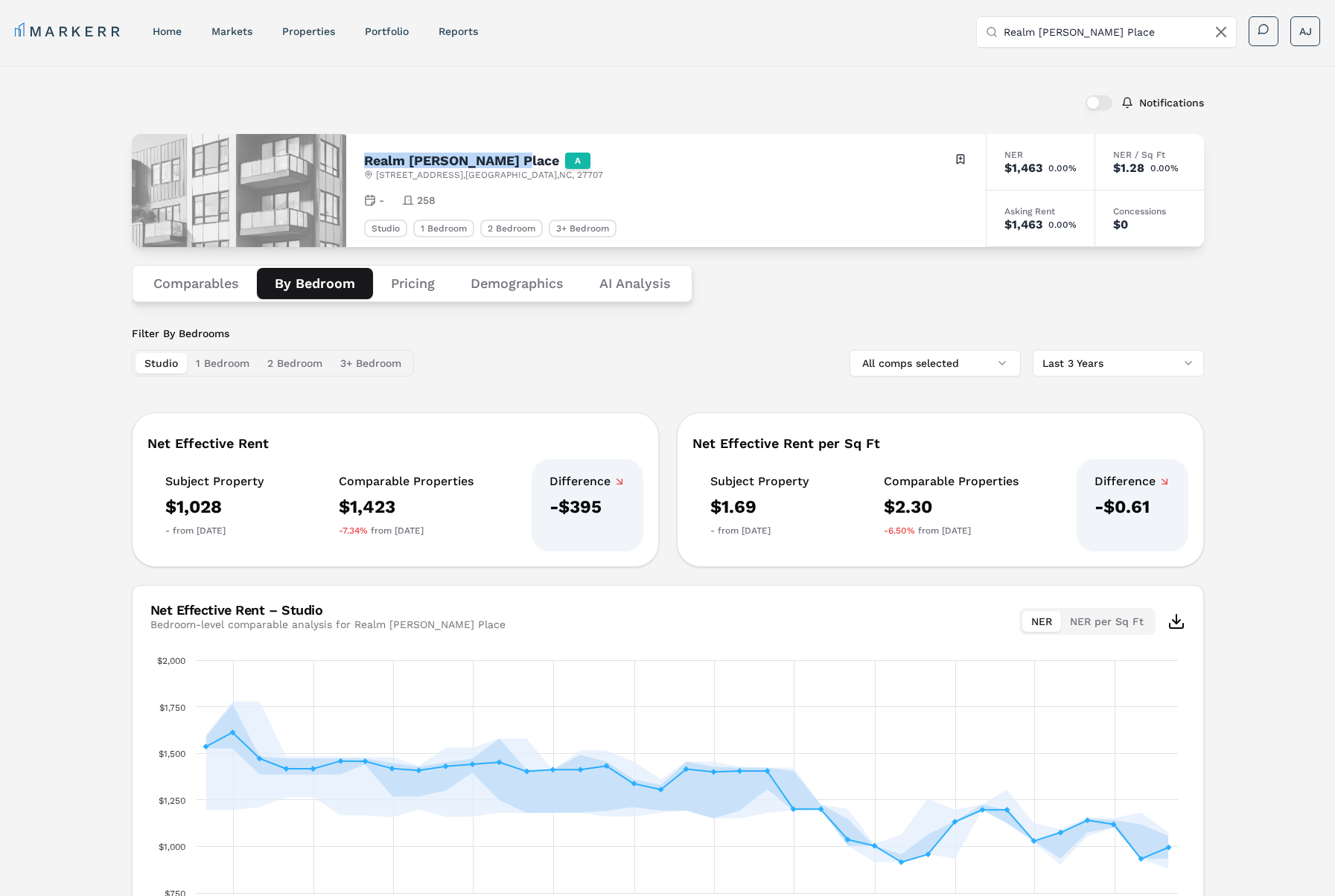
click at [486, 157] on h2 "Realm [PERSON_NAME] Place" at bounding box center [461, 161] width 195 height 14
copy h2 "Realm [PERSON_NAME] Place"
click at [1052, 34] on input "Realm [PERSON_NAME] Place" at bounding box center [1115, 32] width 224 height 30
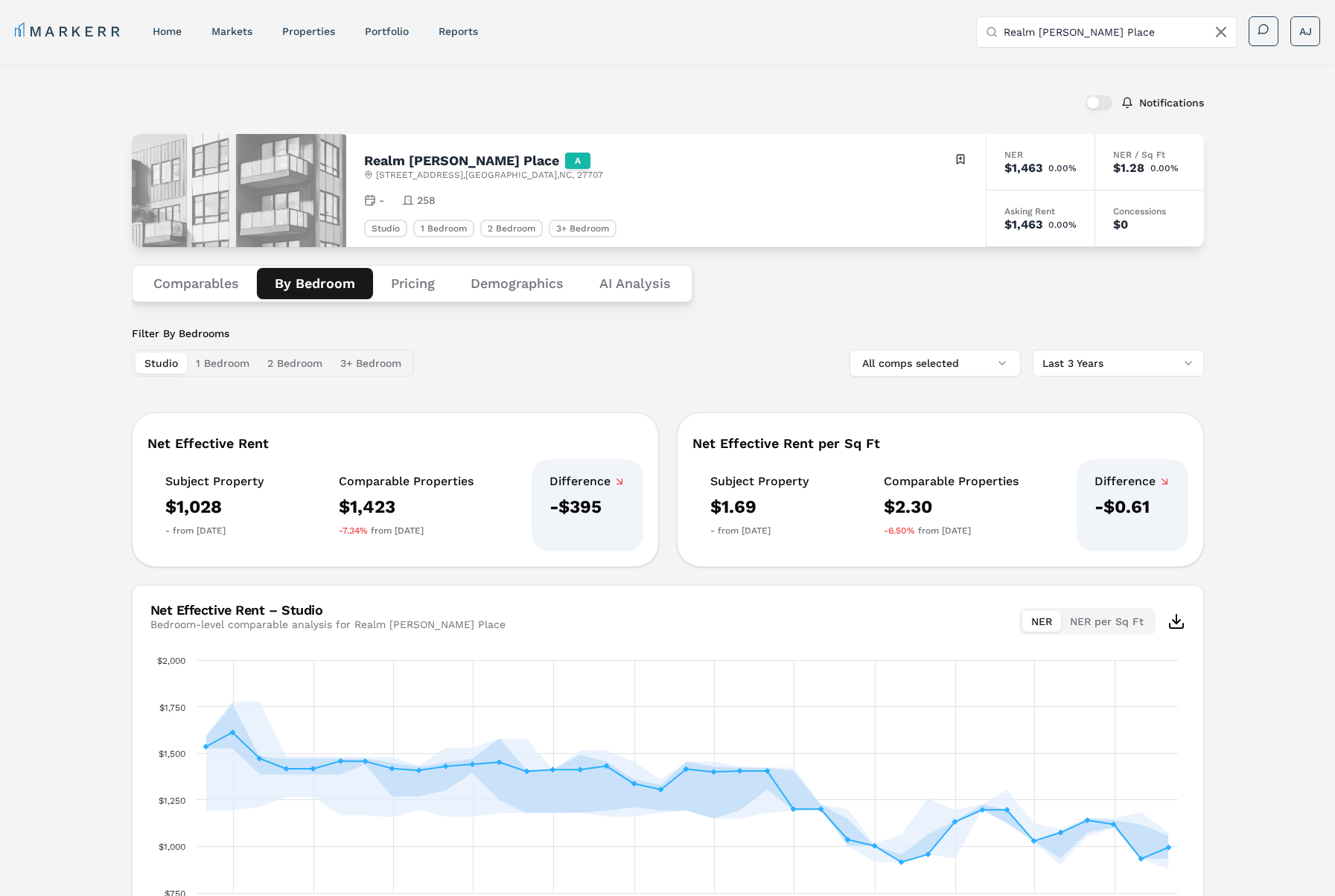
paste input "text"
click at [381, 180] on span "[STREET_ADDRESS]" at bounding box center [489, 174] width 227 height 12
click at [384, 175] on span "[STREET_ADDRESS]" at bounding box center [489, 174] width 227 height 12
drag, startPoint x: 384, startPoint y: 175, endPoint x: 405, endPoint y: 178, distance: 21.2
click at [392, 176] on span "[STREET_ADDRESS]" at bounding box center [489, 174] width 227 height 12
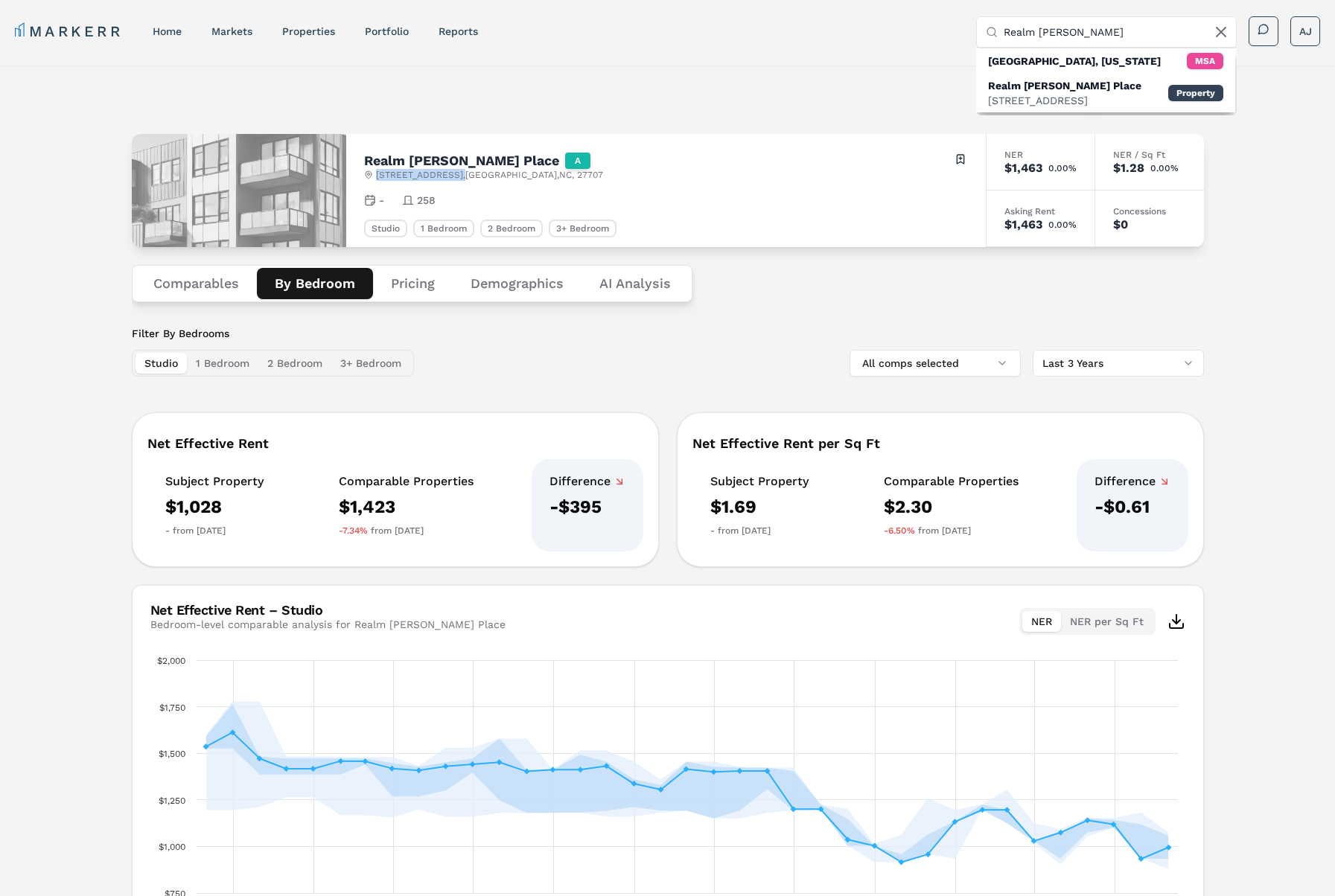
drag, startPoint x: 494, startPoint y: 174, endPoint x: 503, endPoint y: 175, distance: 9.1
click at [494, 174] on span "[STREET_ADDRESS]" at bounding box center [489, 174] width 227 height 12
copy span "[STREET_ADDRESS]"
click at [1058, 32] on input "Realm [PERSON_NAME]" at bounding box center [1115, 32] width 224 height 30
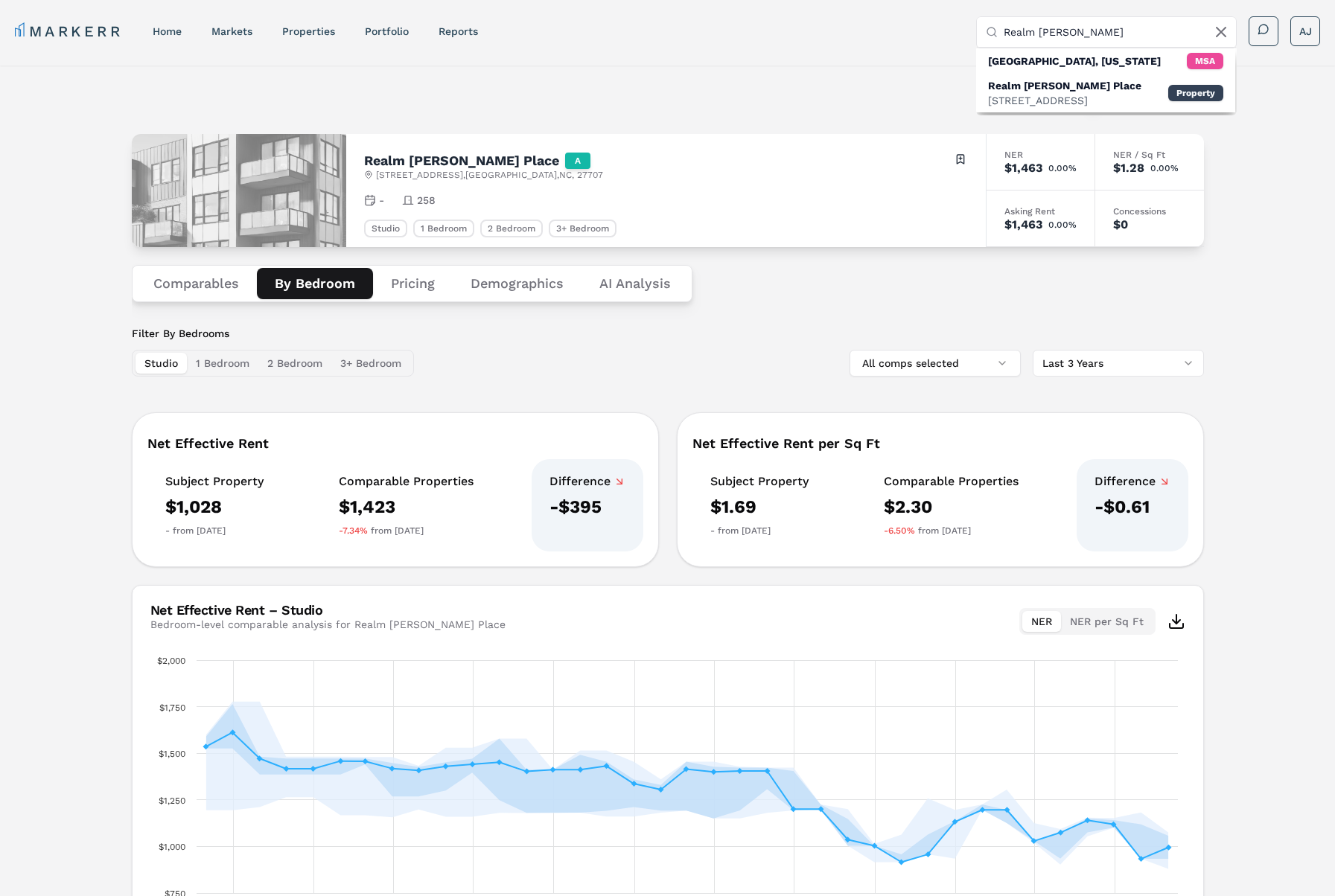
click at [1058, 33] on input "Realm [PERSON_NAME]" at bounding box center [1115, 32] width 224 height 30
paste input "[STREET_ADDRESS]"
click at [1071, 26] on input "3767 [GEOGRAPHIC_DATA]" at bounding box center [1115, 32] width 224 height 30
click at [1046, 108] on div "[STREET_ADDRESS]" at bounding box center [1065, 100] width 153 height 15
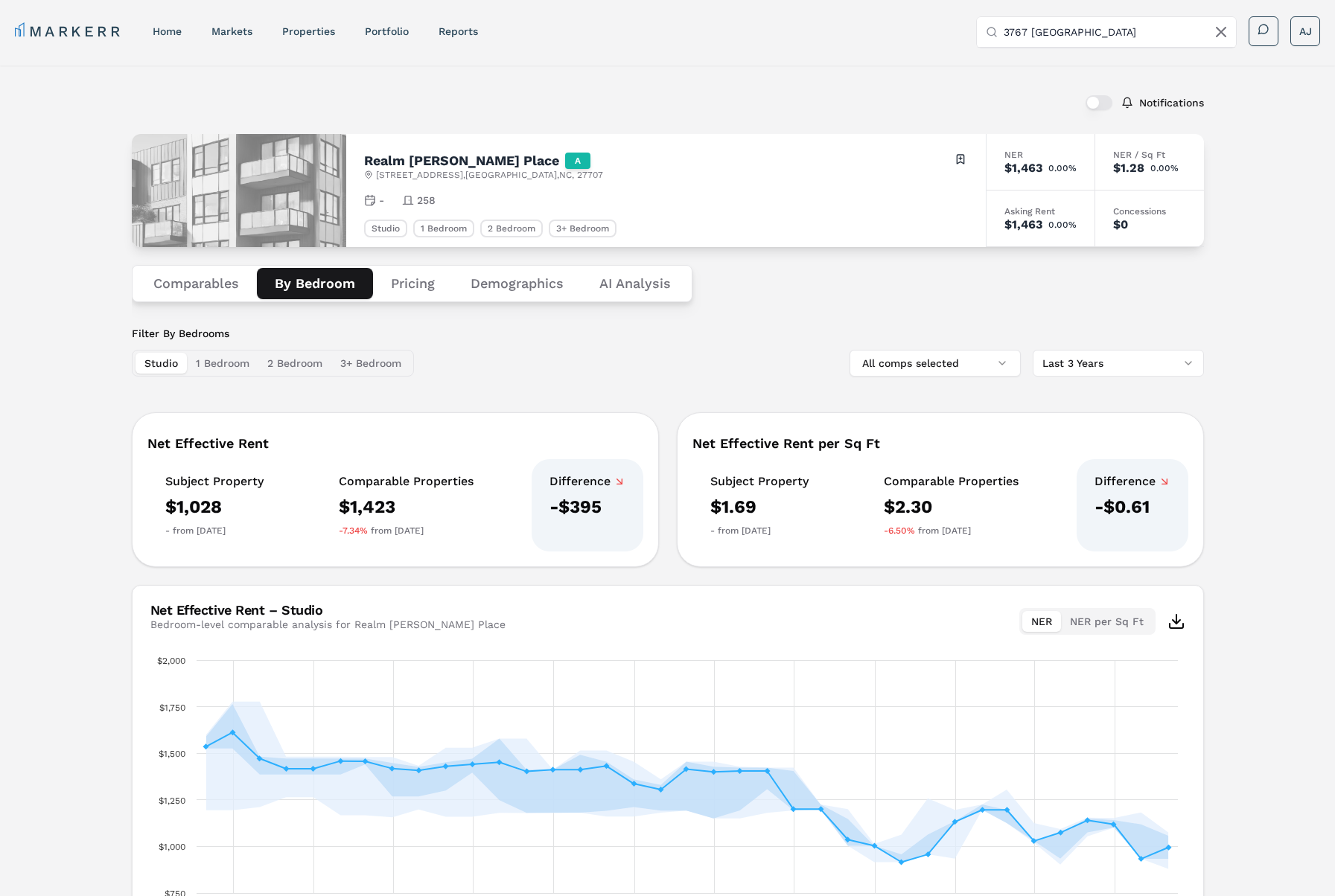
drag, startPoint x: 732, startPoint y: 95, endPoint x: 790, endPoint y: 78, distance: 60.4
click at [735, 95] on div "Notifications" at bounding box center [668, 103] width 1072 height 39
click at [436, 154] on h2 "Realm [PERSON_NAME] Place" at bounding box center [461, 161] width 195 height 14
click at [437, 154] on h2 "Realm [PERSON_NAME] Place" at bounding box center [461, 161] width 195 height 14
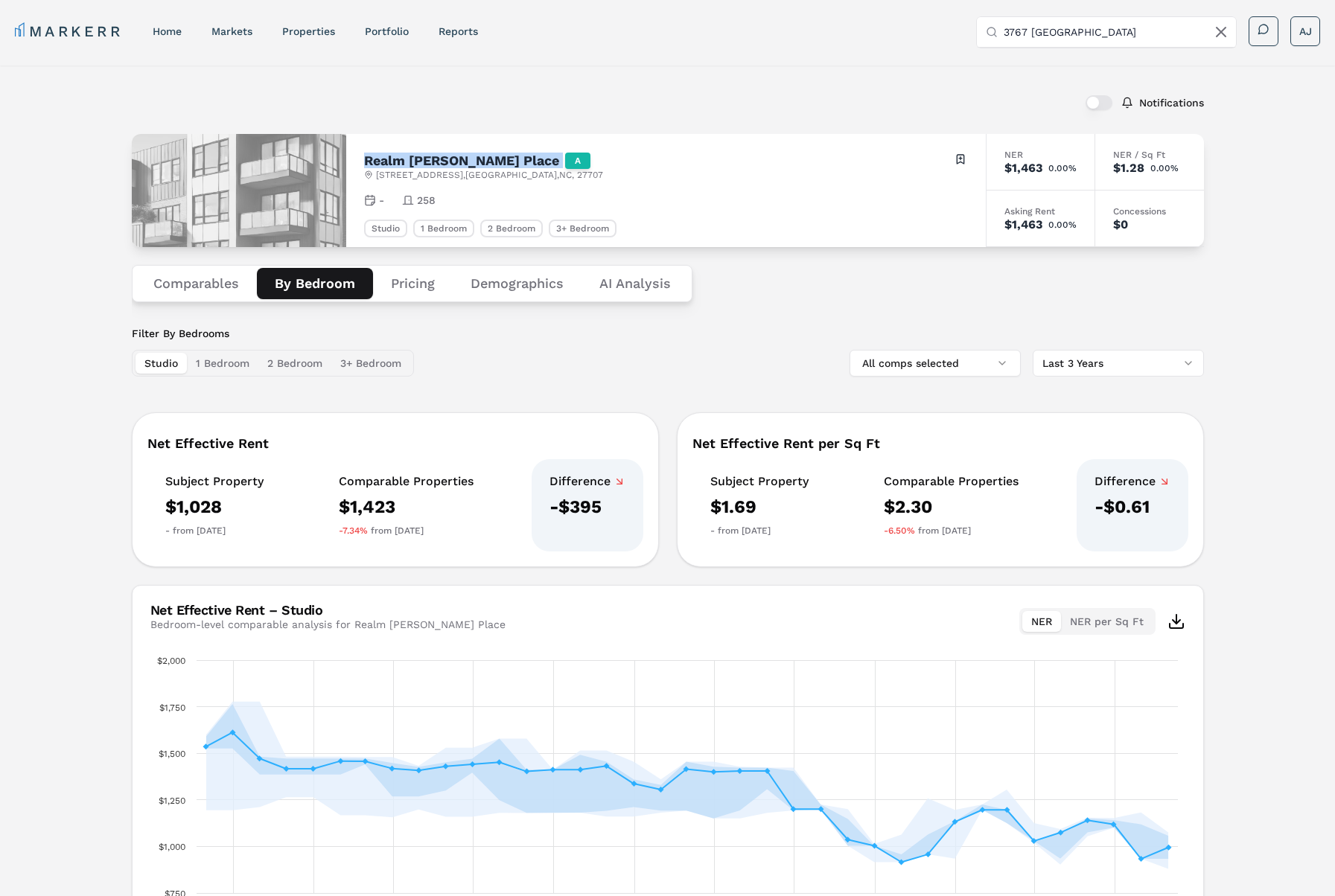
copy h2 "Realm [PERSON_NAME] Place"
click at [1066, 26] on input "3767 [GEOGRAPHIC_DATA]" at bounding box center [1115, 32] width 224 height 30
paste input "[PERSON_NAME][GEOGRAPHIC_DATA]"
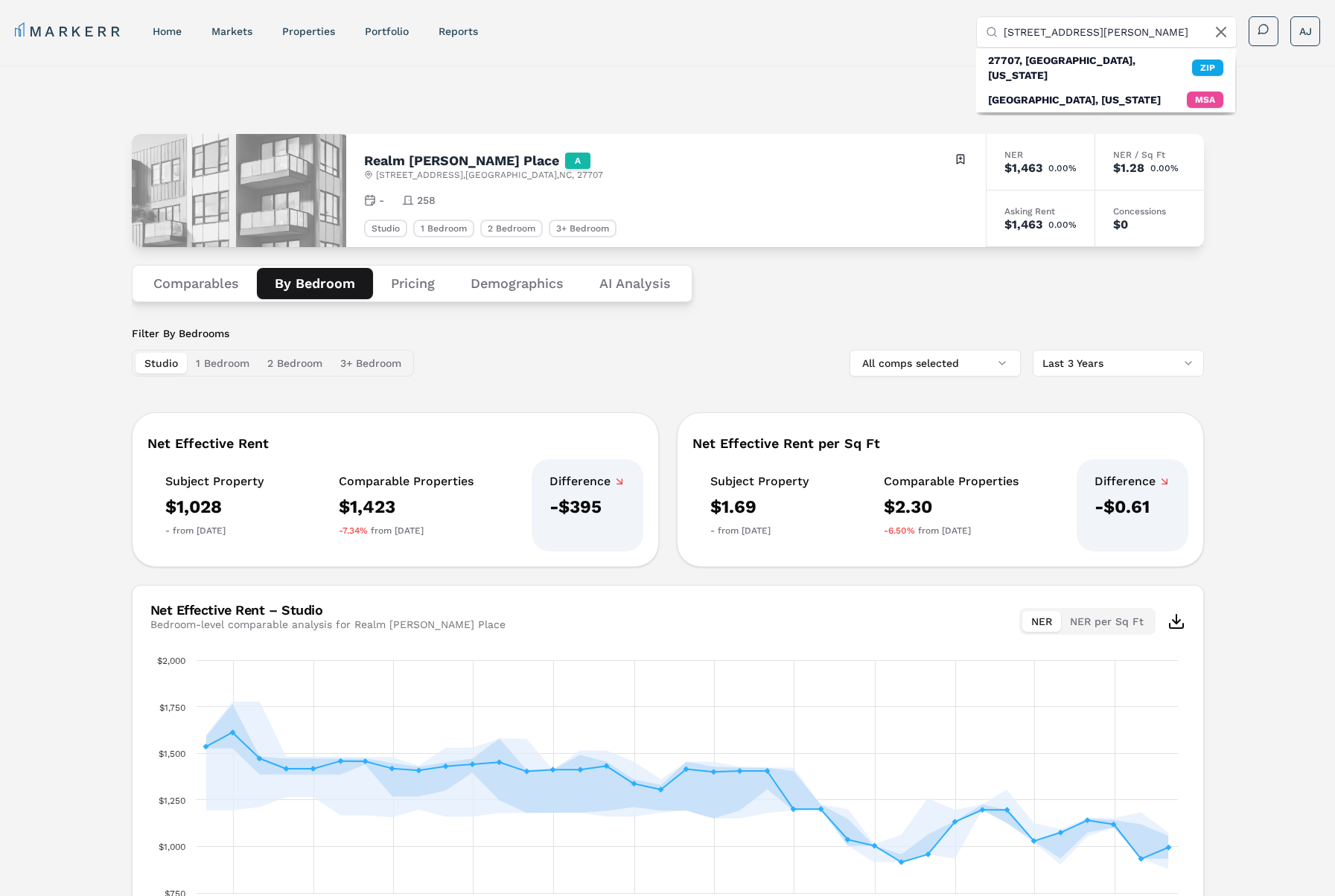
click at [1113, 31] on input "[STREET_ADDRESS][PERSON_NAME]" at bounding box center [1115, 32] width 224 height 30
type input "[STREET_ADDRESS][PERSON_NAME]"
click at [702, 59] on div "MARKERR home markets properties Portfolio reports Search by MSA, ZIP, Property …" at bounding box center [668, 29] width 1335 height 59
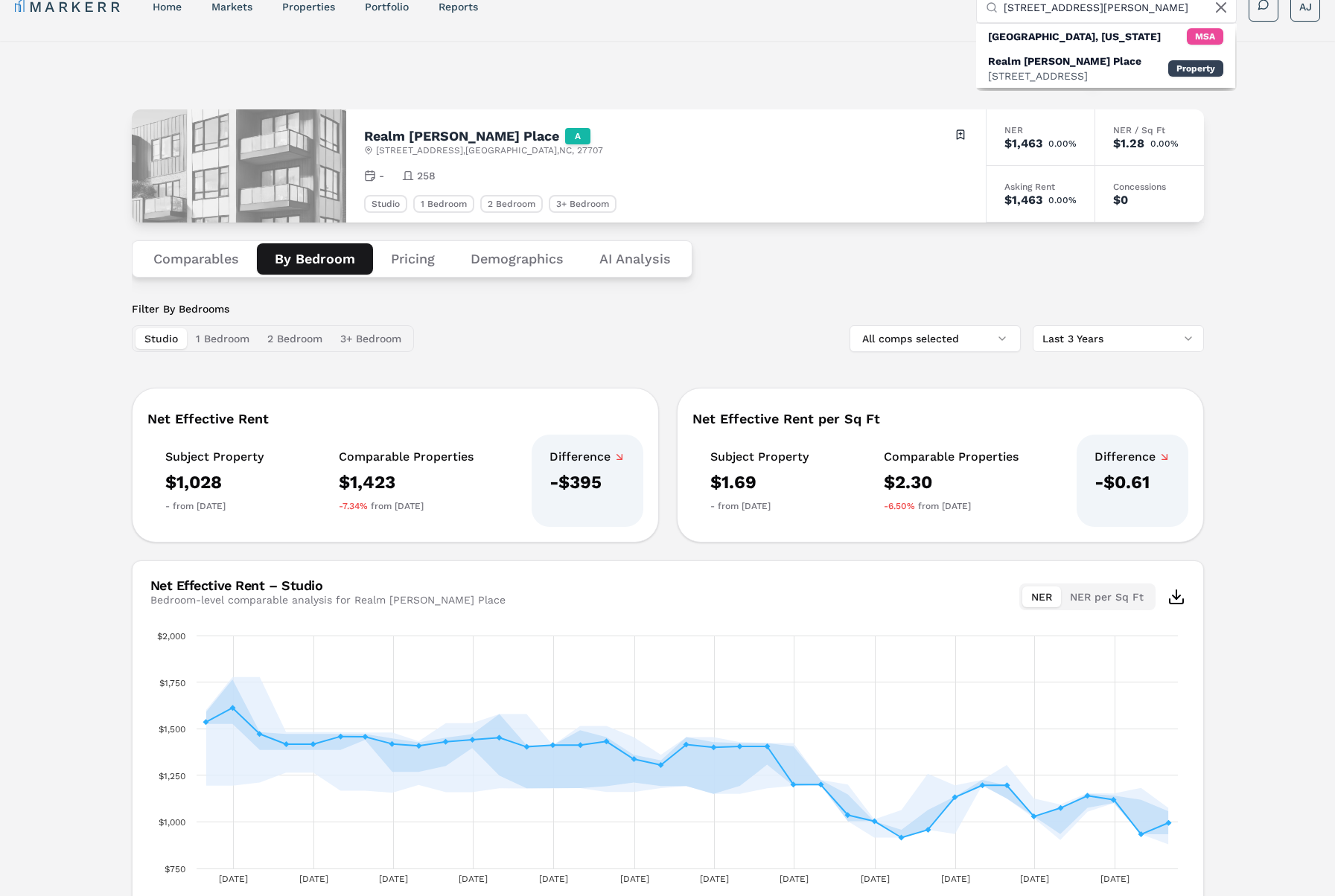
scroll to position [21, 0]
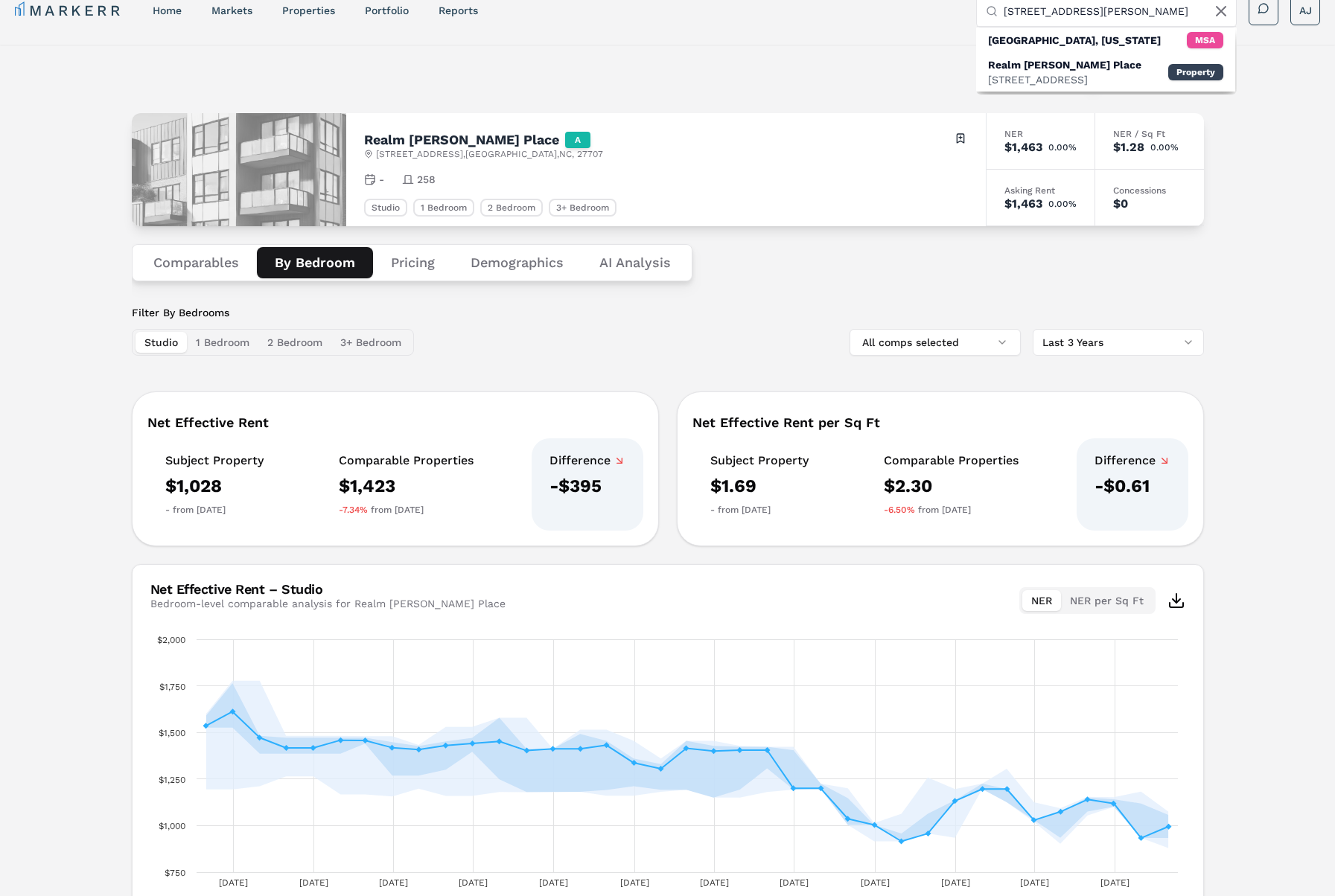
click at [396, 141] on h2 "Realm [PERSON_NAME] Place" at bounding box center [461, 140] width 195 height 14
copy h2 "Realm [PERSON_NAME] Place"
click at [1034, 18] on input "[STREET_ADDRESS][PERSON_NAME]" at bounding box center [1115, 11] width 224 height 30
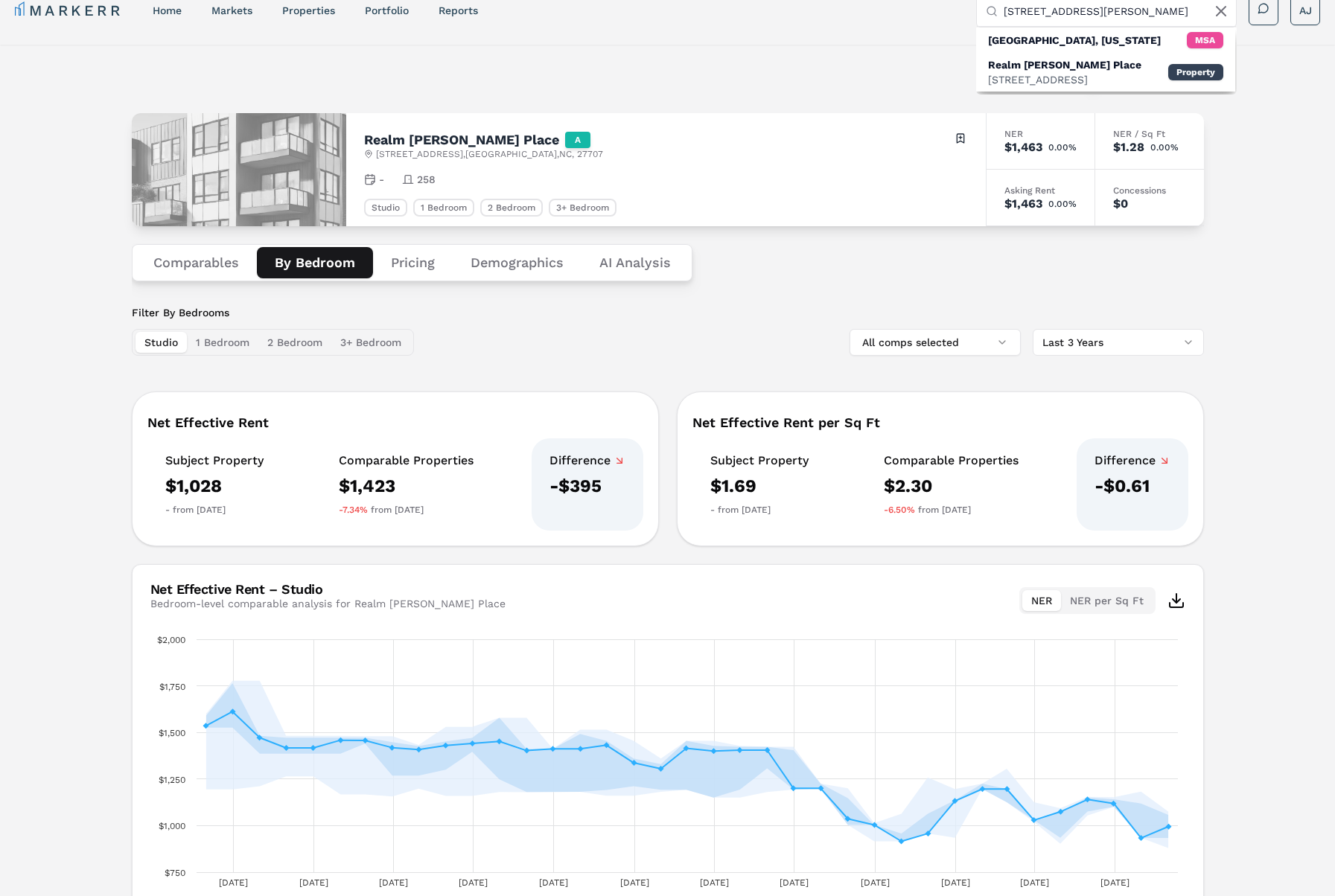
click at [1042, 14] on input "[STREET_ADDRESS][PERSON_NAME]" at bounding box center [1115, 11] width 224 height 30
drag, startPoint x: 1042, startPoint y: 14, endPoint x: 1124, endPoint y: 8, distance: 82.2
click at [1046, 13] on input "[STREET_ADDRESS][PERSON_NAME]" at bounding box center [1115, 11] width 224 height 30
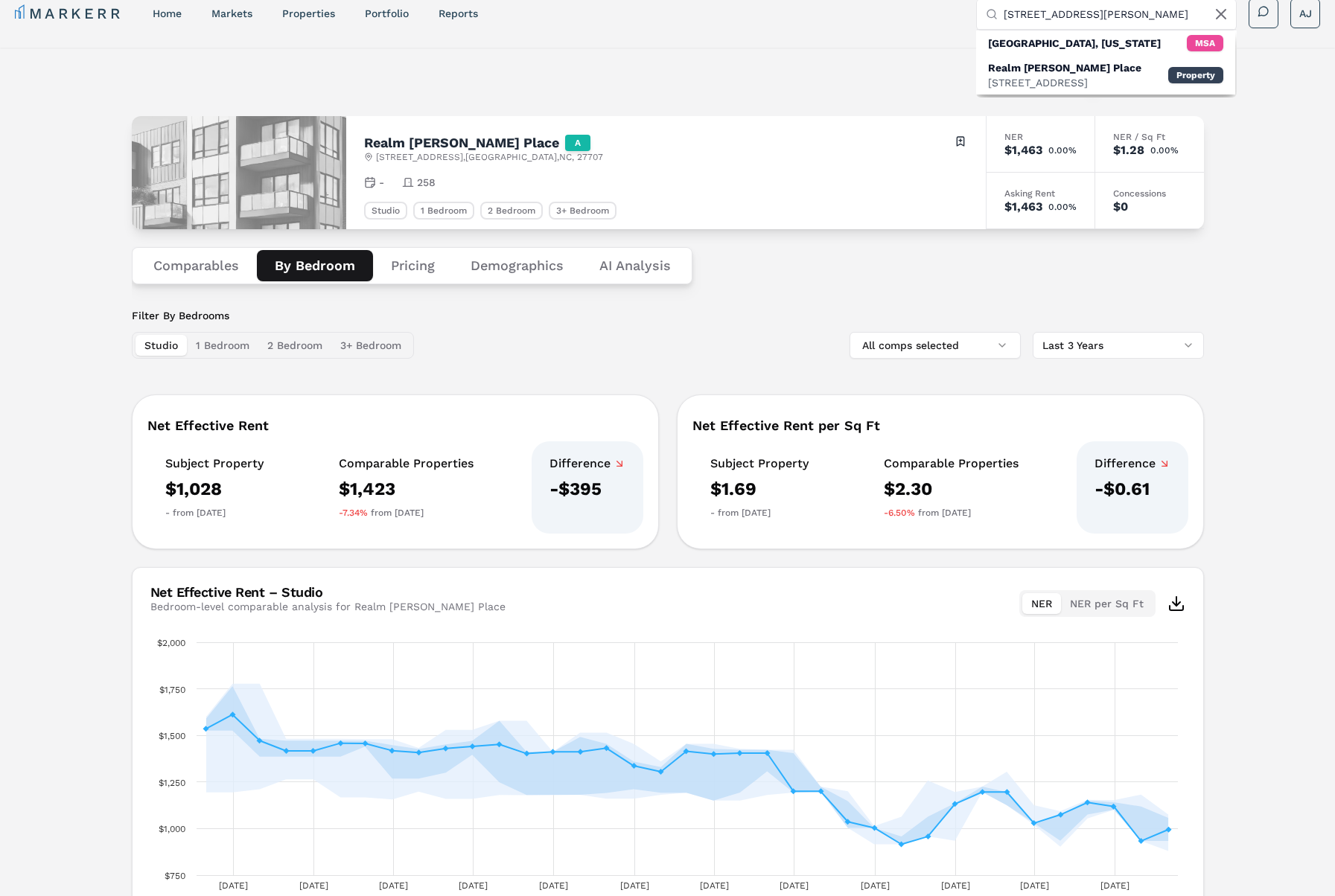
click at [1129, 8] on input "[STREET_ADDRESS][PERSON_NAME]" at bounding box center [1115, 14] width 224 height 30
